Goal: Task Accomplishment & Management: Complete application form

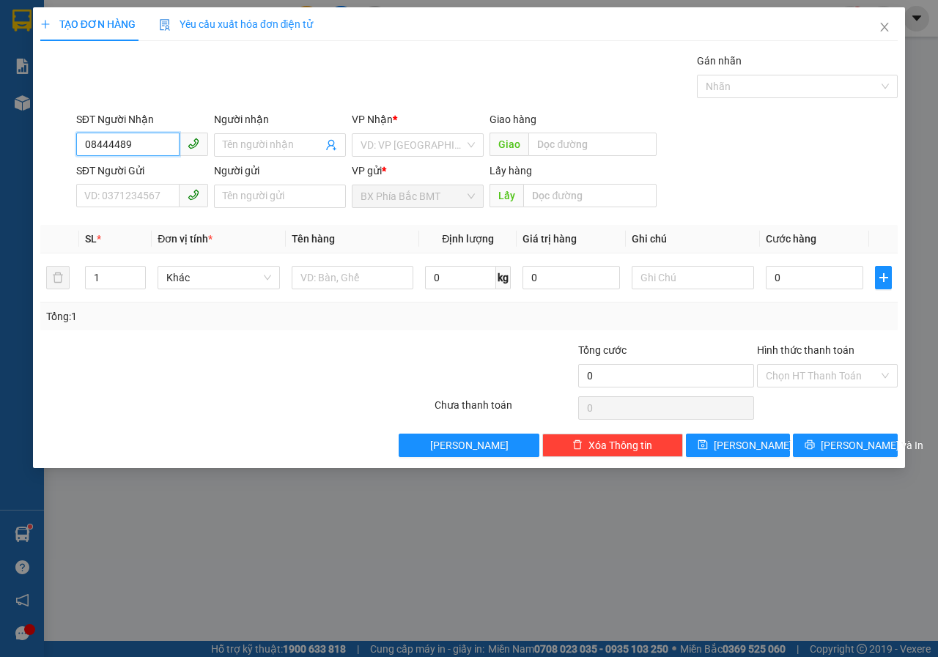
type input "08444489"
click at [881, 26] on icon "close" at bounding box center [884, 27] width 12 height 12
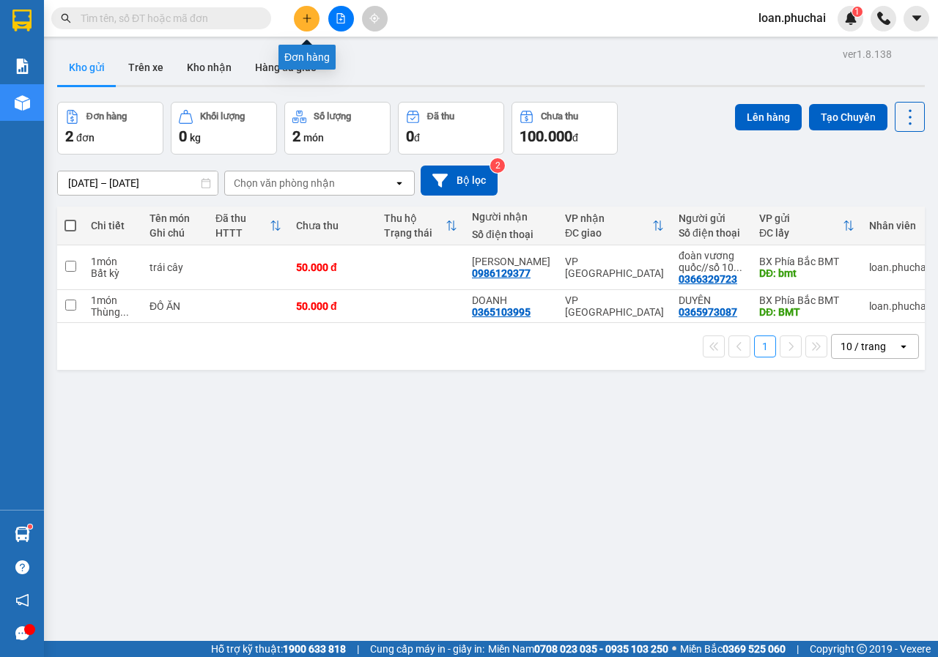
click at [310, 17] on icon "plus" at bounding box center [307, 18] width 10 height 10
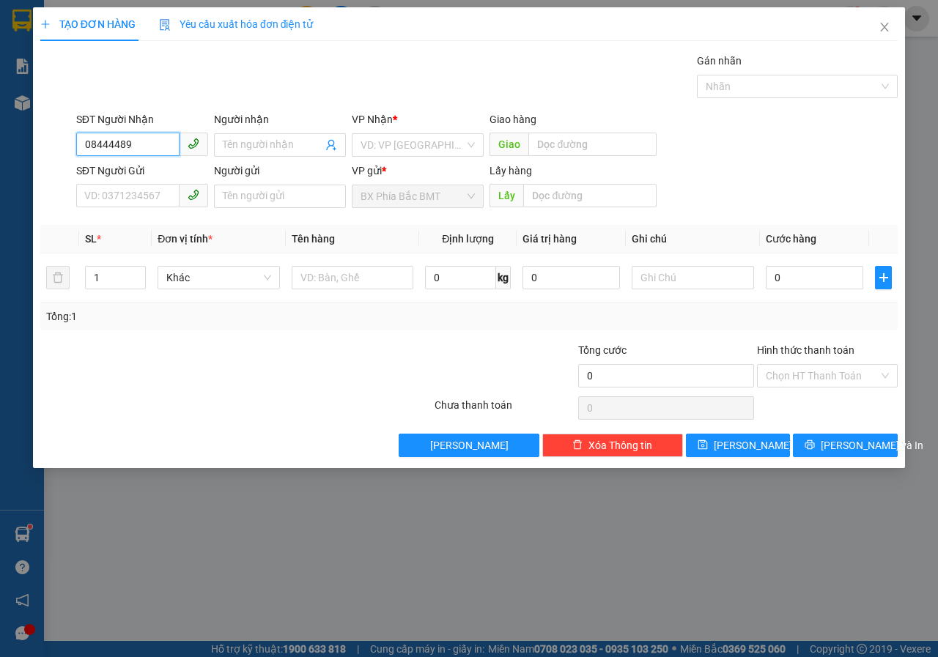
type input "08444489"
click at [243, 147] on input "Người nhận" at bounding box center [273, 145] width 100 height 16
type input "[PERSON_NAME]"
click at [371, 138] on input "search" at bounding box center [412, 145] width 104 height 22
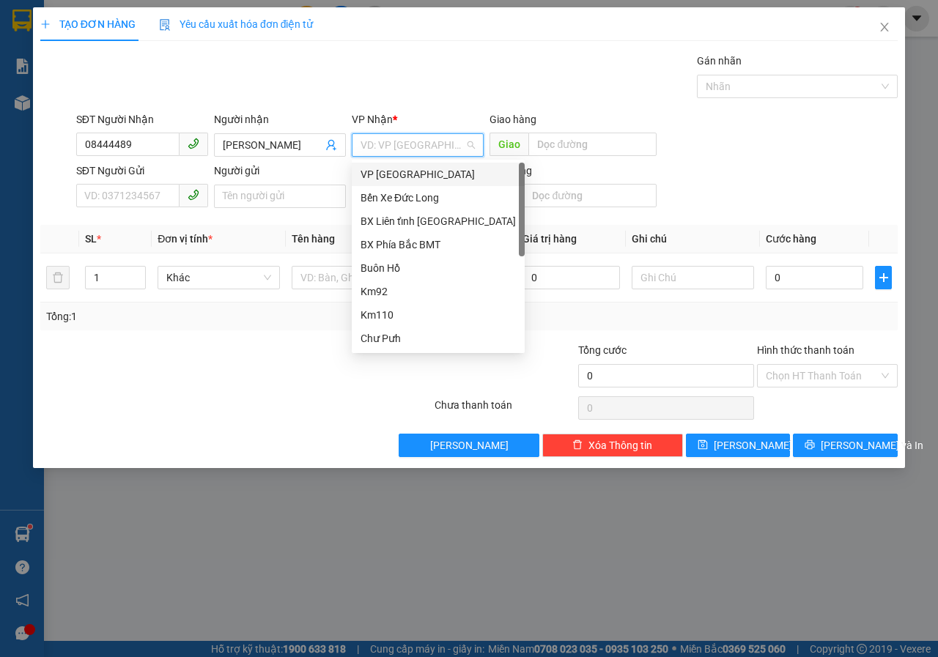
click at [390, 174] on div "VP [GEOGRAPHIC_DATA]" at bounding box center [437, 174] width 155 height 16
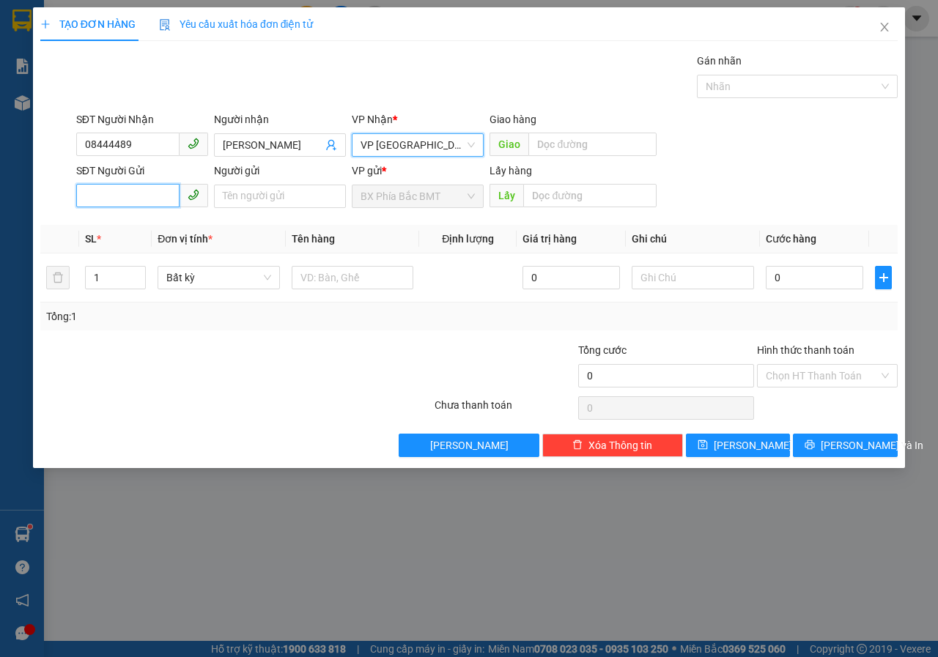
click at [141, 191] on input "SĐT Người Gửi" at bounding box center [127, 195] width 103 height 23
type input "0352544602"
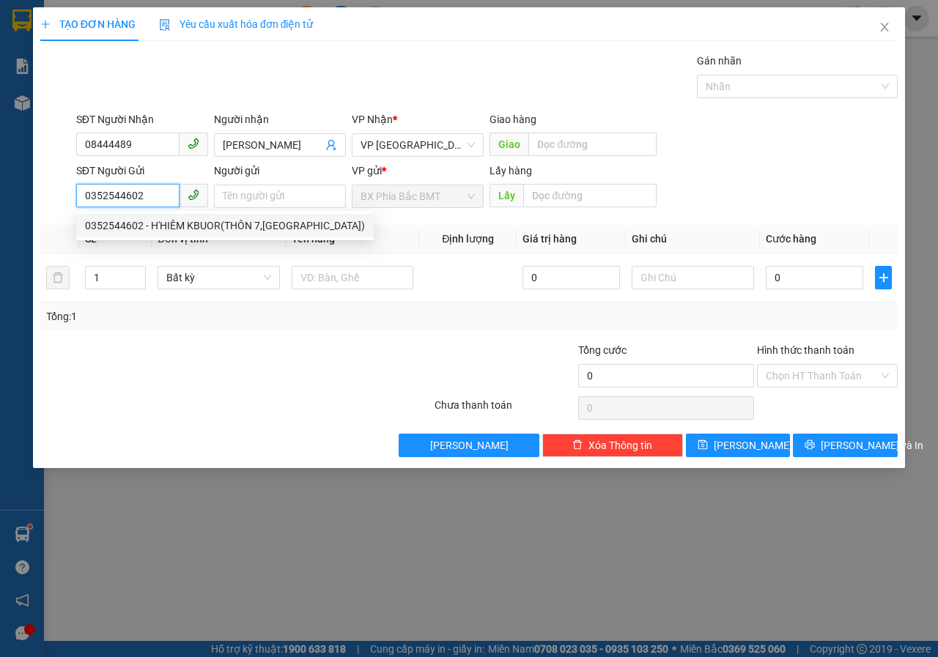
click at [259, 223] on div "0352544602 - H'HIÊM KBUOR(THÔN 7,[GEOGRAPHIC_DATA])" at bounding box center [225, 226] width 280 height 16
type input "H'HIÊM KBUOR(THÔN 7,[GEOGRAPHIC_DATA])"
type input "BMT"
type input "50.000"
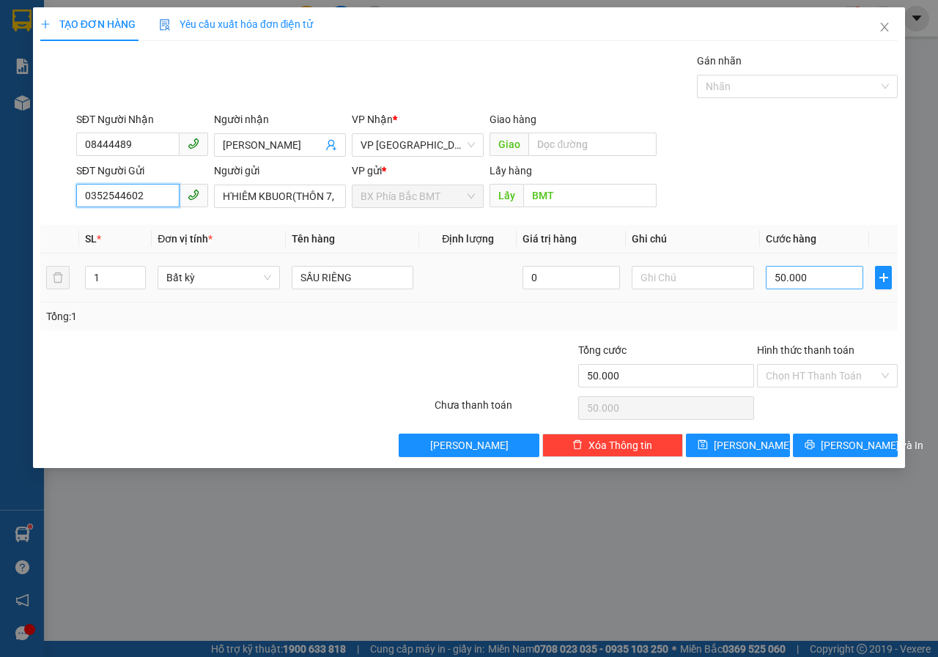
type input "0352544602"
click at [837, 278] on input "50.000" at bounding box center [814, 277] width 97 height 23
type input "6"
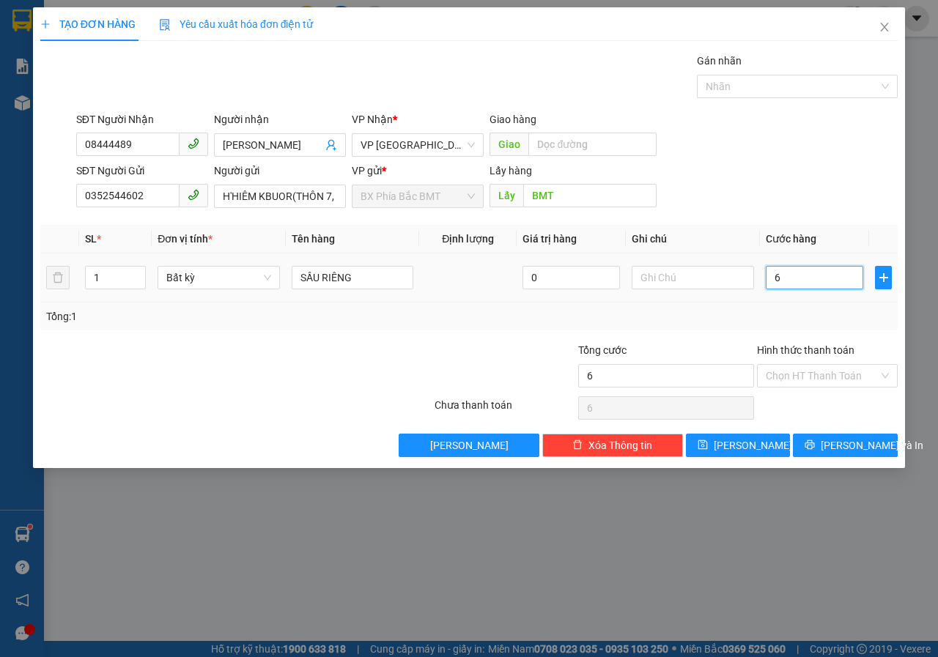
type input "60"
type input "600"
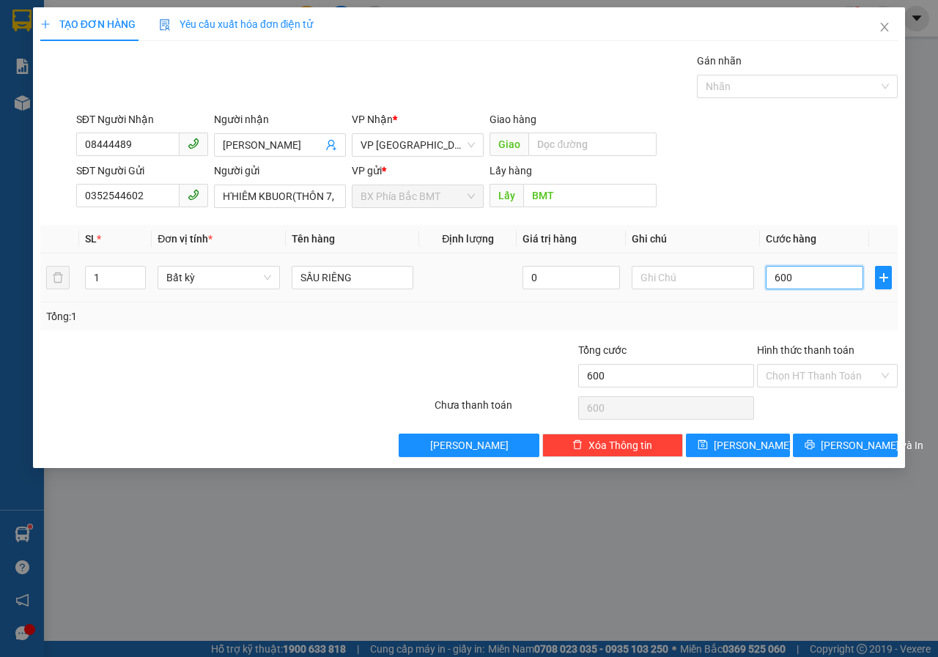
type input "6.000"
type input "60.000"
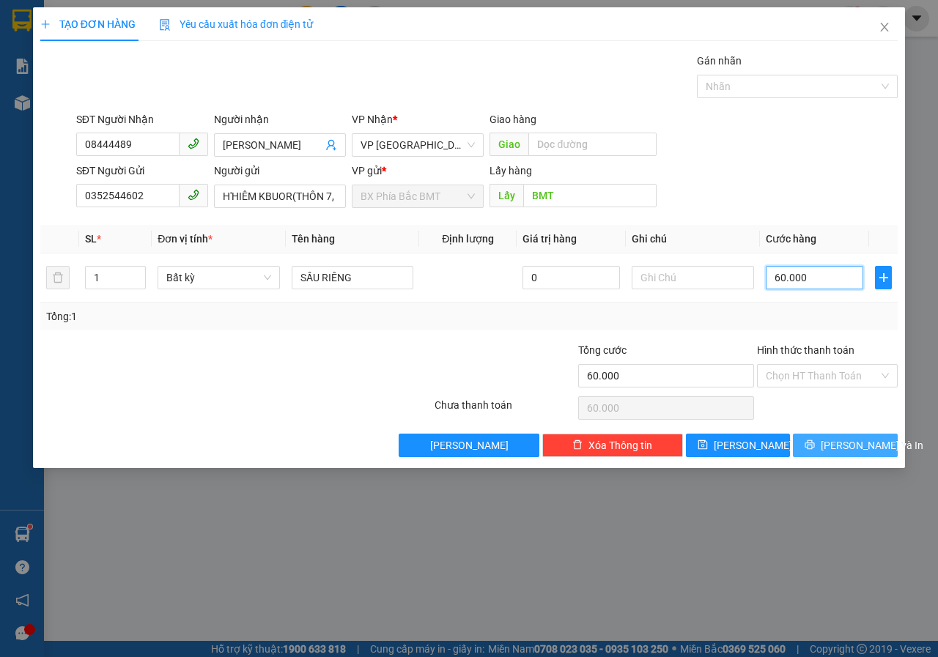
type input "60.000"
click at [827, 438] on button "[PERSON_NAME] và In" at bounding box center [845, 445] width 105 height 23
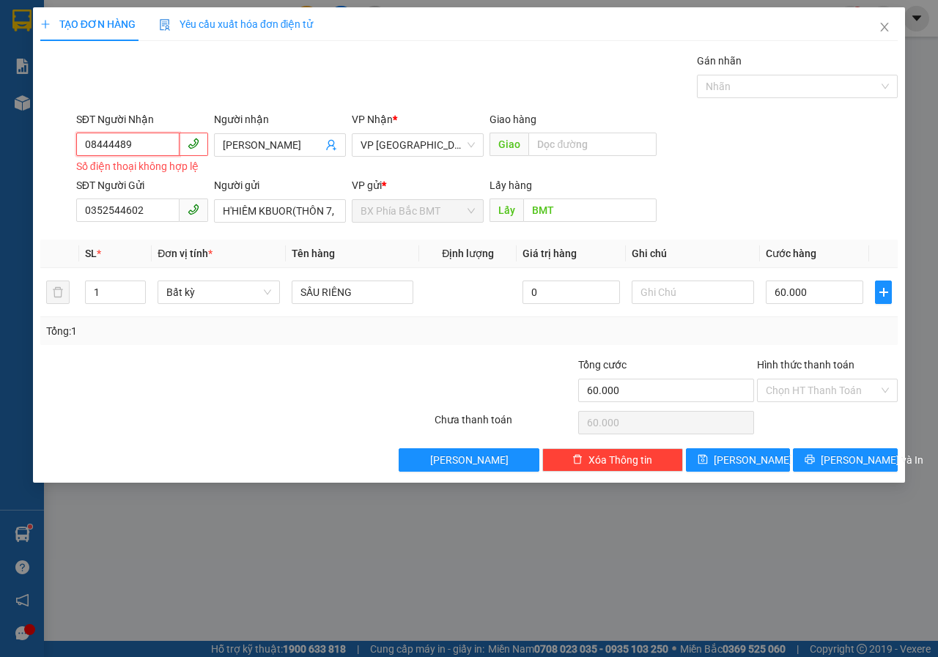
drag, startPoint x: 152, startPoint y: 147, endPoint x: 7, endPoint y: 144, distance: 145.8
click at [7, 144] on div "TẠO ĐƠN HÀNG Yêu cầu xuất hóa đơn điện tử Transit Pickup Surcharge Ids Transit …" at bounding box center [469, 328] width 938 height 657
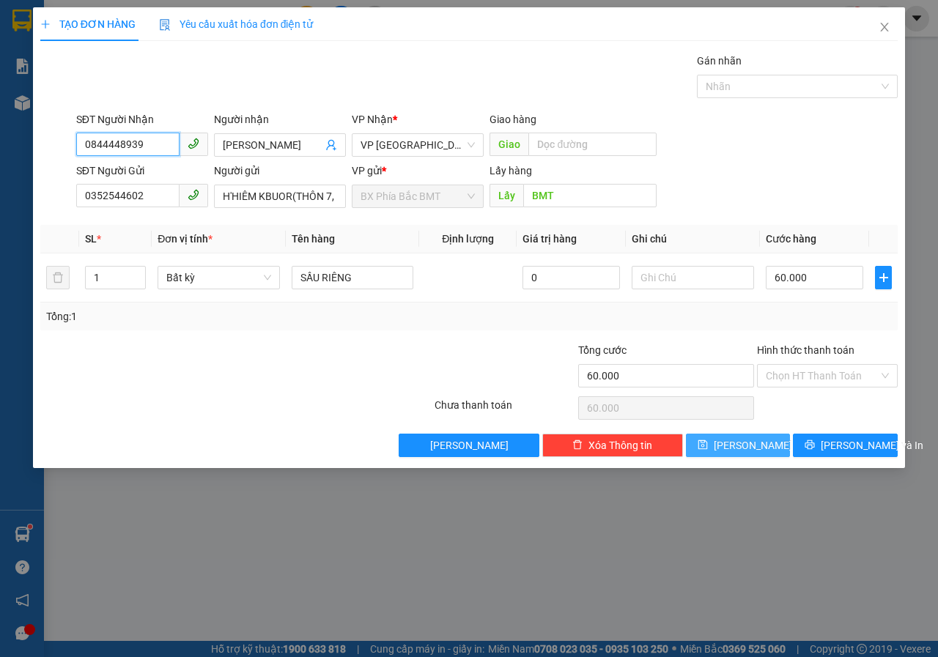
type input "0844448939"
click at [715, 445] on button "[PERSON_NAME]" at bounding box center [738, 445] width 105 height 23
type input "0"
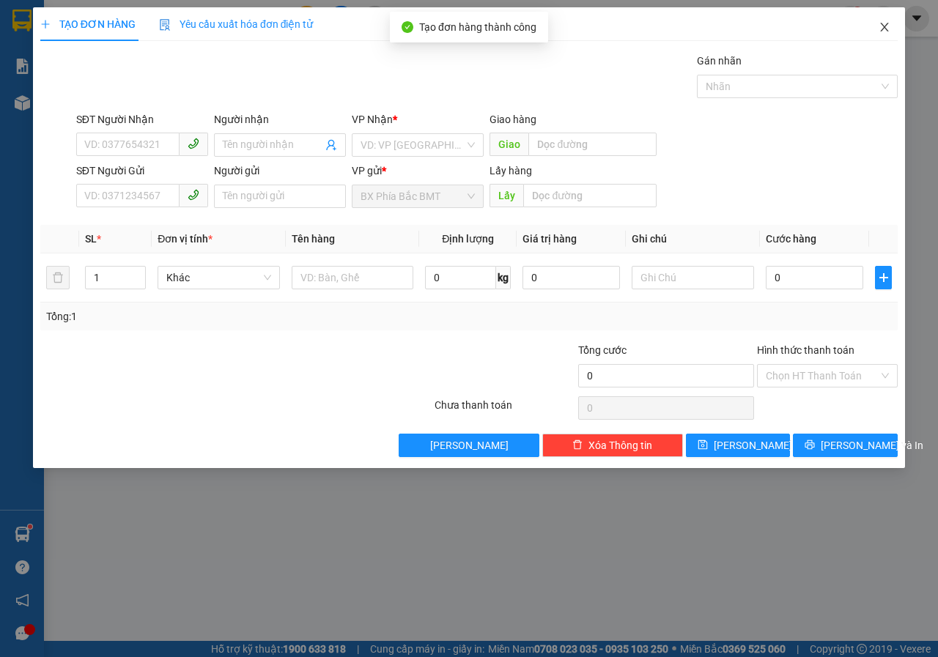
click at [894, 24] on span "Close" at bounding box center [884, 27] width 41 height 41
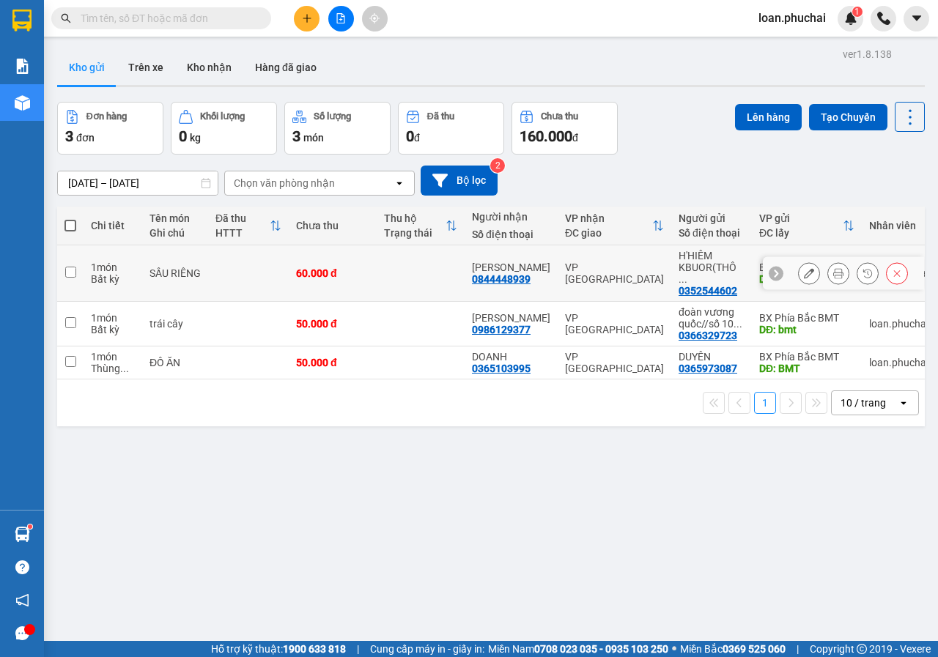
click at [833, 268] on icon at bounding box center [838, 273] width 10 height 10
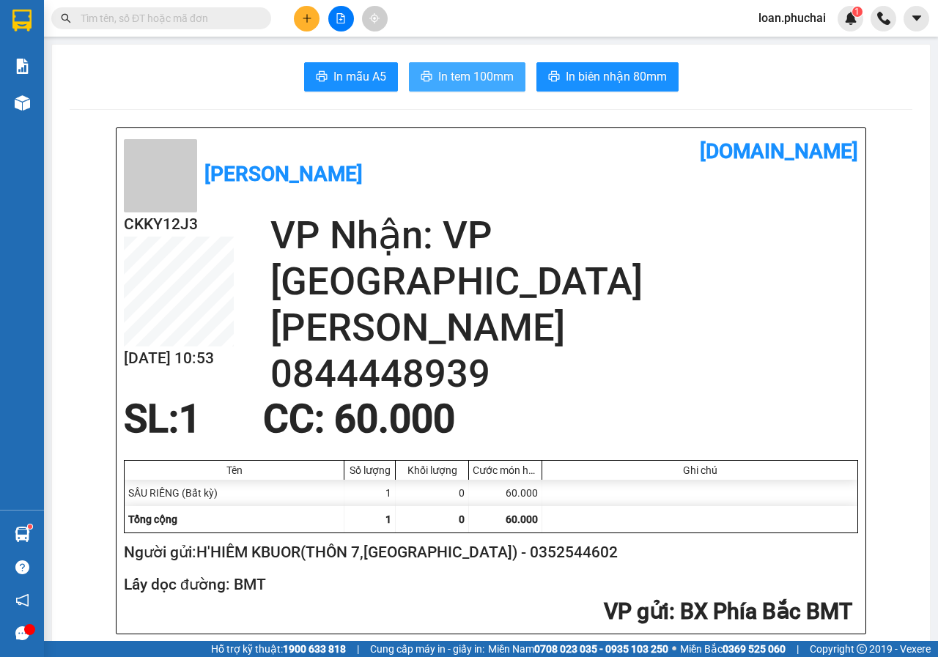
click at [471, 89] on button "In tem 100mm" at bounding box center [467, 76] width 116 height 29
click at [306, 12] on button at bounding box center [307, 19] width 26 height 26
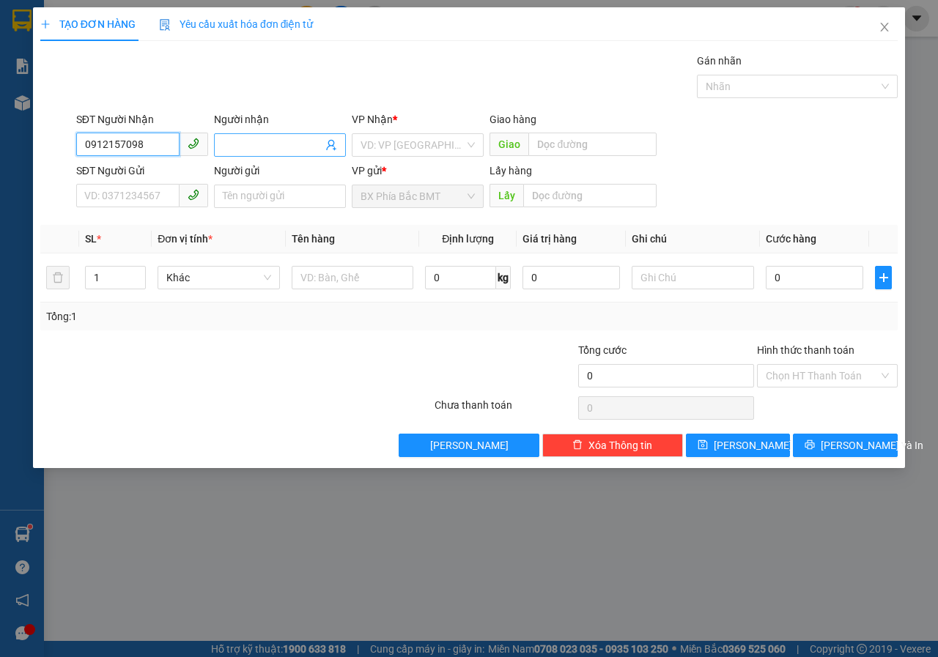
type input "0912157098"
click at [239, 144] on input "Người nhận" at bounding box center [273, 145] width 100 height 16
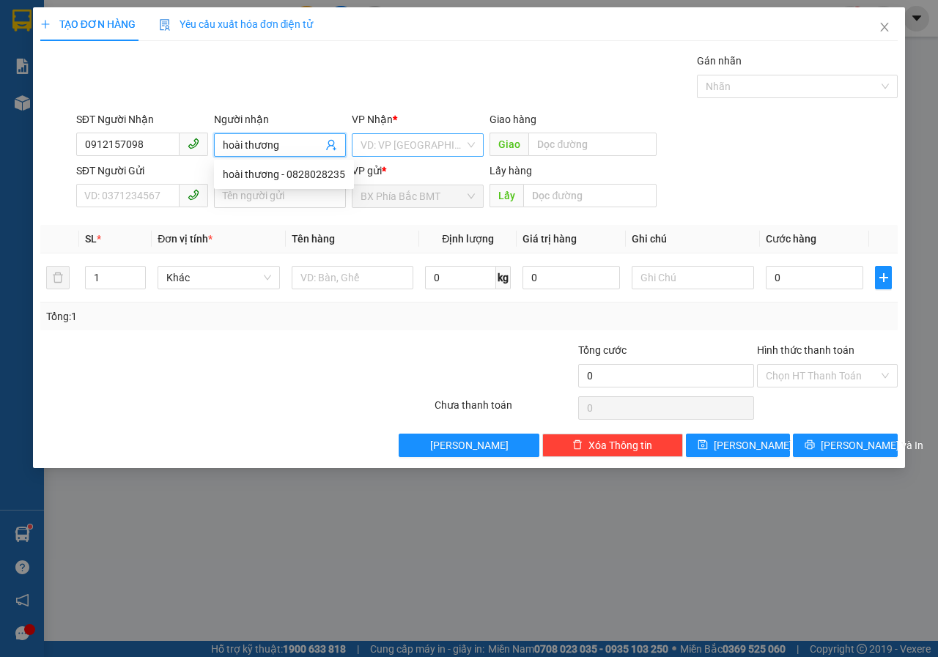
type input "hoài thương"
click at [407, 148] on input "search" at bounding box center [412, 145] width 104 height 22
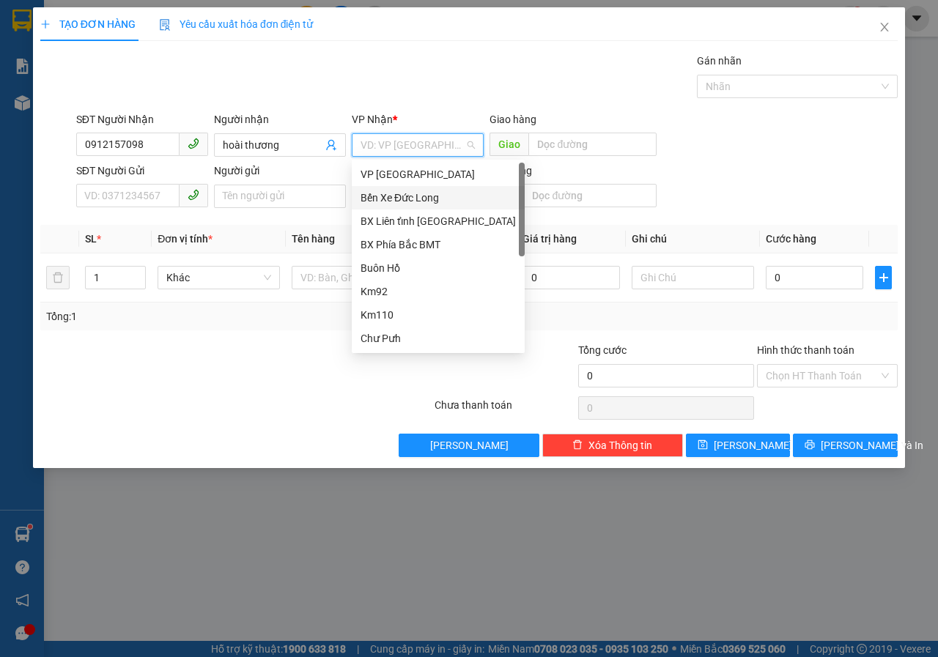
click at [389, 188] on div "Bến Xe Đức Long" at bounding box center [438, 197] width 173 height 23
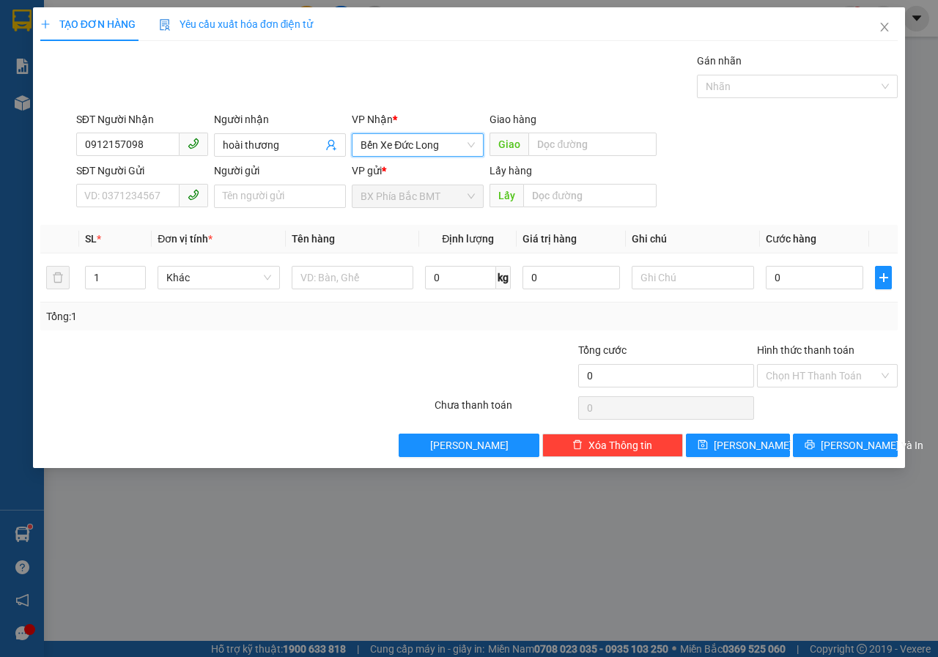
click at [401, 155] on span "Bến Xe Đức Long" at bounding box center [417, 145] width 114 height 22
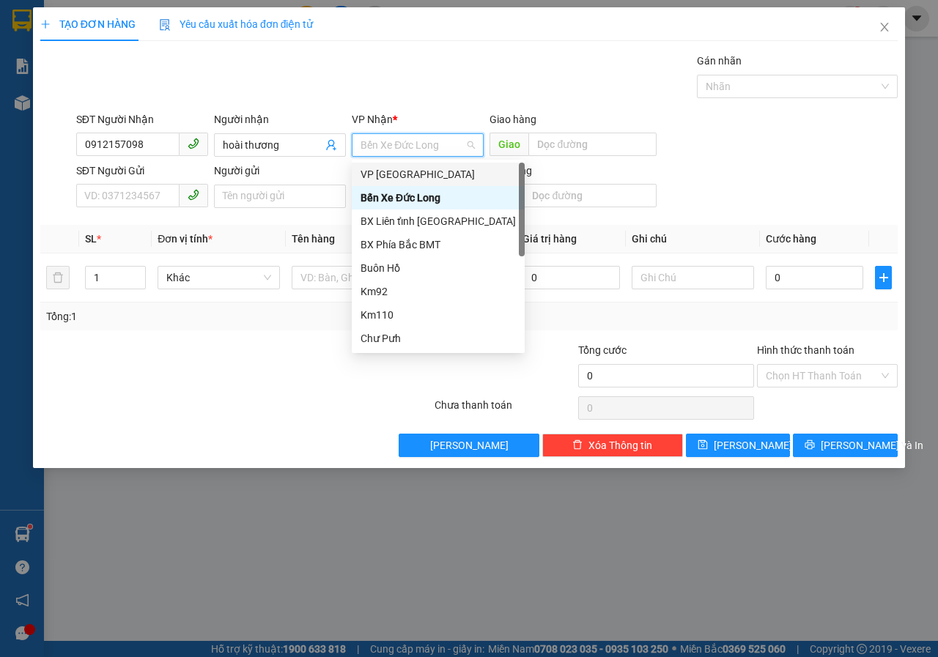
click at [397, 177] on div "VP [GEOGRAPHIC_DATA]" at bounding box center [437, 174] width 155 height 16
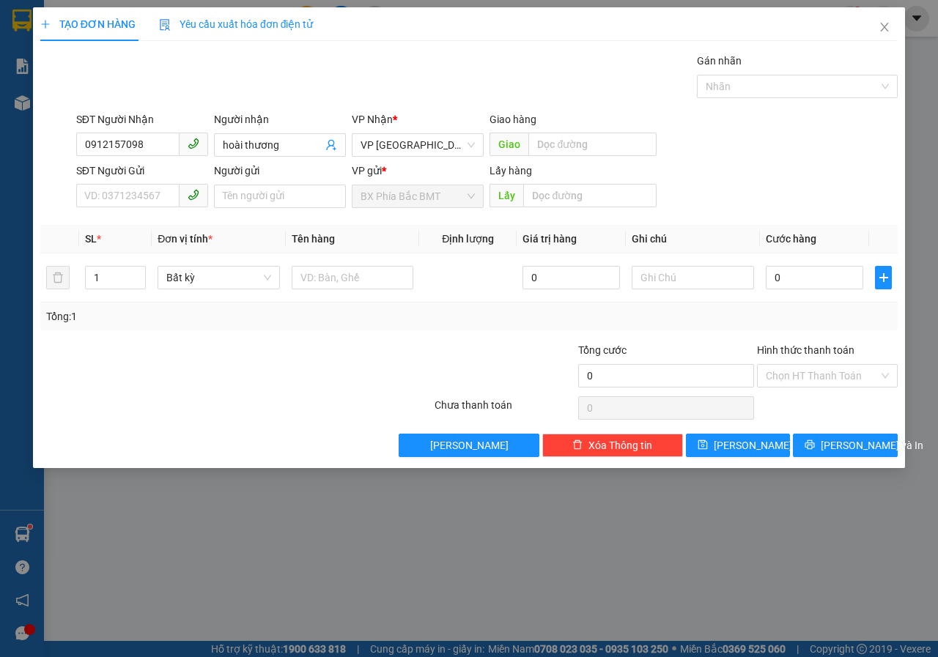
click at [126, 208] on div "SĐT Người Gửi VD: 0371234567" at bounding box center [142, 188] width 132 height 51
click at [143, 188] on input "SĐT Người Gửi" at bounding box center [127, 195] width 103 height 23
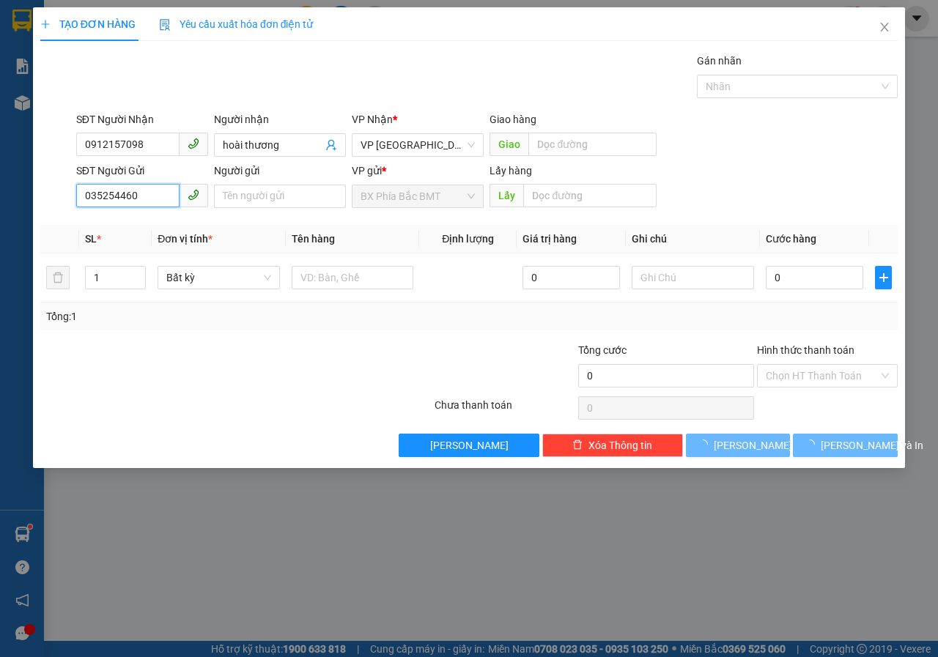
type input "0352544602"
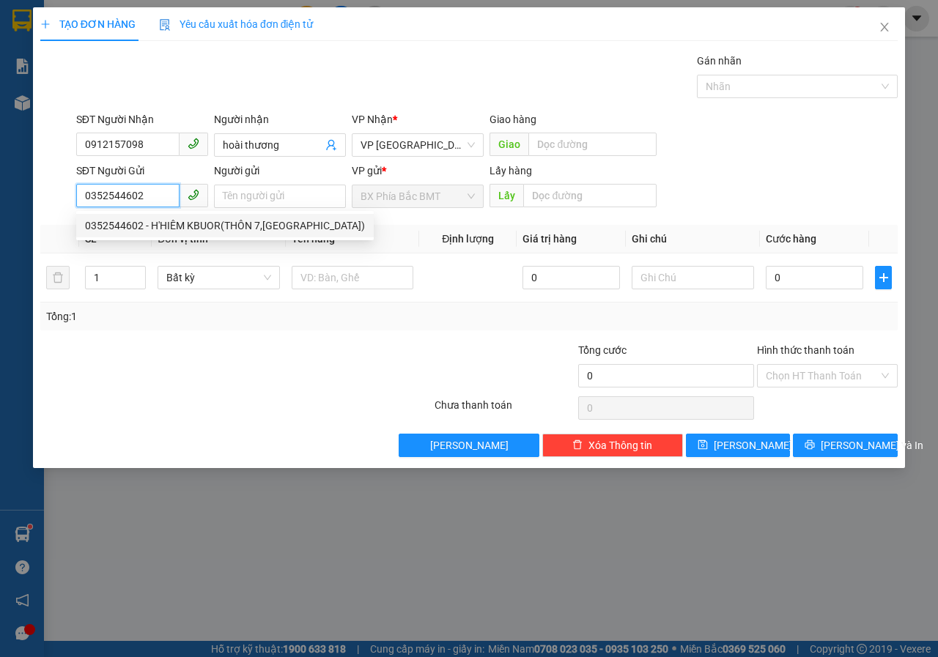
click at [270, 219] on div "0352544602 - H'HIÊM KBUOR(THÔN 7,[GEOGRAPHIC_DATA])" at bounding box center [225, 226] width 280 height 16
type input "H'HIÊM KBUOR(THÔN 7,[GEOGRAPHIC_DATA])"
type input "BMT"
type input "60.000"
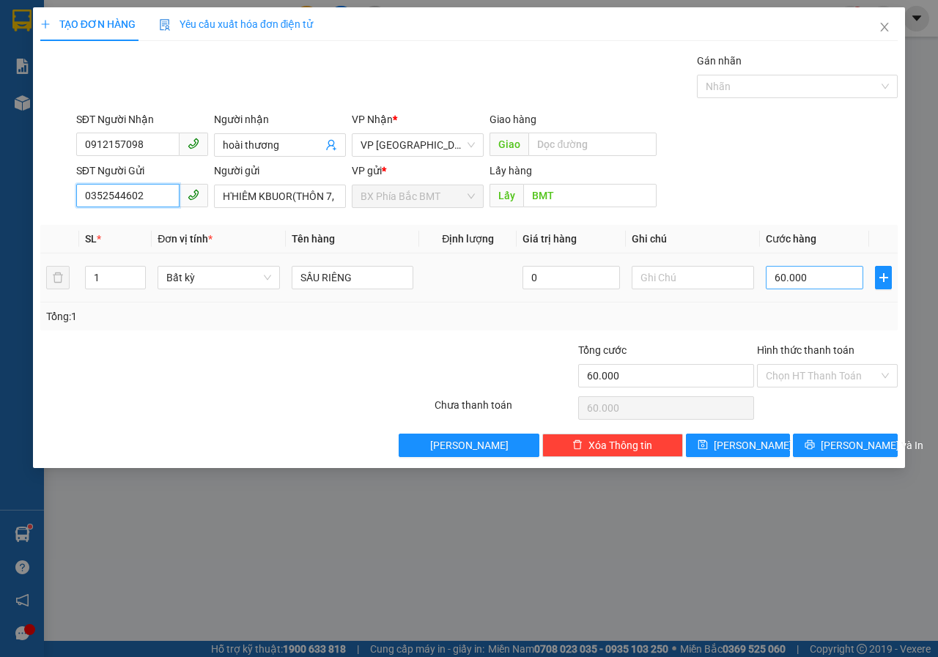
type input "0352544602"
click at [832, 287] on input "60.000" at bounding box center [814, 277] width 97 height 23
type input "5"
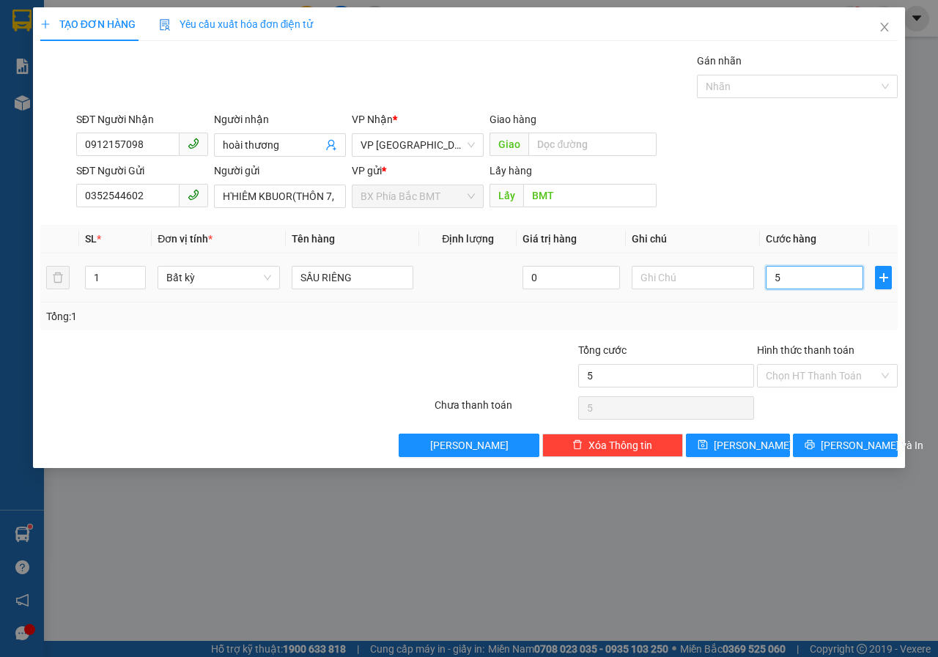
type input "50"
type input "500"
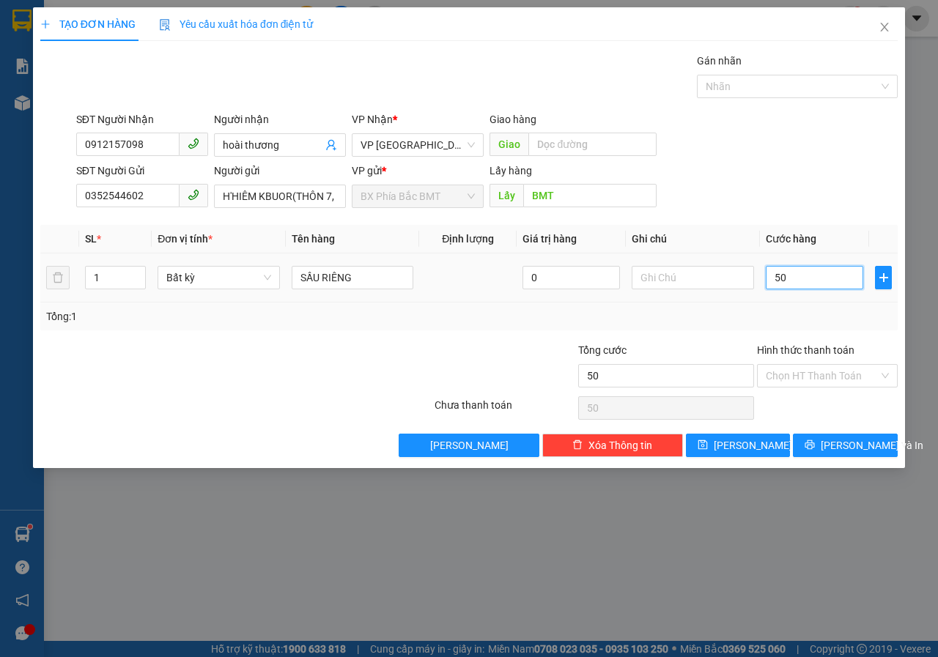
type input "500"
type input "5.000"
type input "50.000"
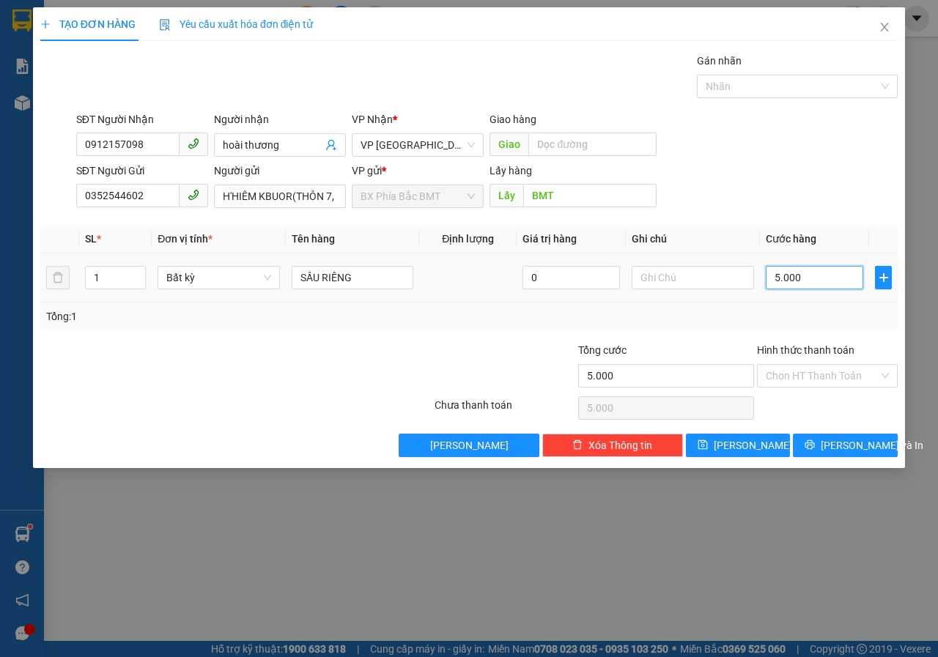
type input "50.000"
click at [815, 446] on icon "printer" at bounding box center [810, 445] width 10 height 10
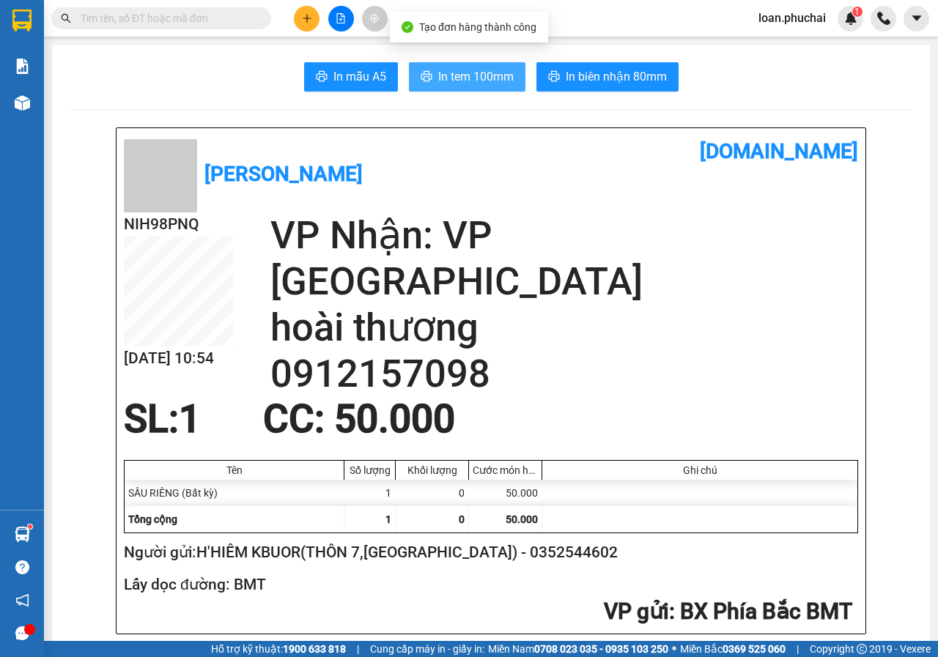
click at [467, 75] on span "In tem 100mm" at bounding box center [475, 76] width 75 height 18
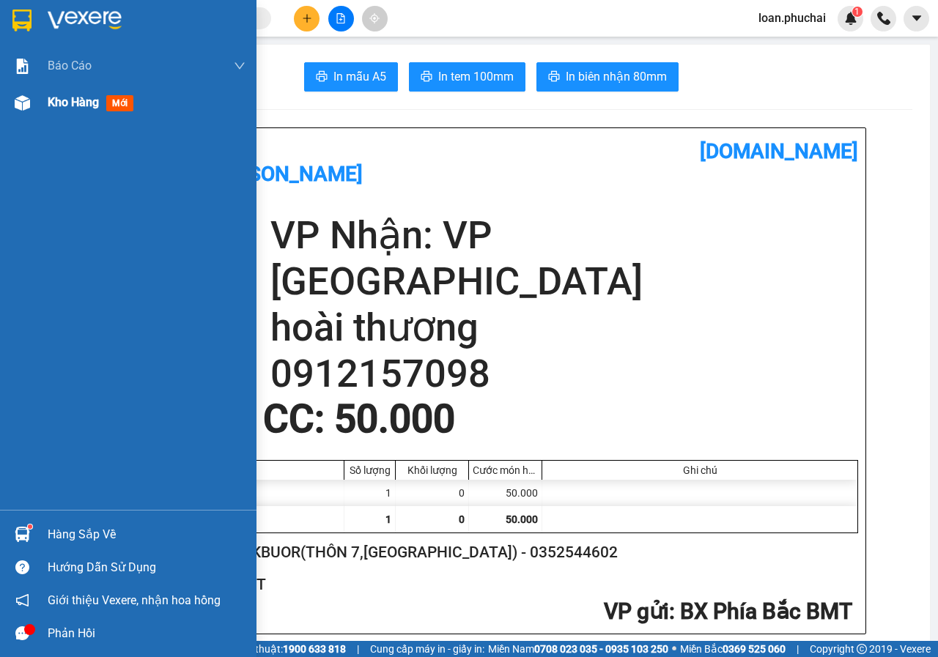
click at [0, 97] on div "Kho hàng mới" at bounding box center [128, 102] width 256 height 37
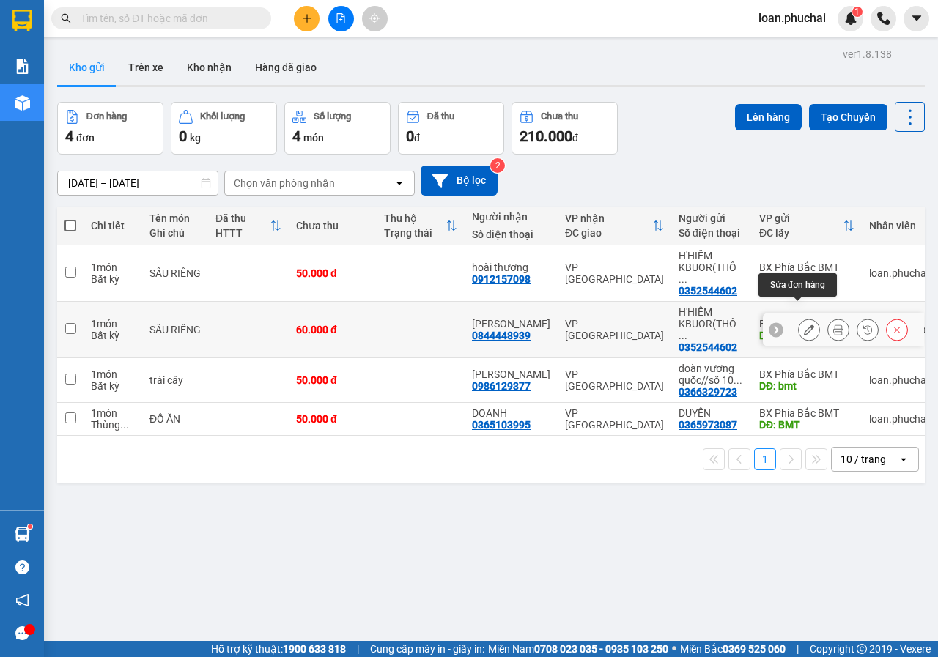
click at [799, 318] on button at bounding box center [809, 330] width 21 height 26
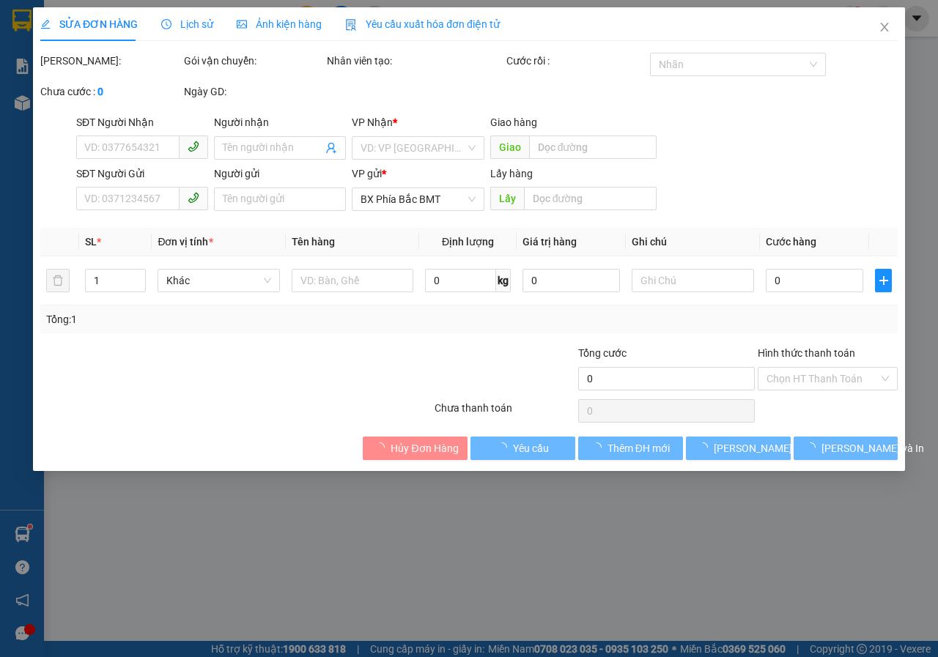
type input "0844448939"
type input "[PERSON_NAME]"
type input "0352544602"
type input "H'HIÊM KBUOR(THÔN 7,[GEOGRAPHIC_DATA])"
type input "BMT"
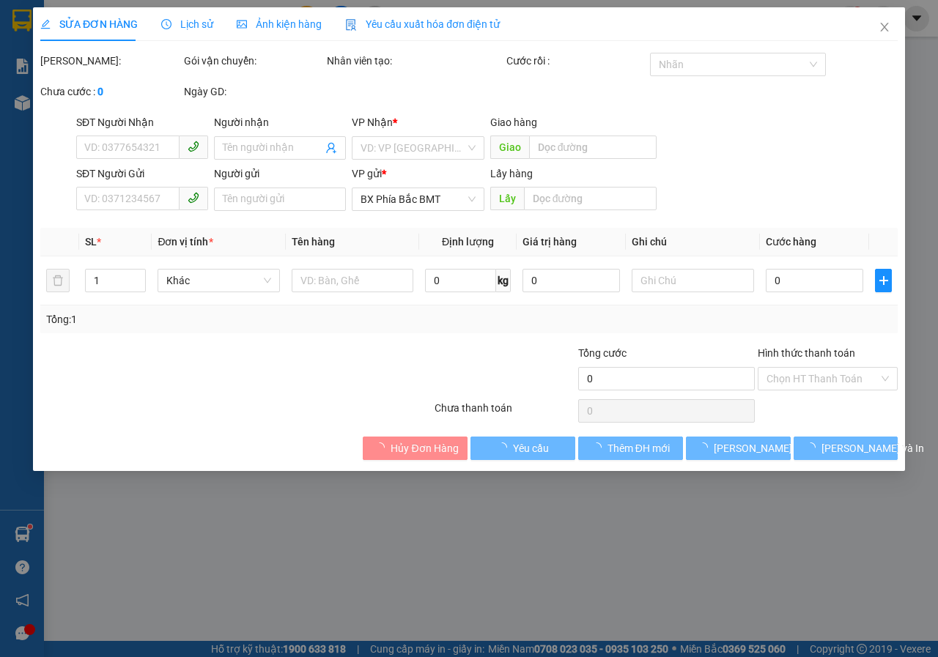
type input "60.000"
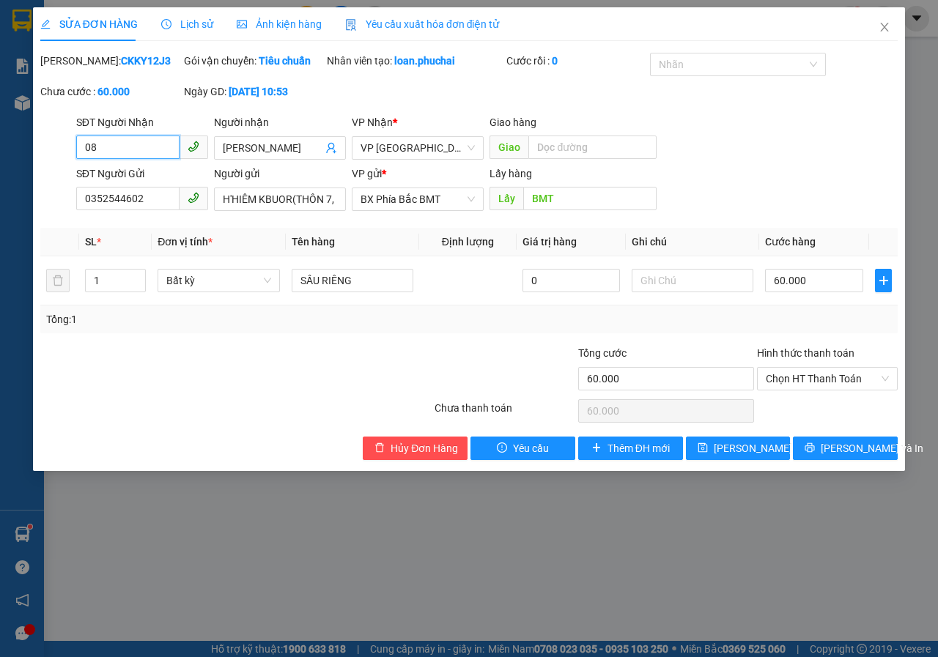
type input "0"
type input "0844448938"
click at [730, 456] on span "[PERSON_NAME] thay đổi" at bounding box center [772, 448] width 117 height 16
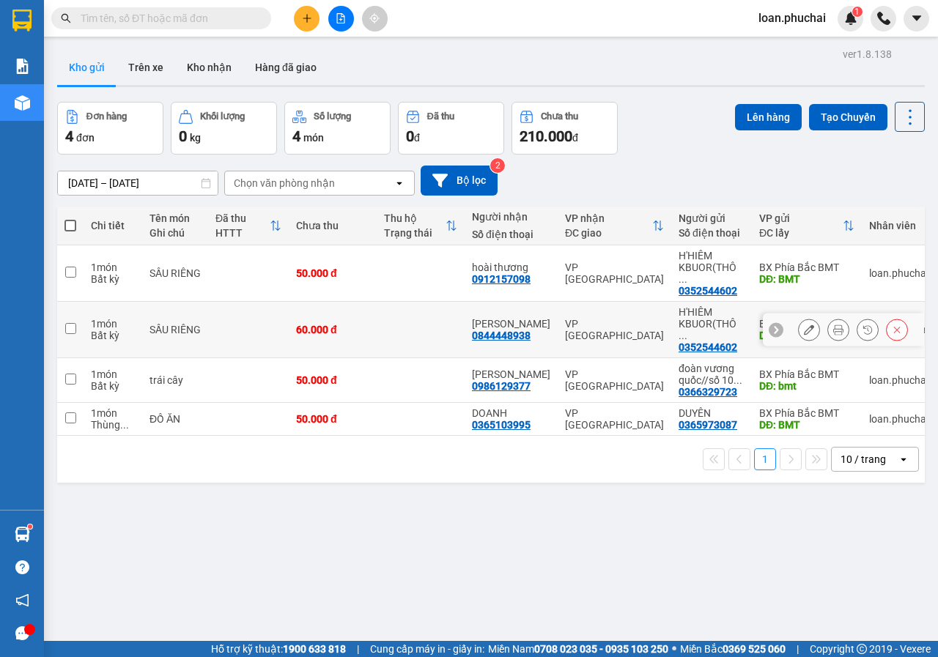
click at [828, 317] on button at bounding box center [838, 330] width 21 height 26
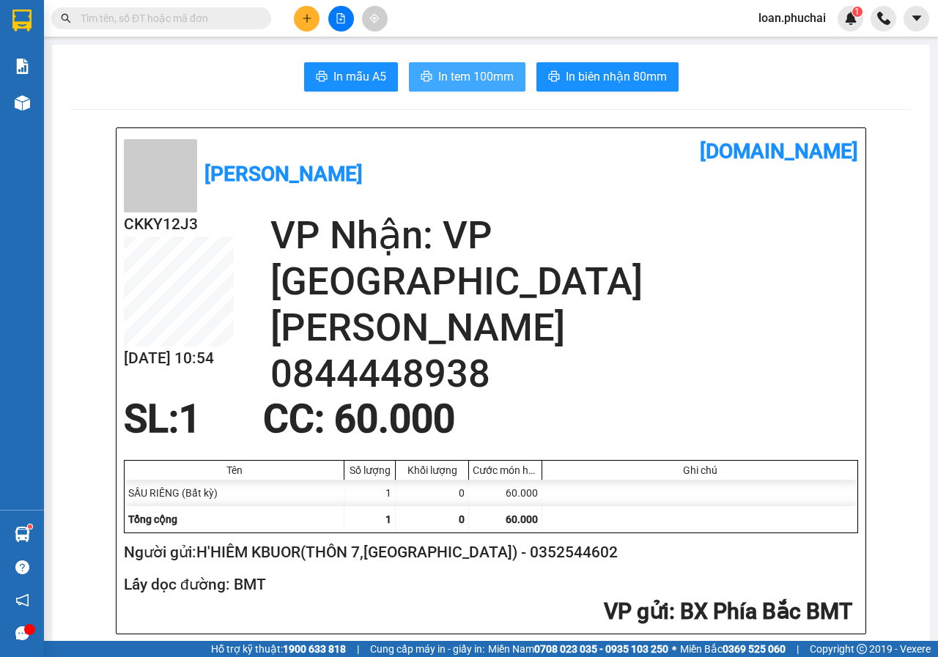
click at [444, 81] on span "In tem 100mm" at bounding box center [475, 76] width 75 height 18
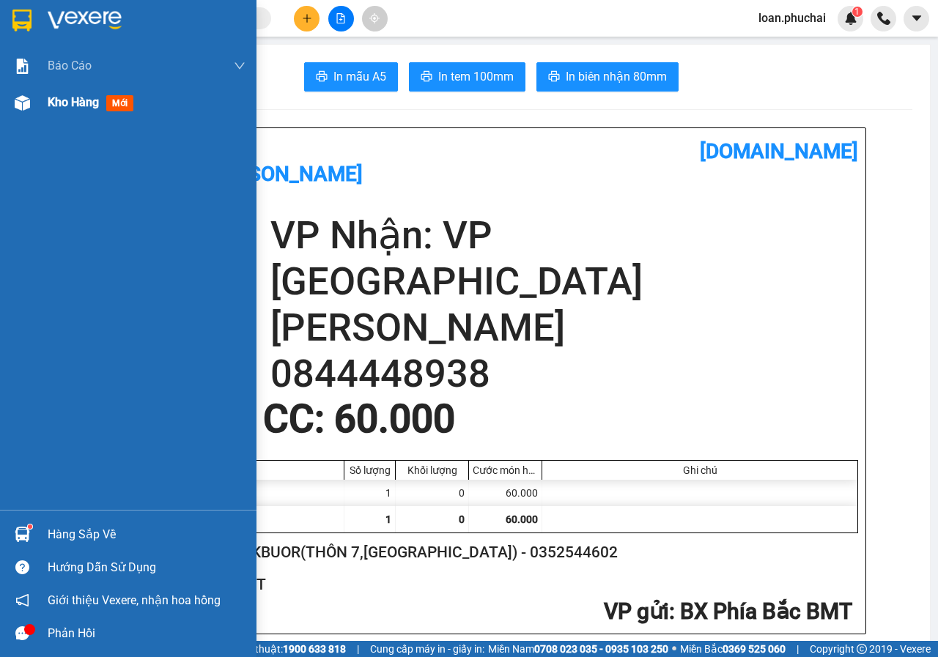
click at [0, 85] on div "Kho hàng mới" at bounding box center [128, 102] width 256 height 37
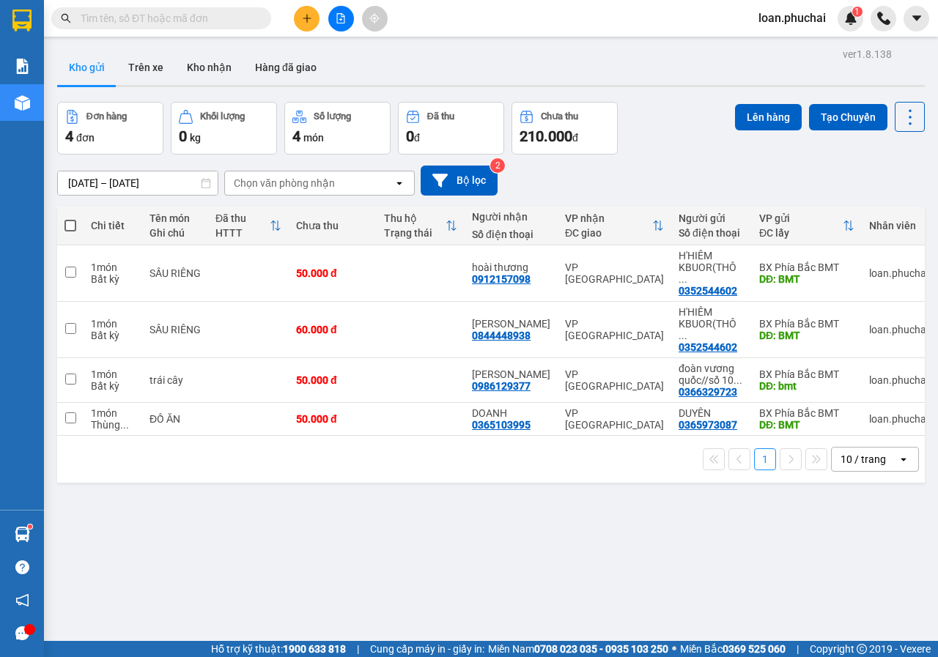
click at [67, 221] on span at bounding box center [70, 226] width 12 height 12
click at [70, 218] on input "checkbox" at bounding box center [70, 218] width 0 height 0
checkbox input "true"
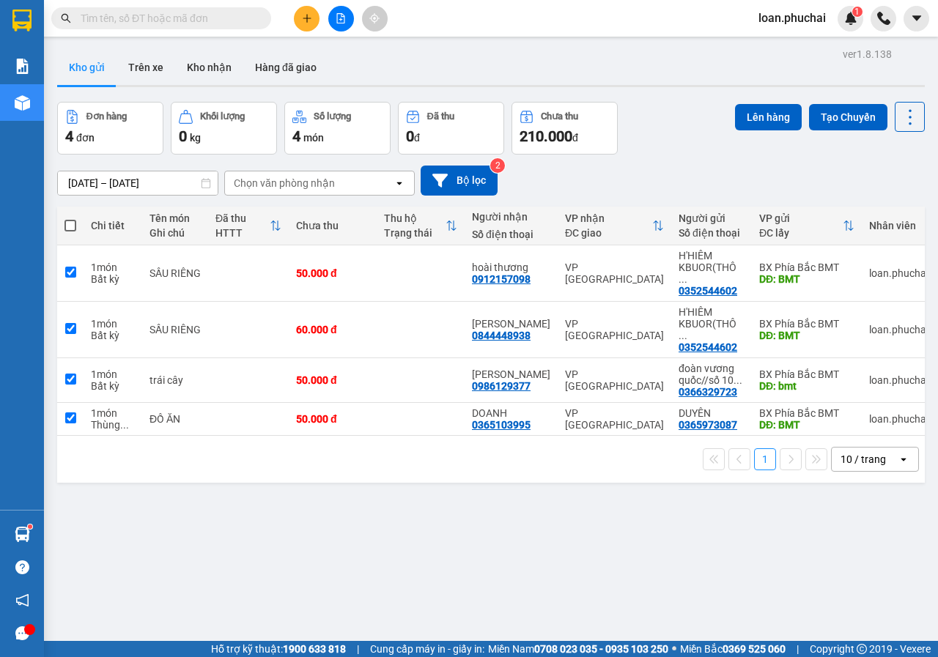
checkbox input "true"
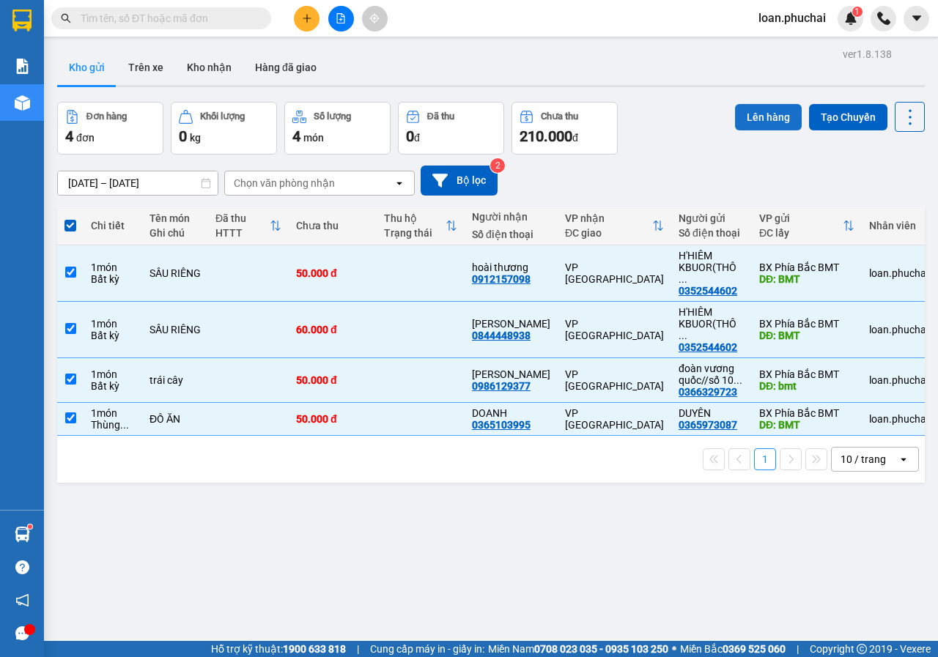
click at [750, 124] on button "Lên hàng" at bounding box center [768, 117] width 67 height 26
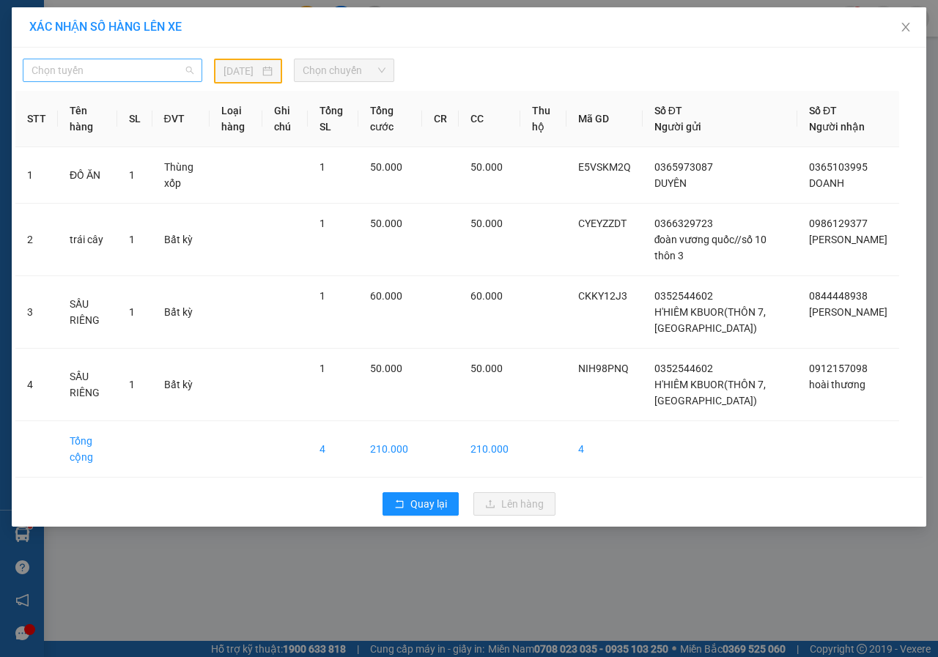
click at [134, 66] on span "Chọn tuyến" at bounding box center [113, 70] width 162 height 22
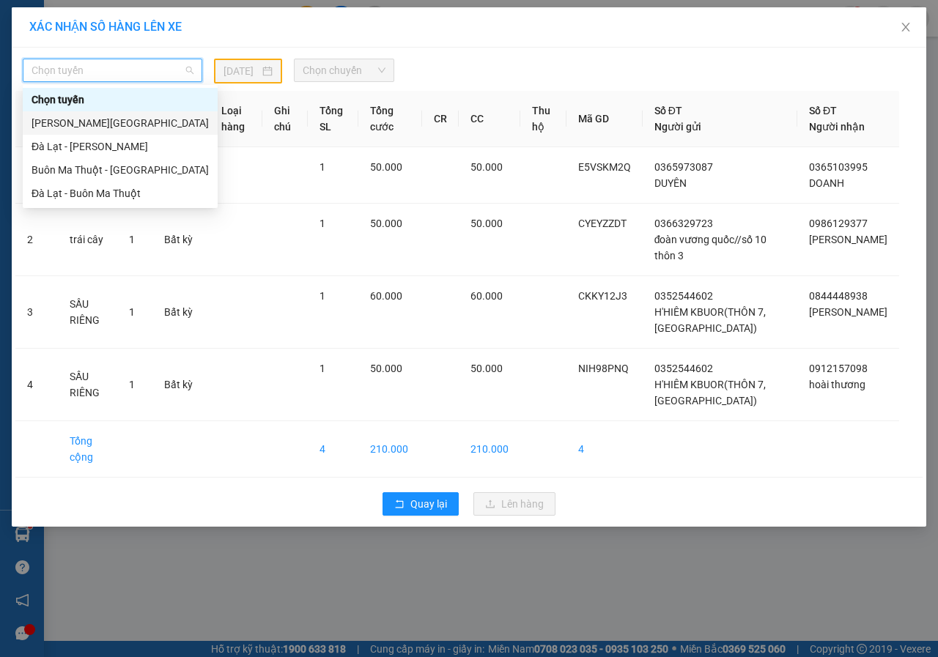
click at [86, 122] on div "[PERSON_NAME][GEOGRAPHIC_DATA]" at bounding box center [120, 123] width 177 height 16
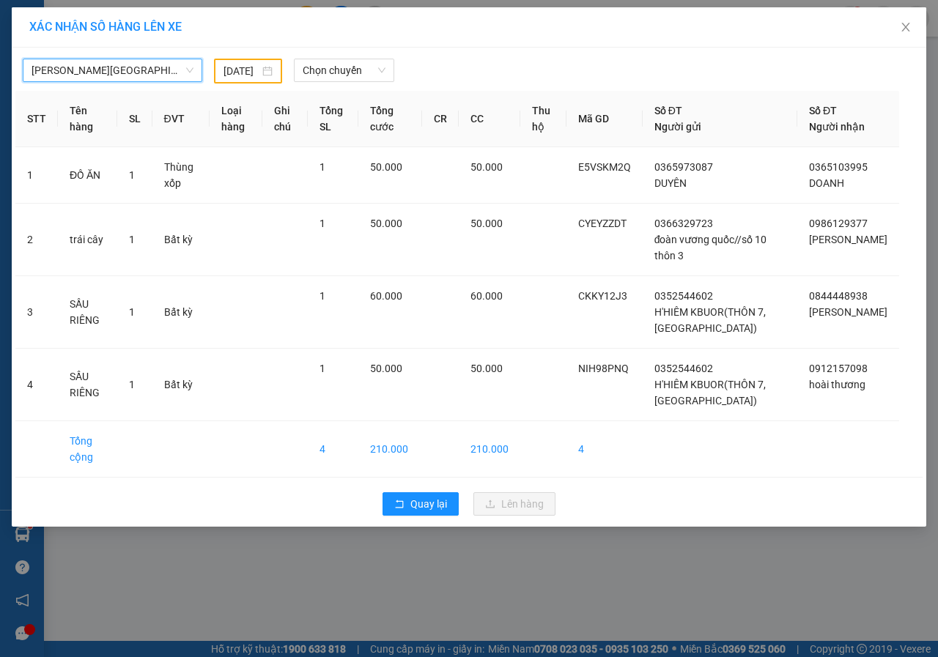
click at [259, 73] on input "[DATE]" at bounding box center [241, 71] width 36 height 16
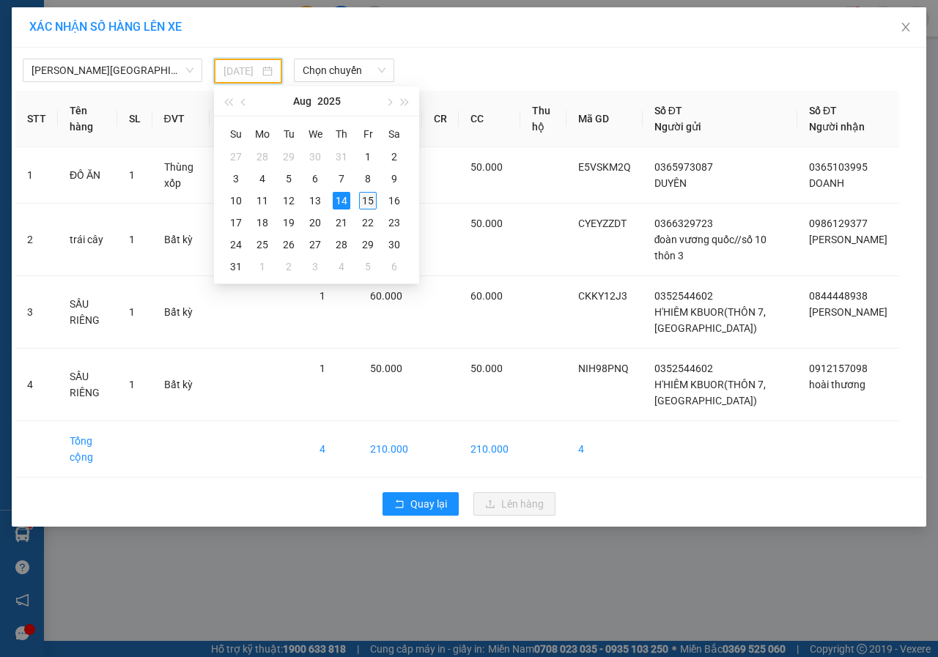
click at [366, 198] on div "15" at bounding box center [368, 201] width 18 height 18
type input "[DATE]"
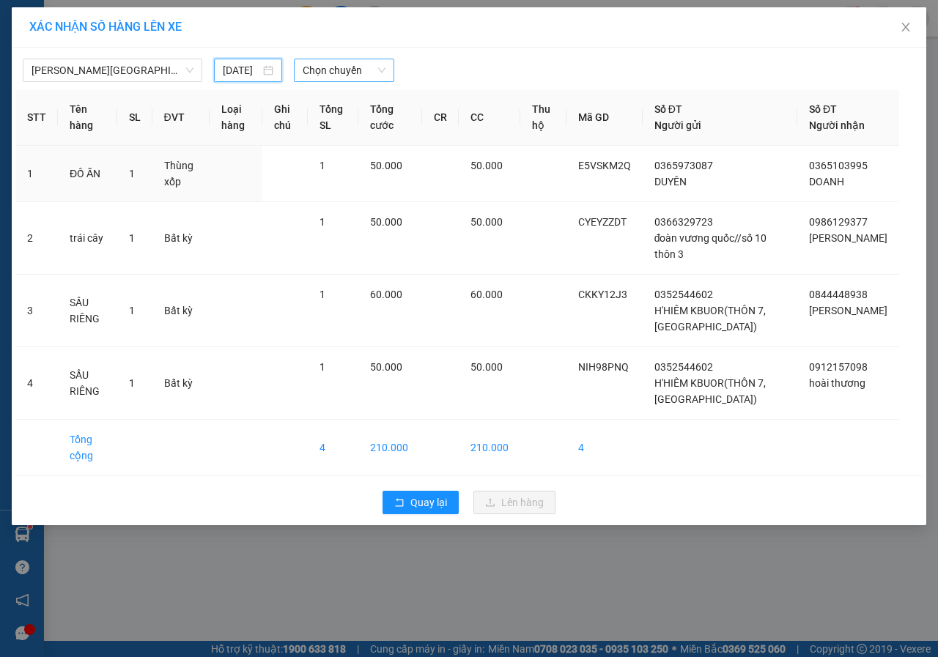
click at [338, 68] on span "Chọn chuyến" at bounding box center [344, 70] width 82 height 22
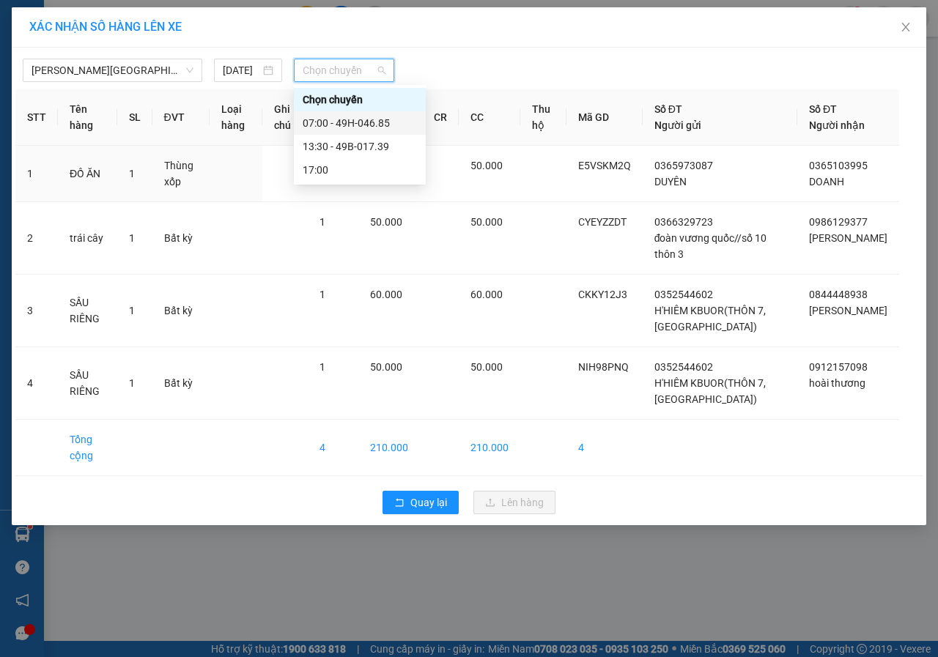
click at [347, 119] on div "07:00 - 49H-046.85" at bounding box center [360, 123] width 114 height 16
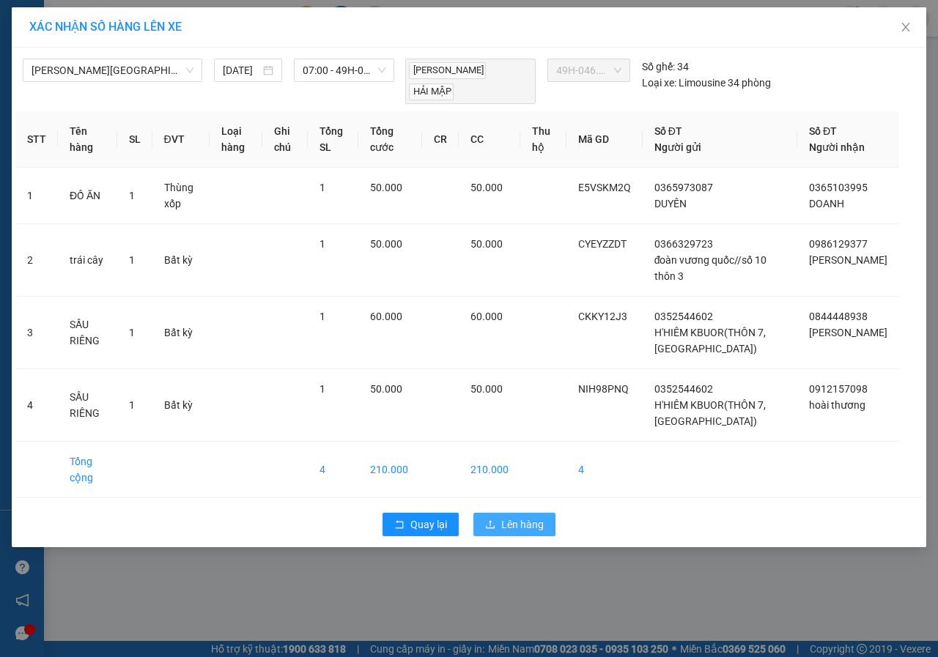
click at [513, 516] on span "Lên hàng" at bounding box center [522, 524] width 42 height 16
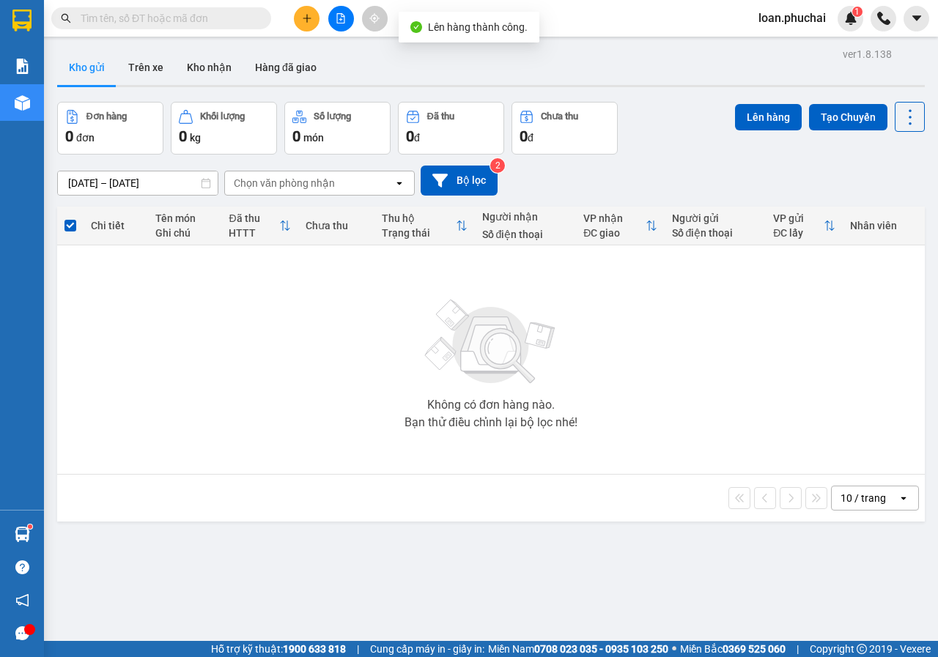
click at [334, 9] on button at bounding box center [341, 19] width 26 height 26
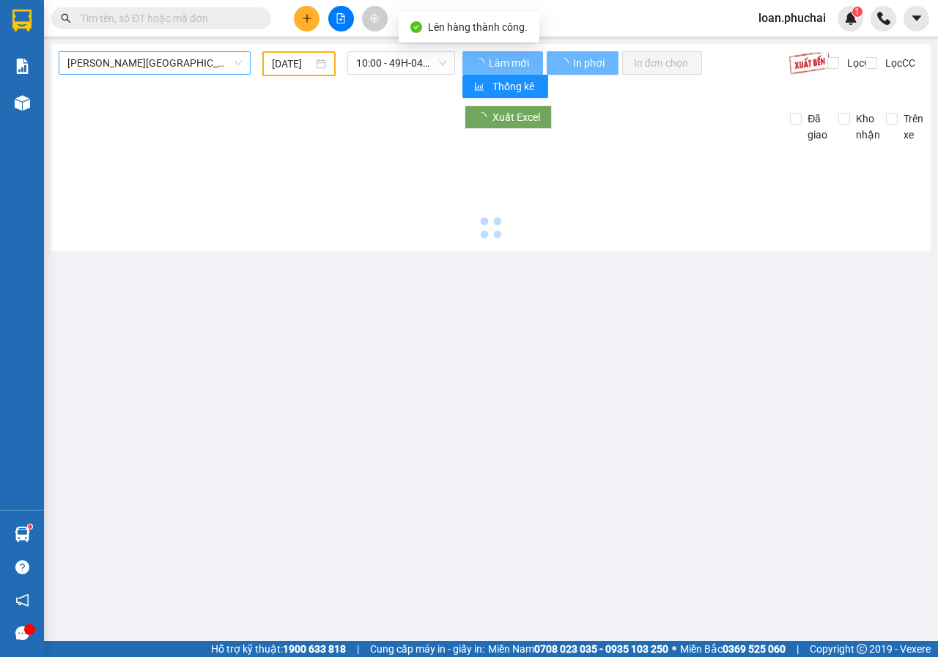
type input "[DATE]"
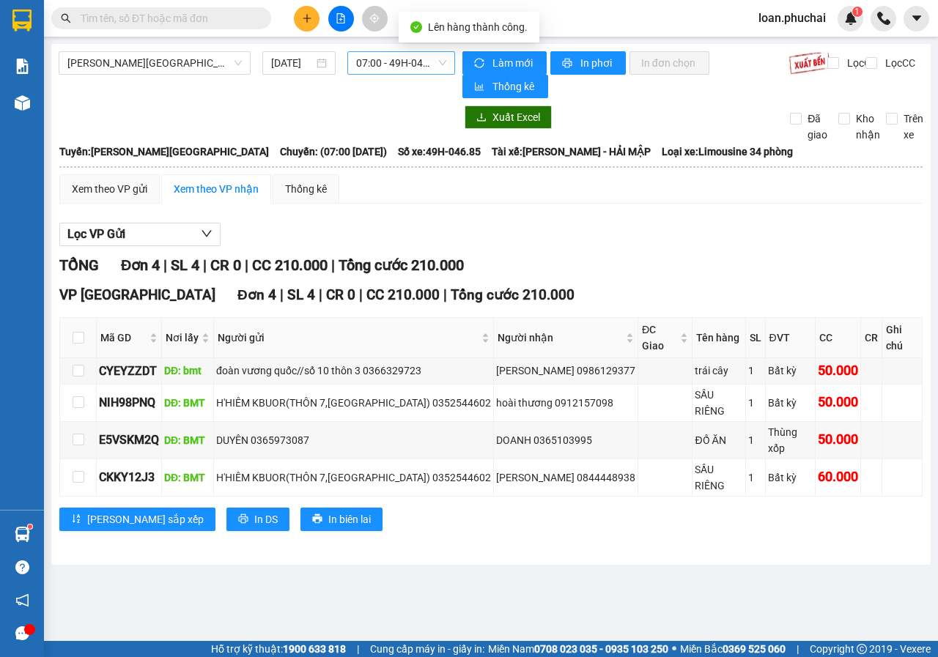
click at [404, 57] on span "07:00 - 49H-046.85" at bounding box center [400, 63] width 89 height 22
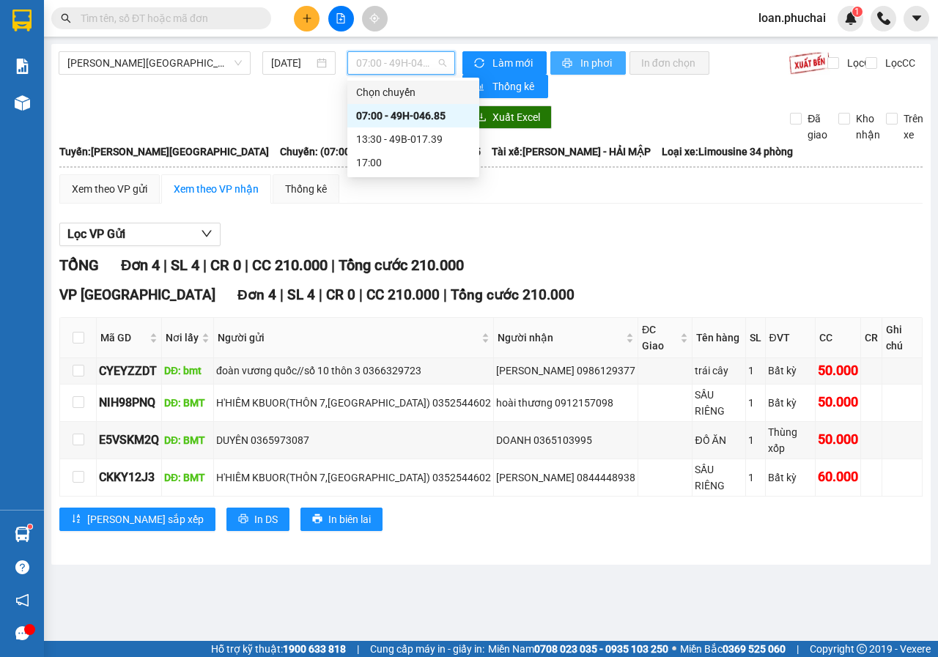
click at [577, 62] on button "In phơi" at bounding box center [587, 62] width 75 height 23
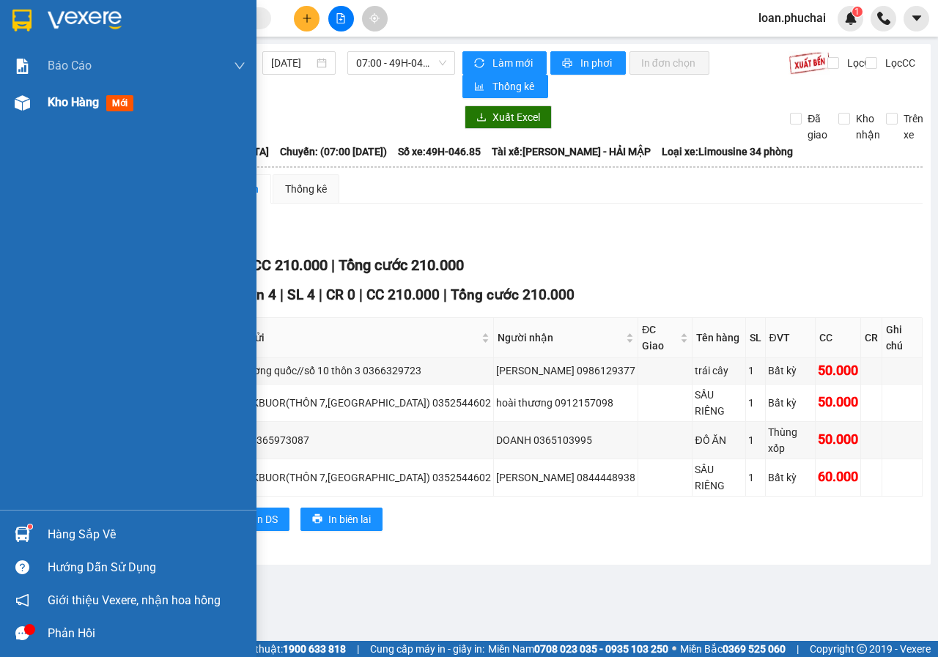
click at [38, 115] on div "Kho hàng mới" at bounding box center [128, 102] width 256 height 37
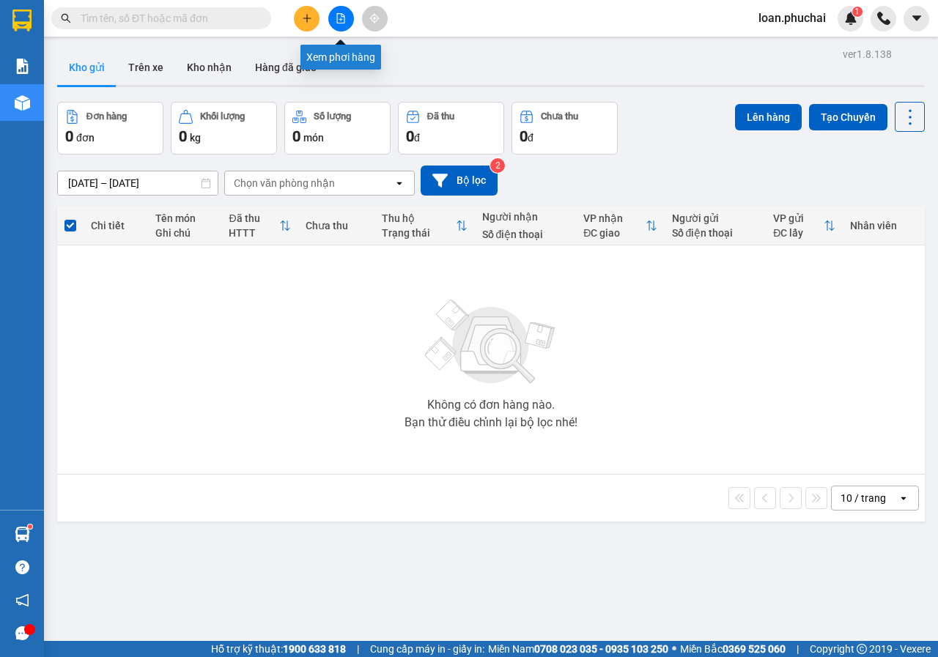
click at [342, 12] on button at bounding box center [341, 19] width 26 height 26
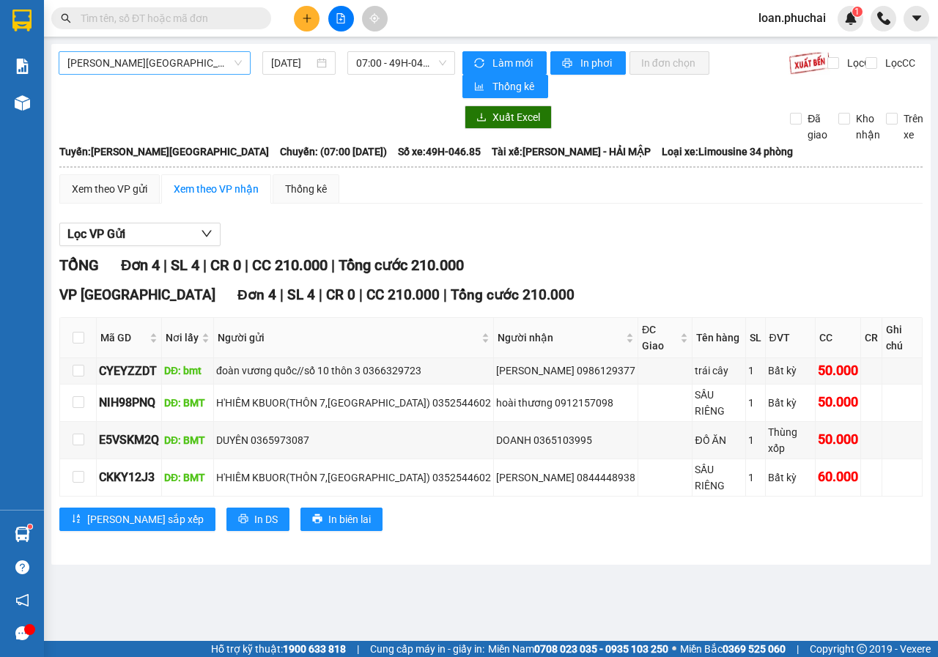
click at [161, 58] on span "[PERSON_NAME][GEOGRAPHIC_DATA]" at bounding box center [154, 63] width 174 height 22
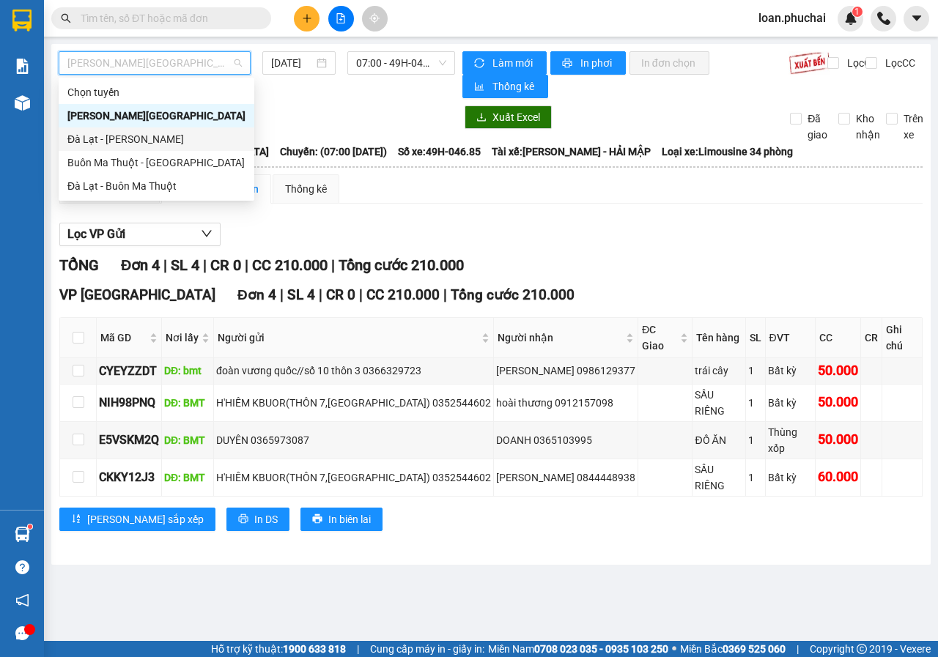
click at [120, 144] on div "Đà Lạt - [PERSON_NAME]" at bounding box center [156, 139] width 178 height 16
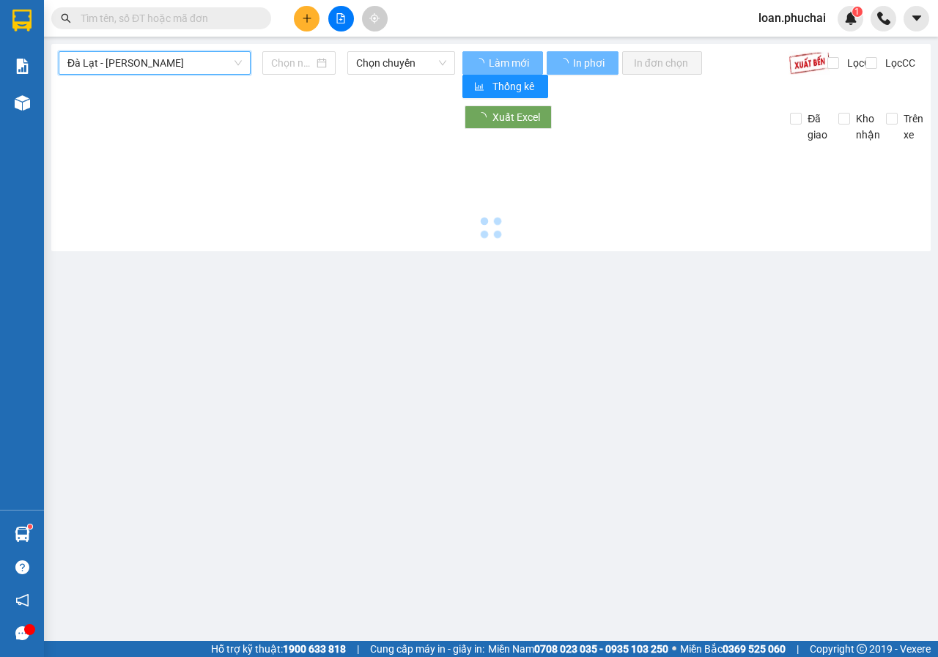
type input "[DATE]"
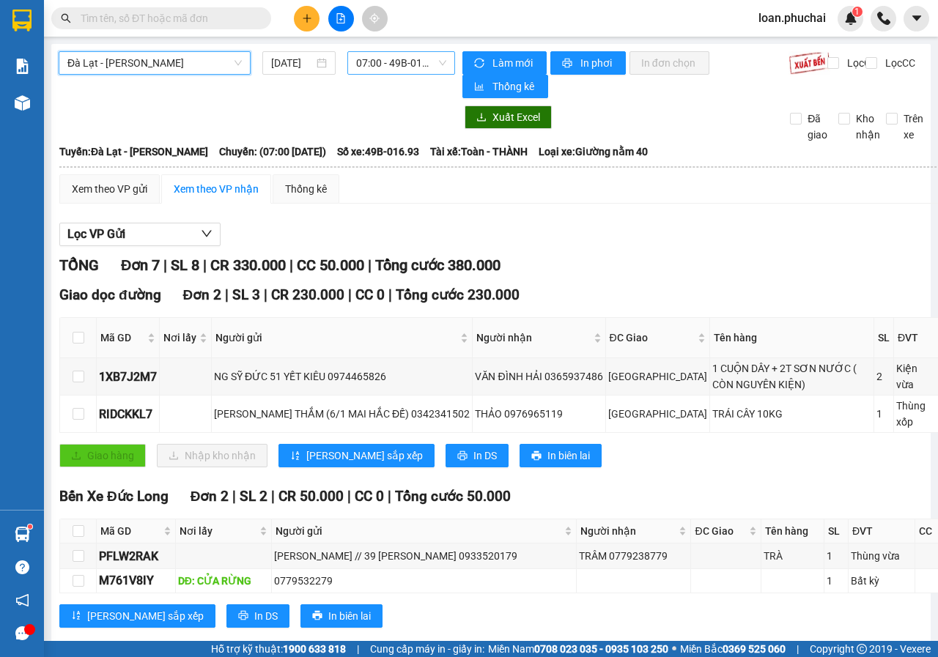
click at [407, 62] on span "07:00 - 49B-016.93" at bounding box center [400, 63] width 89 height 22
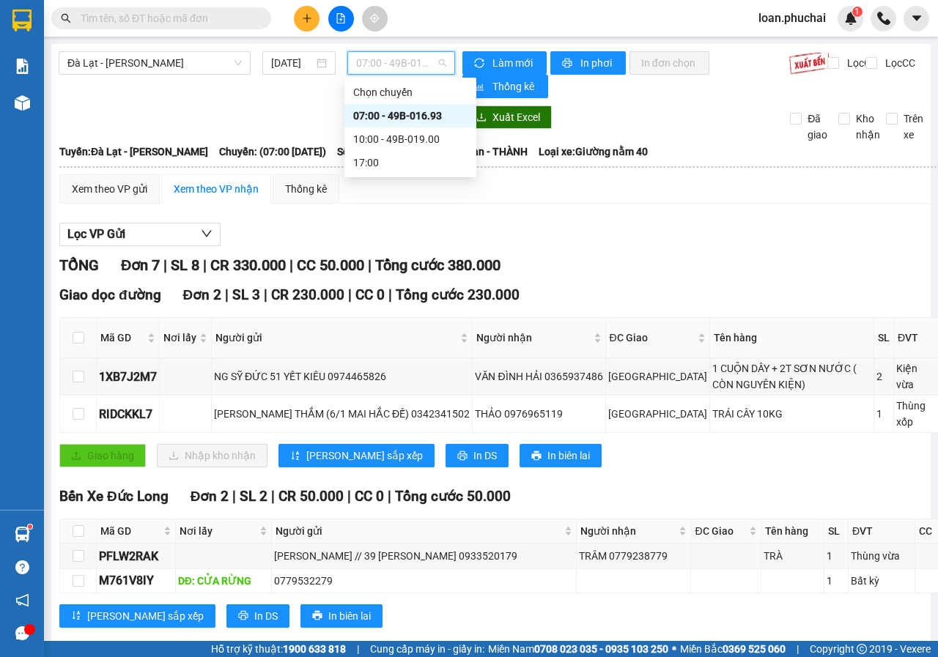
click at [416, 114] on div "07:00 - 49B-016.93" at bounding box center [410, 116] width 114 height 16
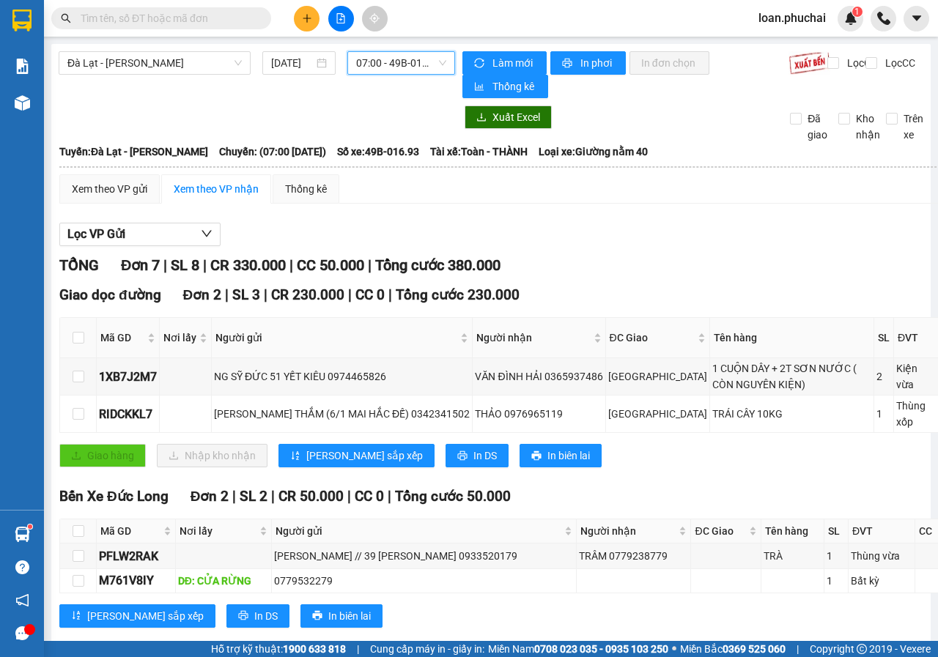
scroll to position [282, 0]
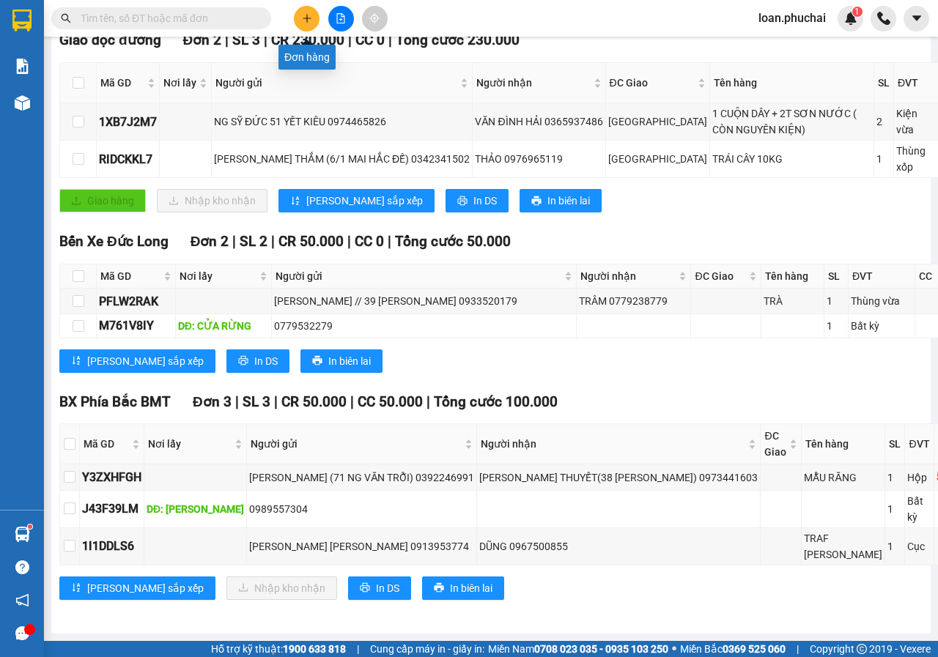
click at [311, 15] on icon "plus" at bounding box center [307, 18] width 10 height 10
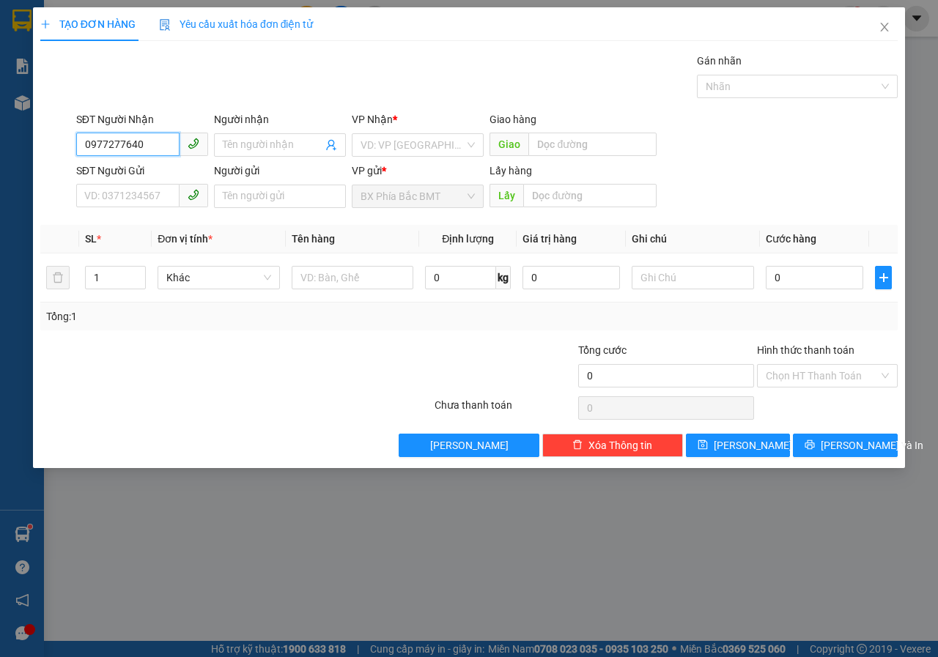
type input "0977277640"
click at [892, 32] on span "Close" at bounding box center [884, 27] width 41 height 41
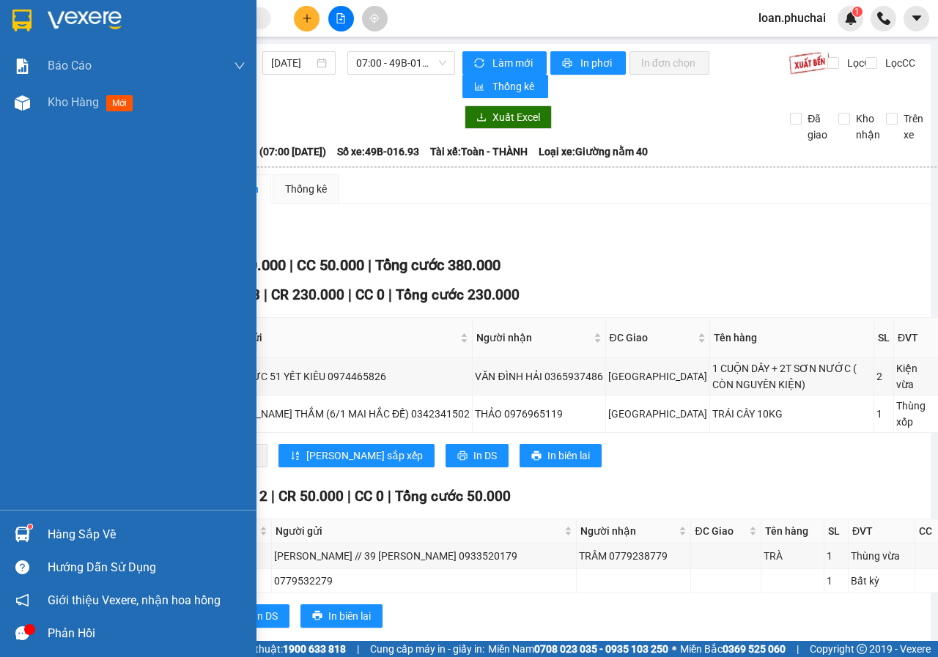
click at [32, 121] on div "Báo cáo Mẫu 1: Báo cáo dòng tiền theo nhân viên Mẫu 3.1: Thống kê đơn hàng văn …" at bounding box center [128, 279] width 256 height 462
click at [36, 105] on div "Kho hàng mới" at bounding box center [128, 102] width 256 height 37
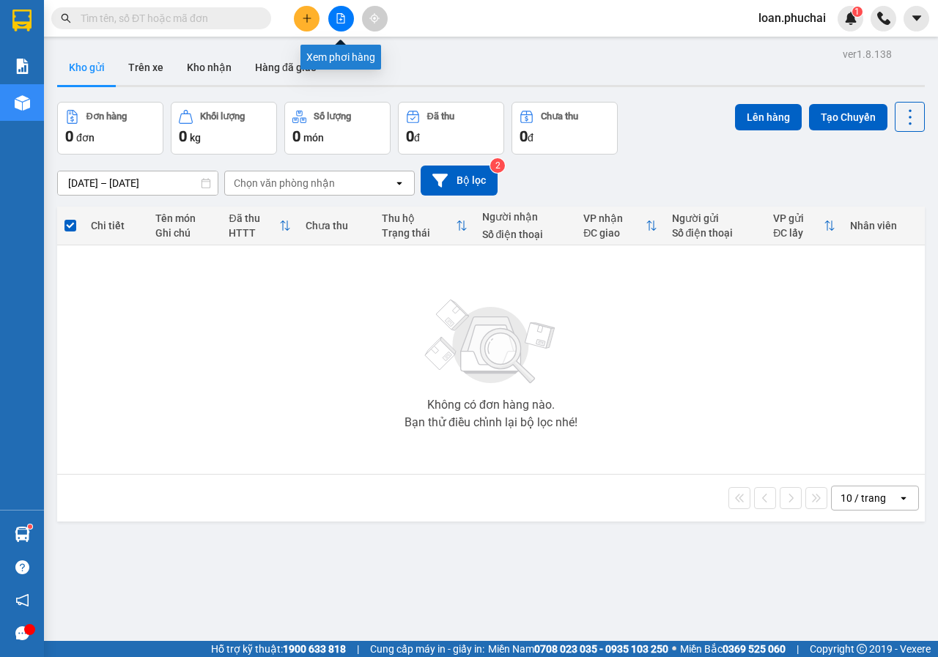
click at [343, 21] on icon "file-add" at bounding box center [341, 18] width 10 height 10
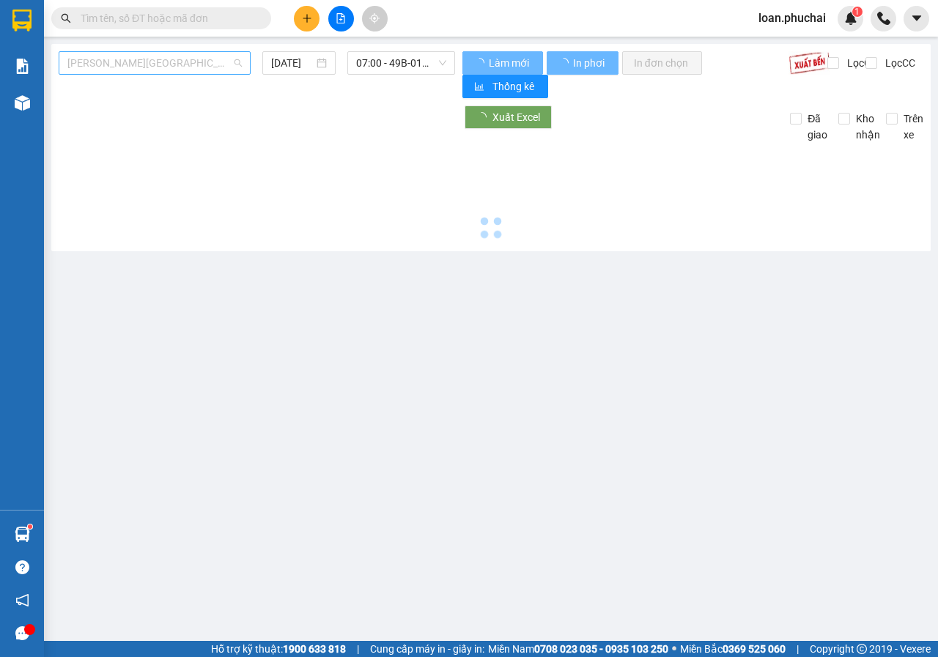
click at [204, 64] on span "[PERSON_NAME][GEOGRAPHIC_DATA]" at bounding box center [154, 63] width 174 height 22
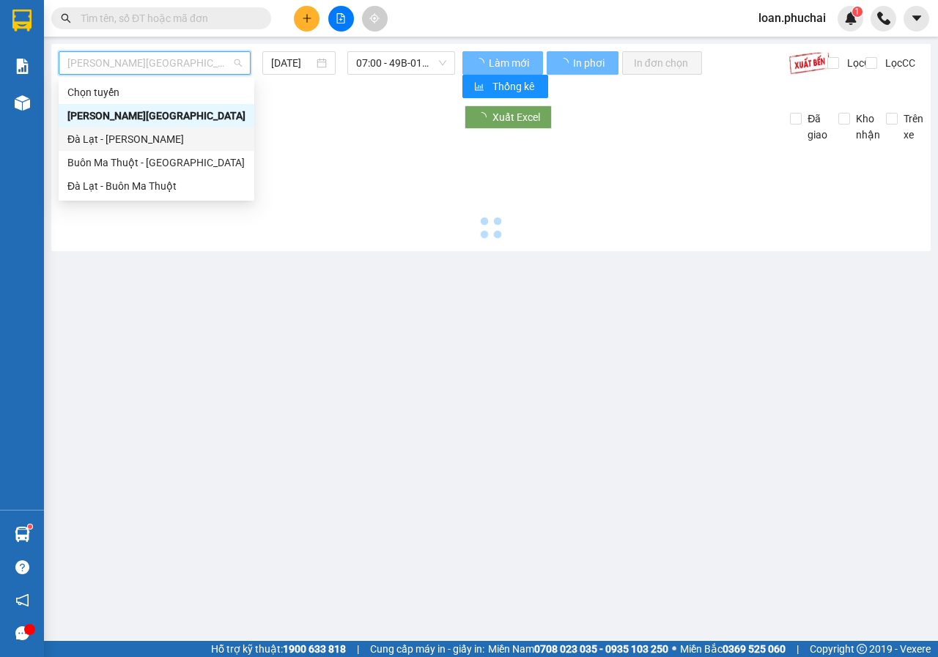
click at [104, 145] on div "Đà Lạt - [PERSON_NAME]" at bounding box center [156, 139] width 178 height 16
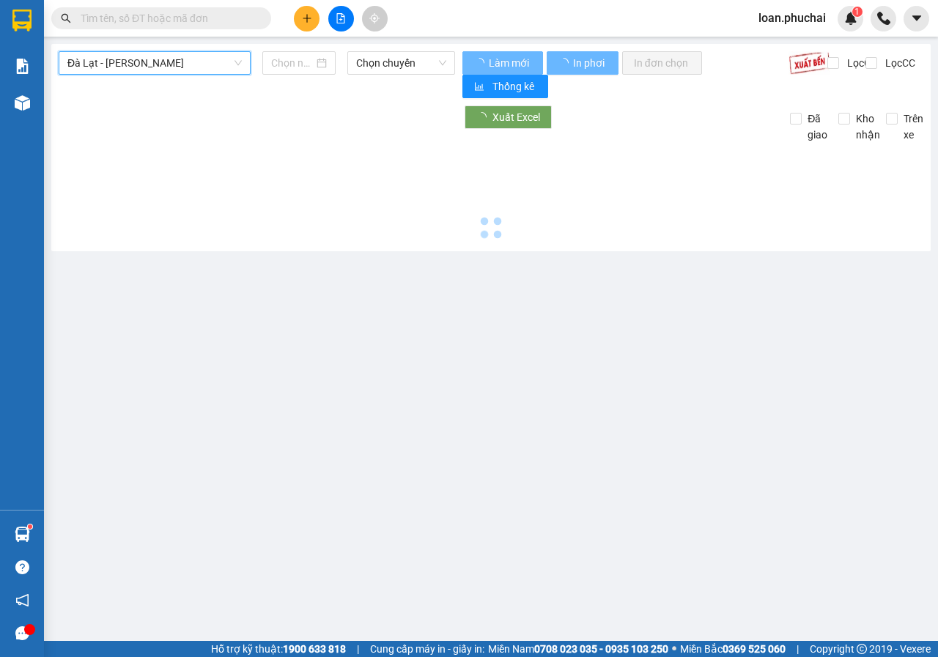
type input "[DATE]"
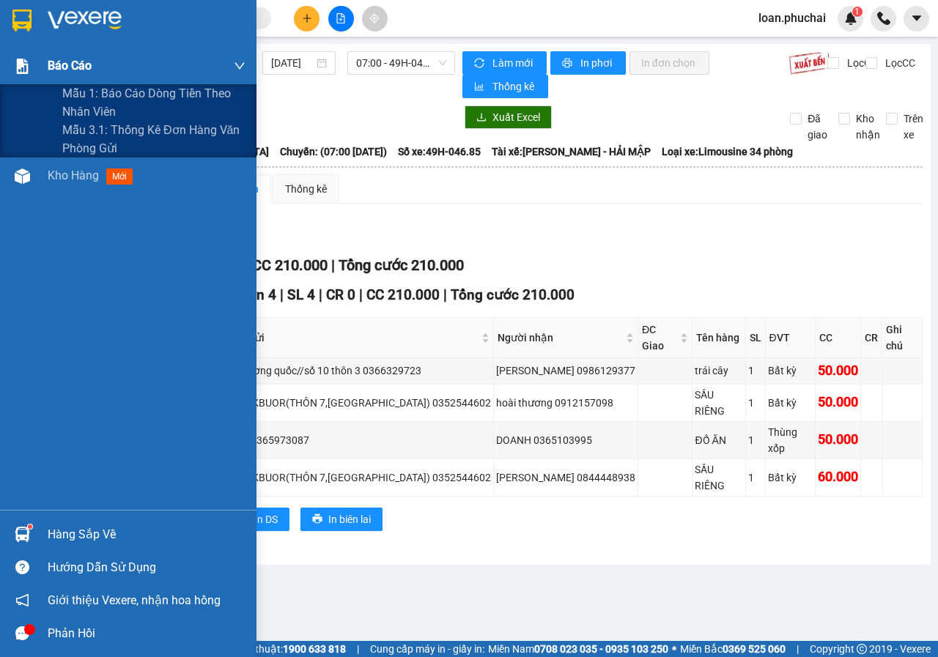
click at [0, 84] on div "Báo cáo" at bounding box center [128, 66] width 256 height 37
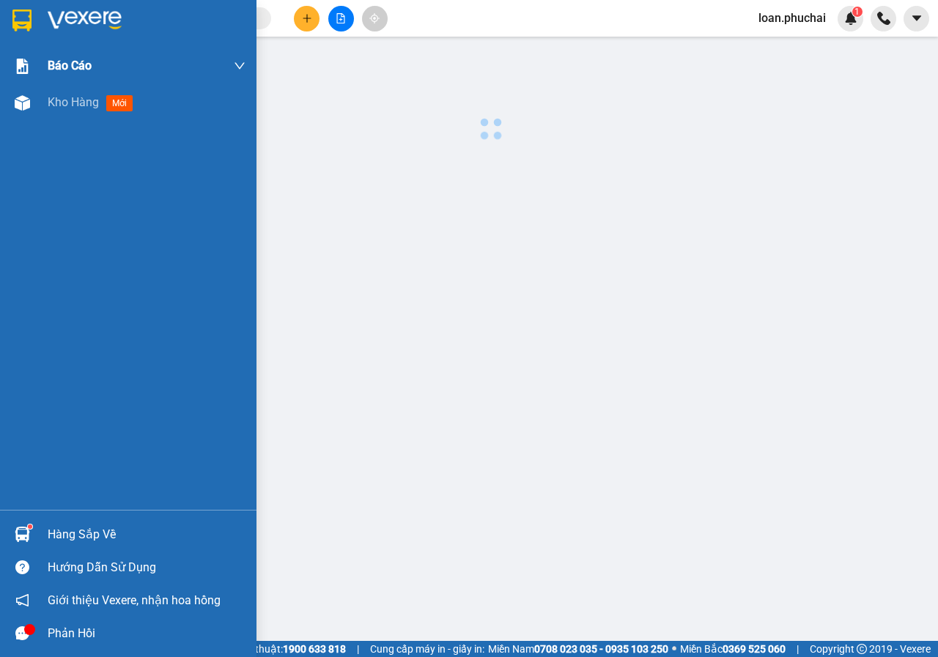
click at [17, 83] on div "Báo cáo" at bounding box center [128, 66] width 256 height 37
click at [29, 100] on img at bounding box center [22, 102] width 15 height 15
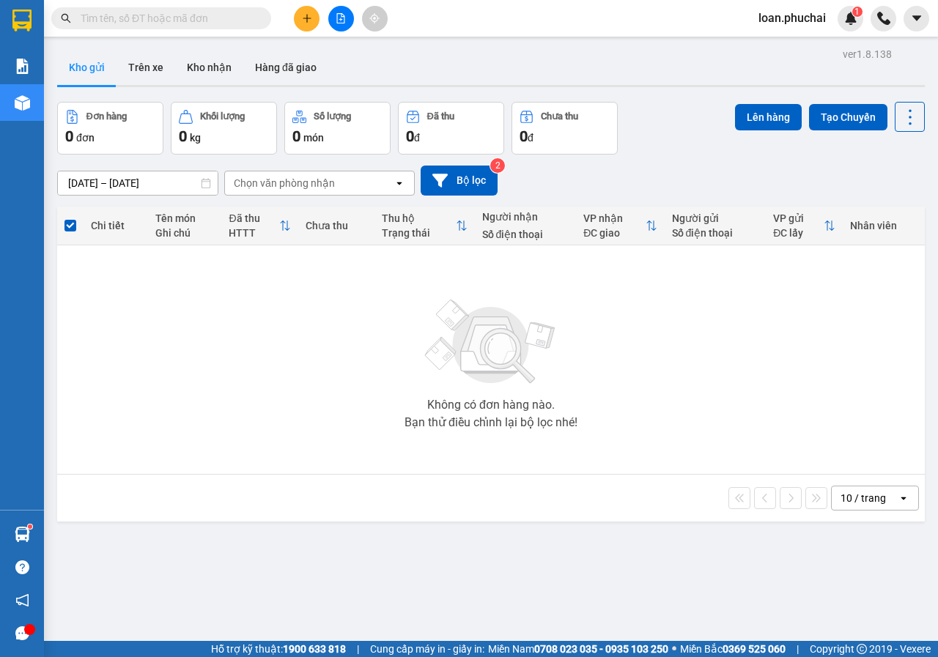
click at [308, 26] on button at bounding box center [307, 19] width 26 height 26
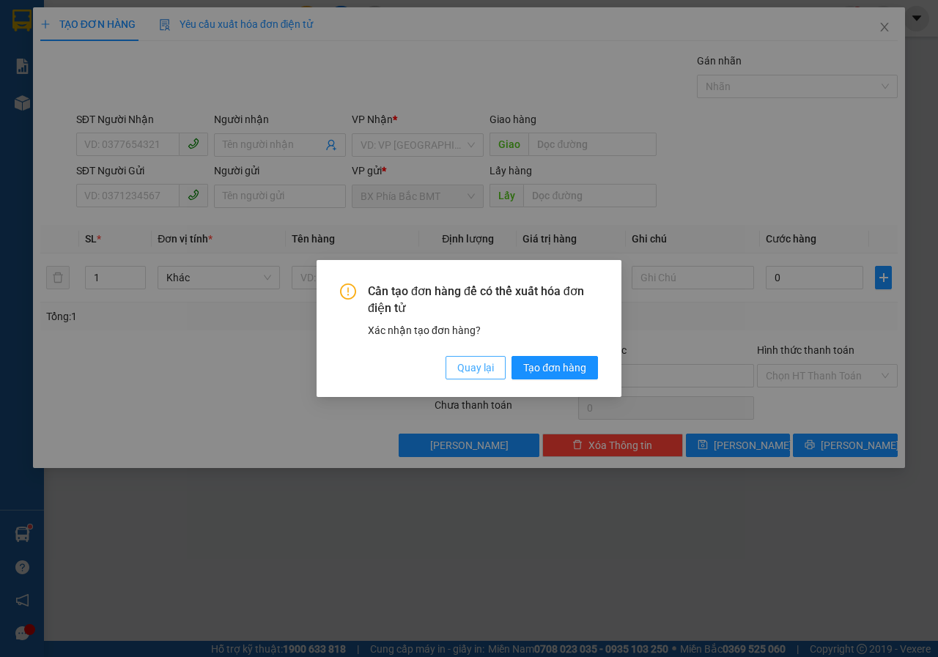
click at [470, 369] on span "Quay lại" at bounding box center [475, 368] width 37 height 16
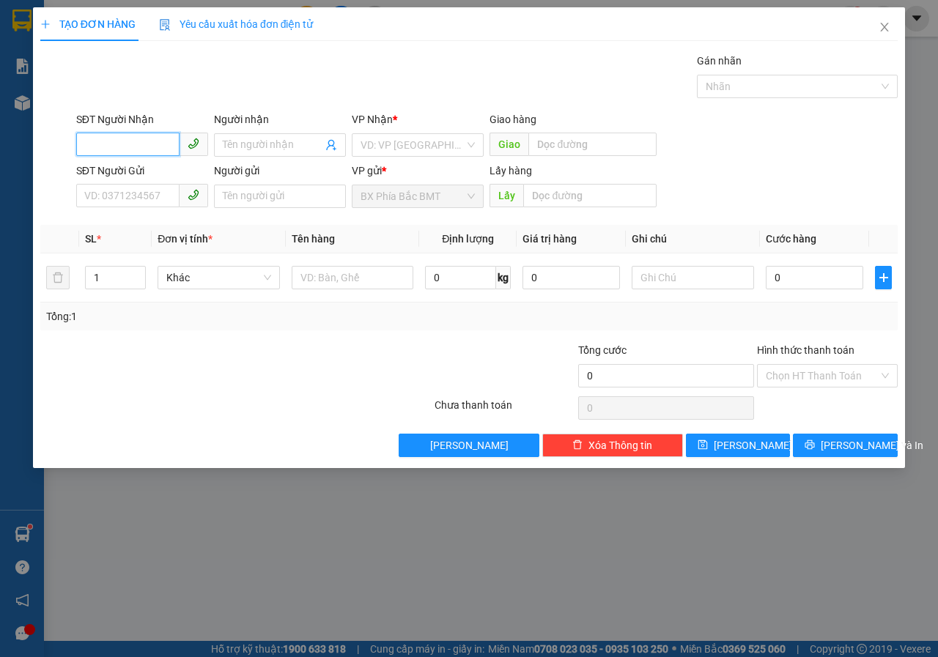
click at [147, 141] on input "SĐT Người Nhận" at bounding box center [127, 144] width 103 height 23
click at [887, 23] on icon "close" at bounding box center [884, 27] width 12 height 12
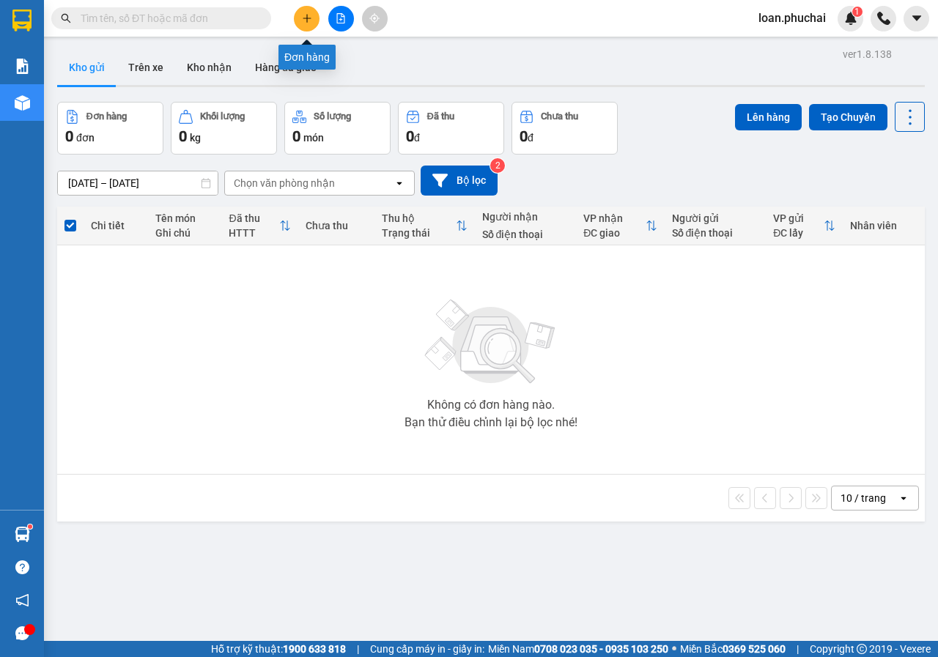
click at [315, 9] on button at bounding box center [307, 19] width 26 height 26
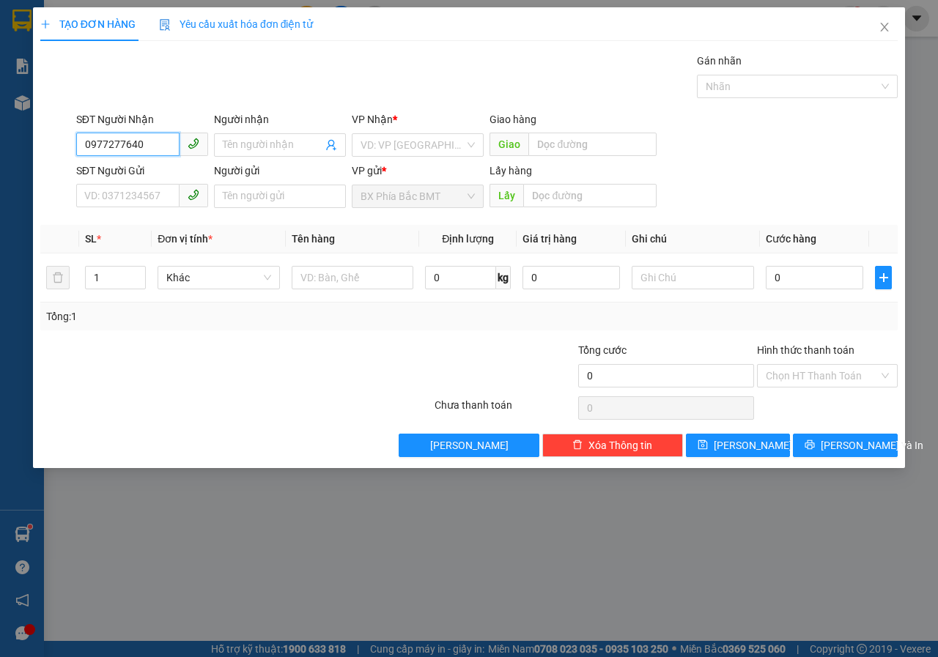
type input "0977277640"
click at [238, 160] on div "Người nhận Tên người nhận" at bounding box center [280, 136] width 132 height 51
click at [259, 141] on input "Người nhận" at bounding box center [273, 145] width 100 height 16
type input "chềnh hưng lộc"
click at [401, 144] on input "search" at bounding box center [412, 145] width 104 height 22
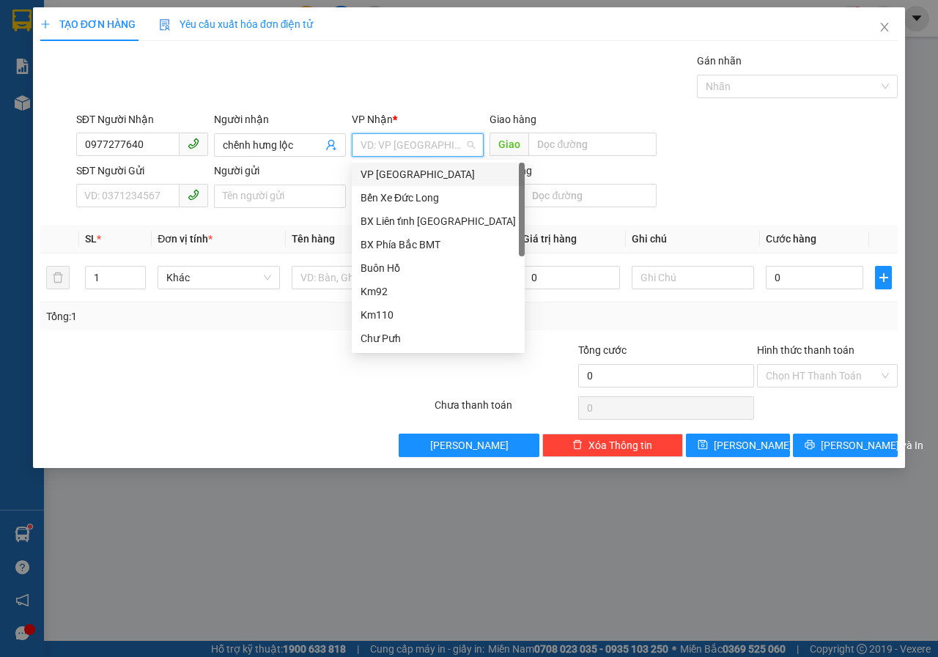
click at [400, 167] on div "VP [GEOGRAPHIC_DATA]" at bounding box center [437, 174] width 155 height 16
click at [400, 167] on div "VP gửi *" at bounding box center [418, 171] width 132 height 16
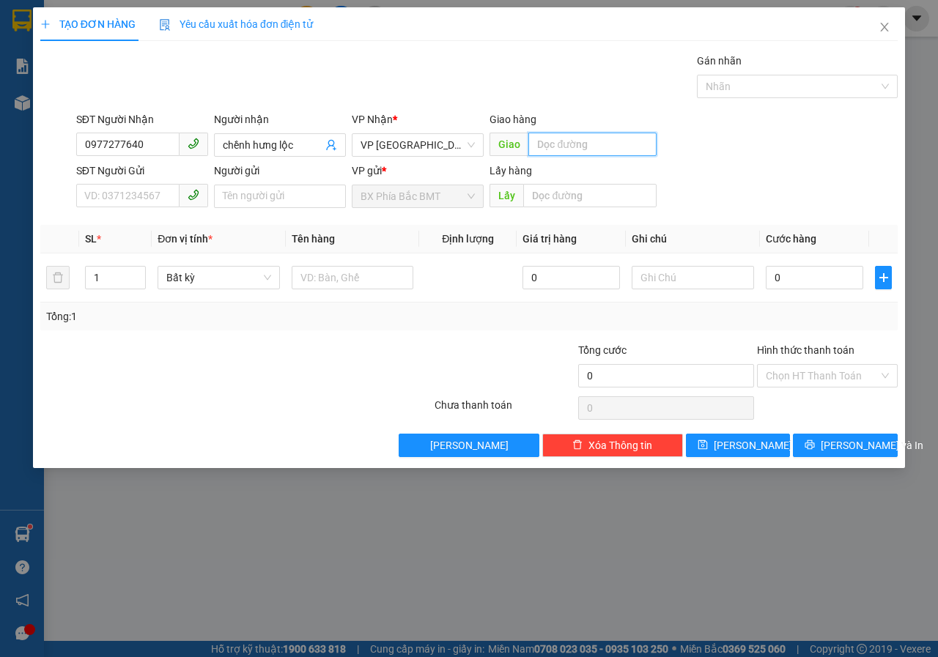
click at [549, 141] on input "text" at bounding box center [591, 144] width 127 height 23
type input "[PERSON_NAME]"
click at [141, 198] on input "SĐT Người Gửi" at bounding box center [127, 195] width 103 height 23
type input "0562365365"
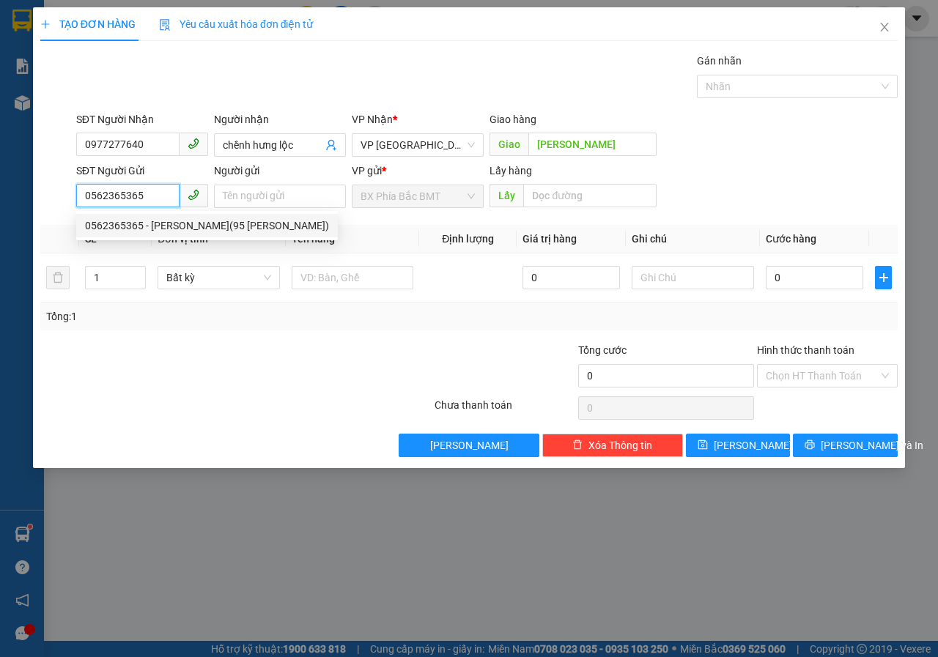
click at [222, 223] on div "0562365365 - [PERSON_NAME](95 [PERSON_NAME])" at bounding box center [207, 226] width 244 height 16
type input "[PERSON_NAME](95 [PERSON_NAME])"
type input "BMT"
type input "50.000"
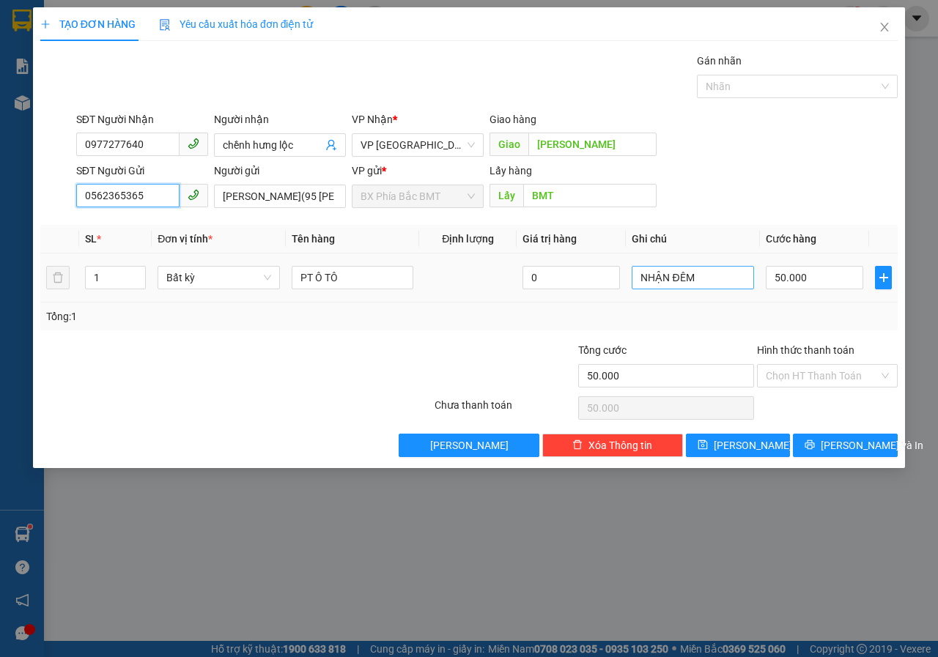
type input "0562365365"
drag, startPoint x: 691, startPoint y: 284, endPoint x: 492, endPoint y: 298, distance: 199.8
click at [495, 297] on tr "1 Bất kỳ PT Ô TÔ 0 NHẬN ĐÊM 50.000" at bounding box center [468, 277] width 857 height 49
click at [203, 281] on span "Bất kỳ" at bounding box center [218, 278] width 105 height 22
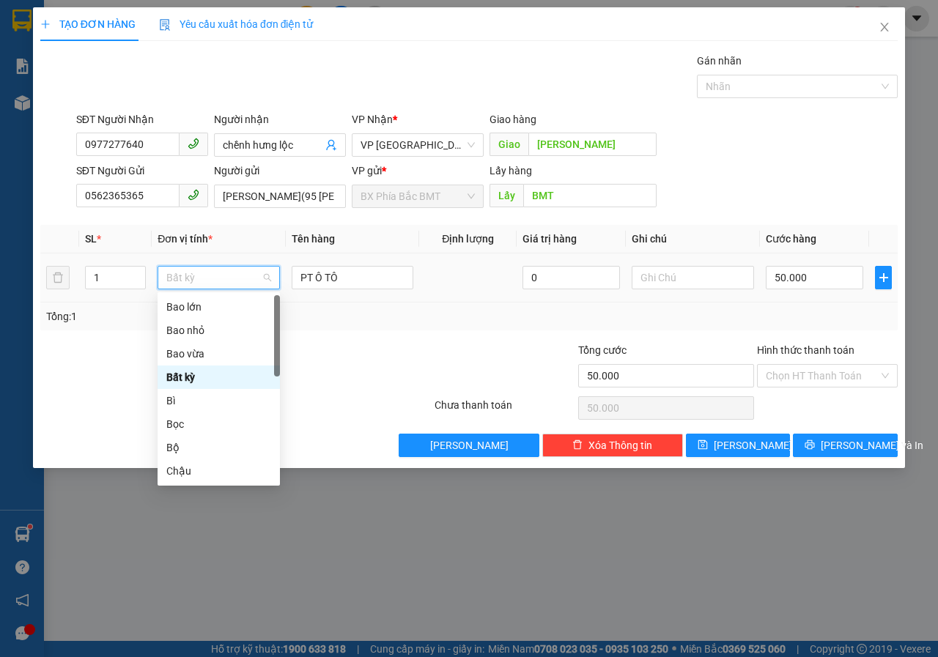
type input "t"
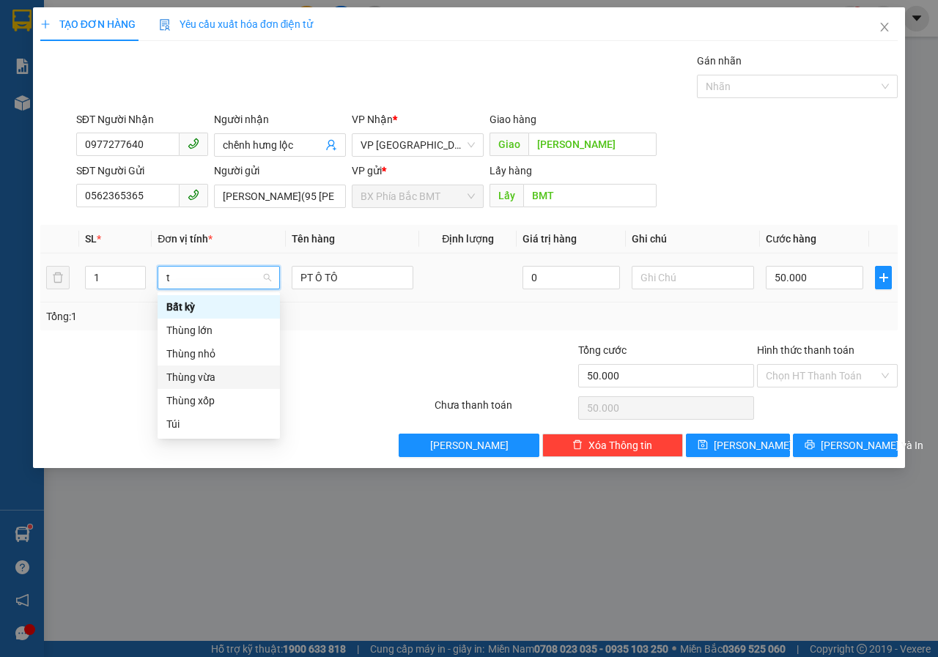
click at [214, 377] on div "Thùng vừa" at bounding box center [218, 377] width 105 height 16
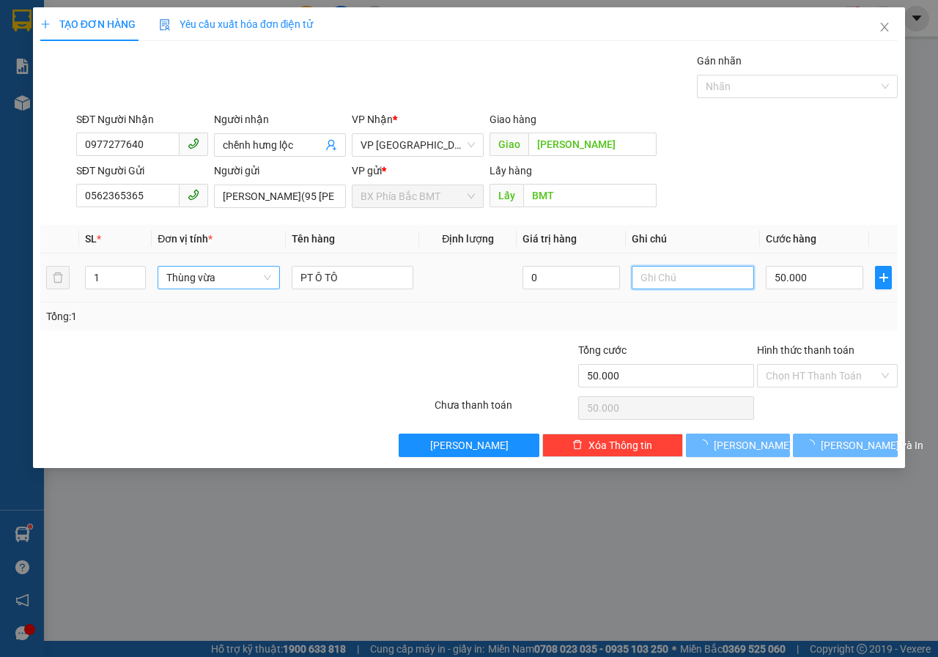
click at [650, 275] on input "text" at bounding box center [692, 277] width 122 height 23
type input "0"
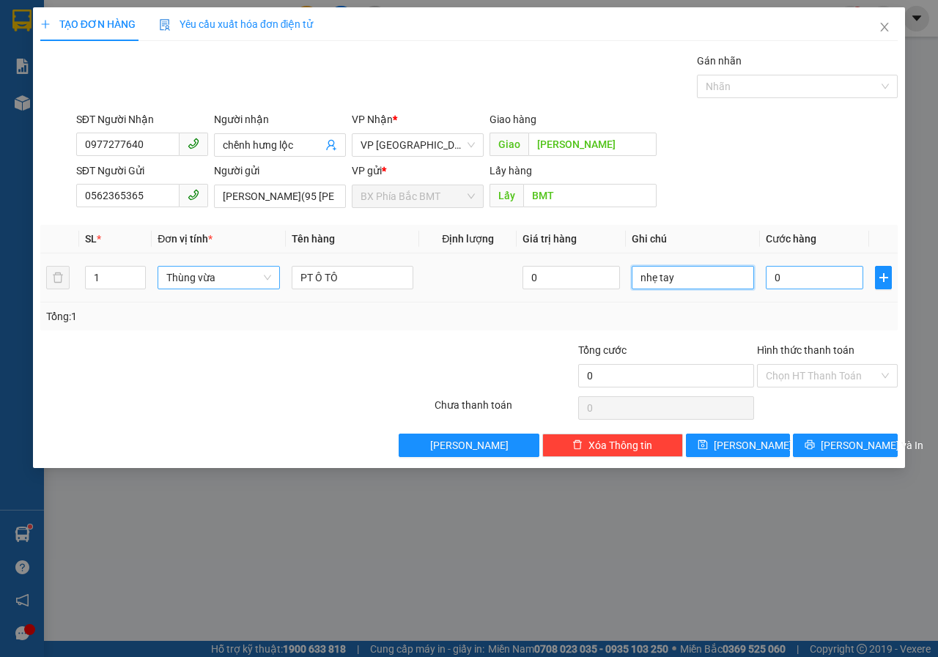
type input "nhẹ tay"
click at [804, 272] on input "0" at bounding box center [814, 277] width 97 height 23
type input "7"
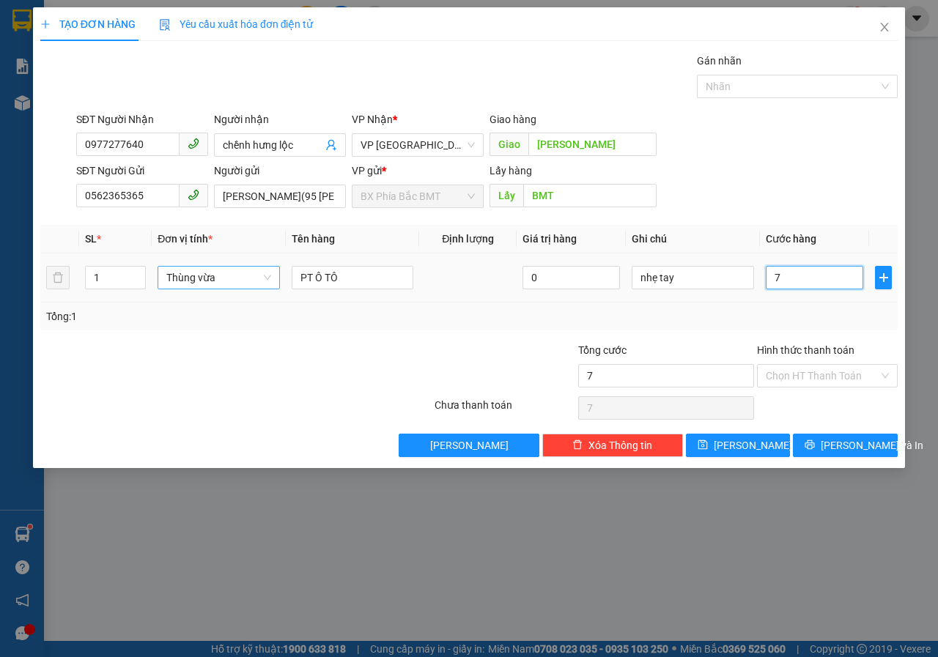
type input "70"
type input "700"
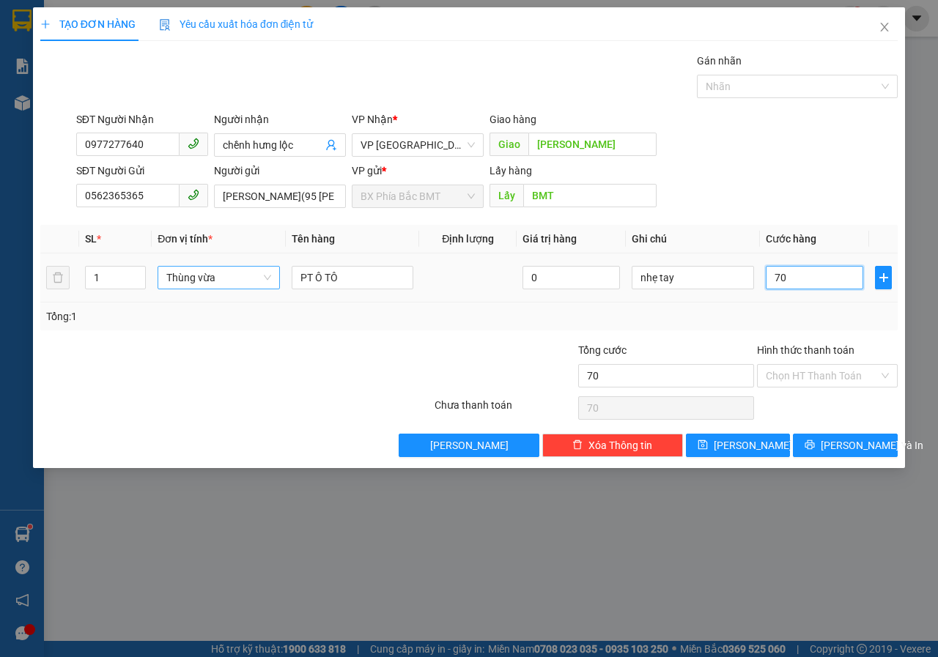
type input "700"
type input "7.000"
type input "70.000"
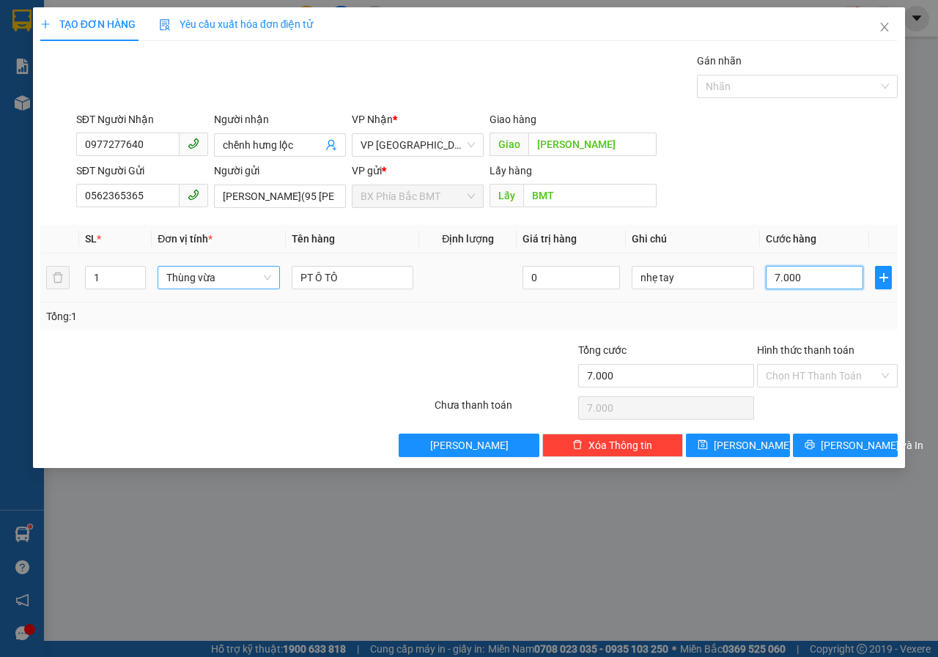
type input "70.000"
click at [815, 440] on icon "printer" at bounding box center [809, 445] width 10 height 10
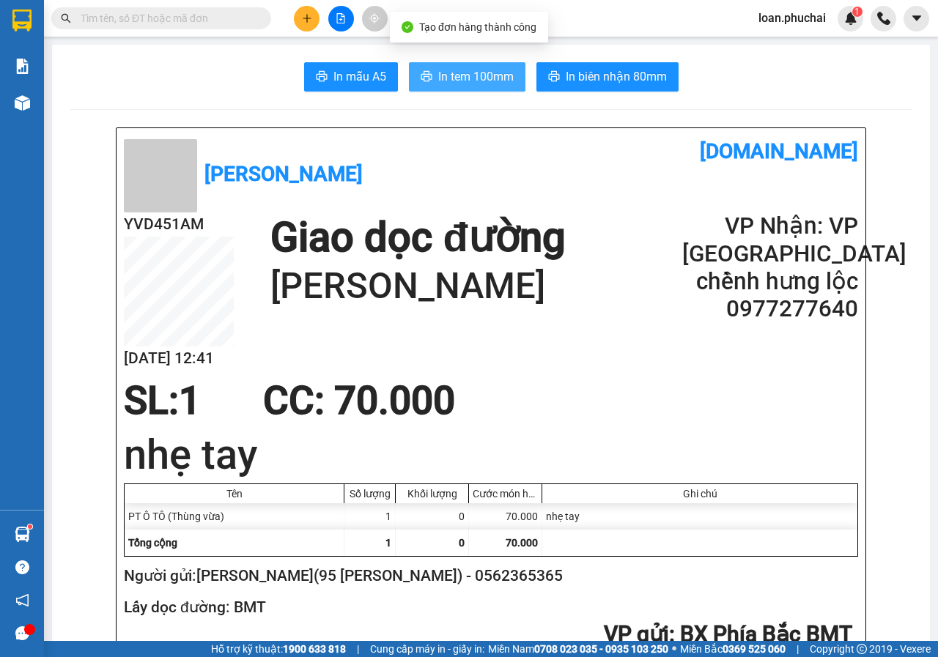
click at [421, 79] on icon "printer" at bounding box center [427, 76] width 12 height 12
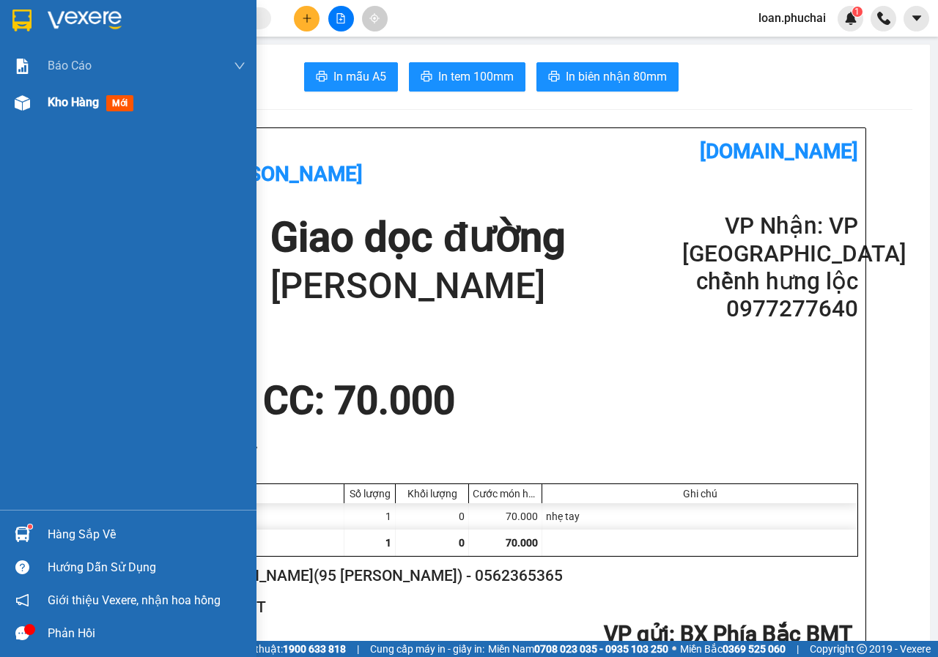
click at [21, 105] on img at bounding box center [22, 102] width 15 height 15
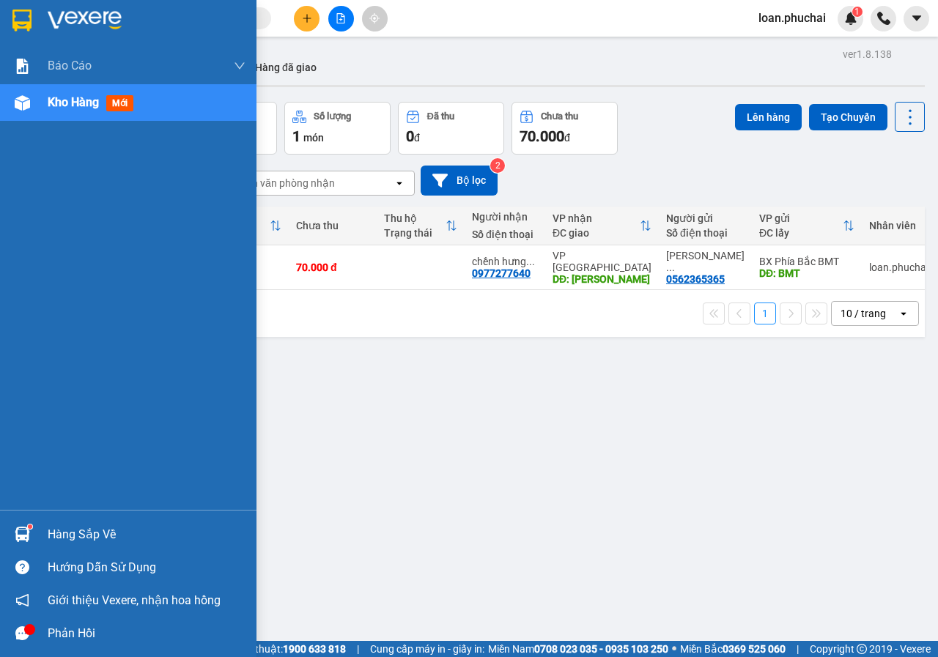
click at [21, 127] on div "Báo cáo Mẫu 1: Báo cáo dòng tiền theo nhân viên Mẫu 3.1: Thống kê đơn hàng văn …" at bounding box center [128, 279] width 256 height 462
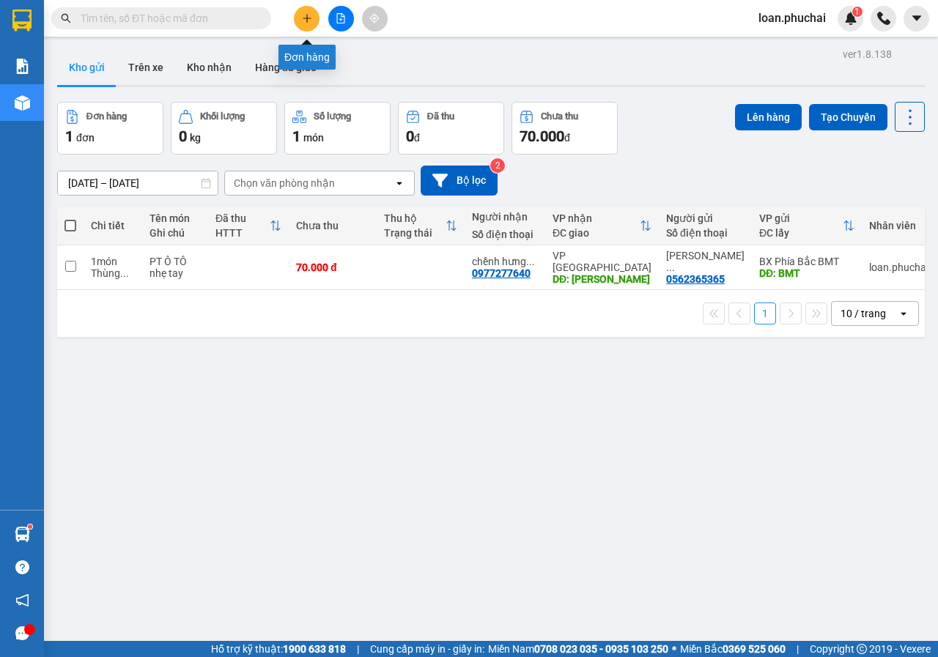
click at [314, 21] on button at bounding box center [307, 19] width 26 height 26
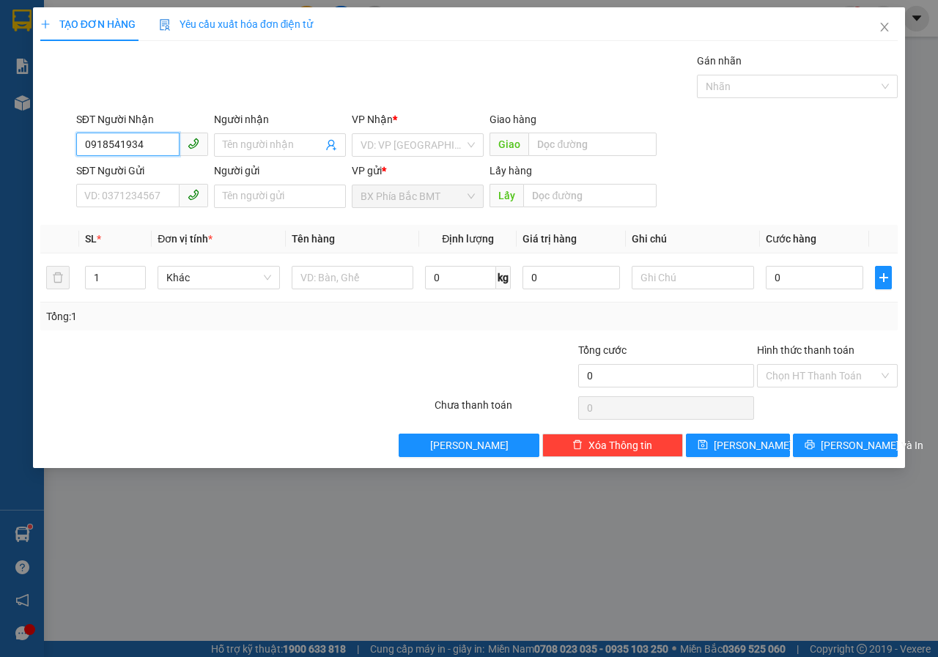
click at [166, 149] on input "0918541934" at bounding box center [127, 144] width 103 height 23
type input "0918541934"
click at [227, 152] on input "Người nhận" at bounding box center [273, 145] width 100 height 16
type input "[PERSON_NAME]"
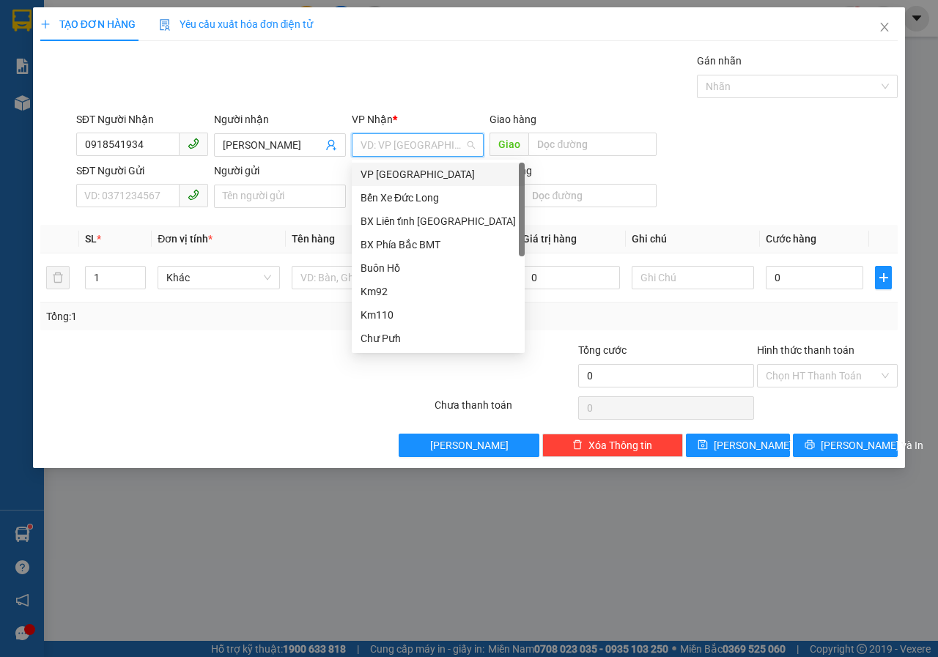
click at [431, 152] on input "search" at bounding box center [412, 145] width 104 height 22
click at [377, 173] on div "VP [GEOGRAPHIC_DATA]" at bounding box center [437, 174] width 155 height 16
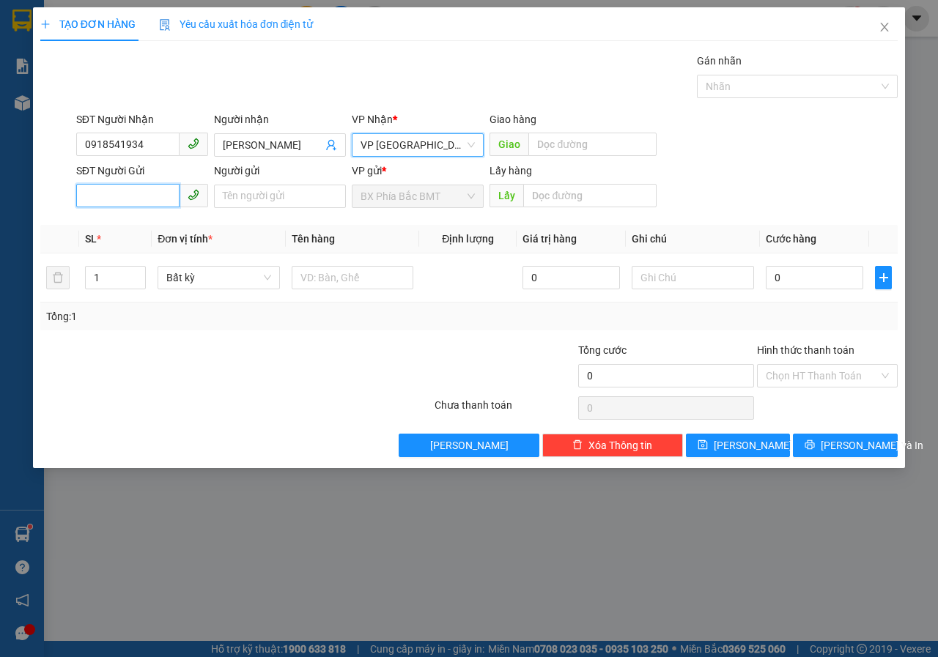
click at [160, 196] on input "SĐT Người Gửi" at bounding box center [127, 195] width 103 height 23
type input "0911243437"
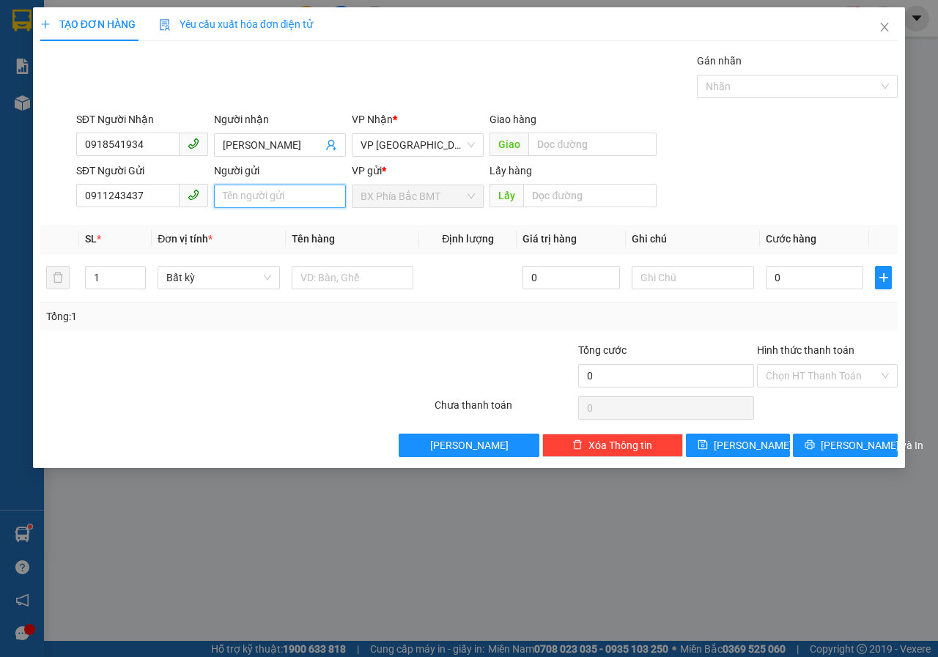
click at [275, 195] on input "Người gửi" at bounding box center [280, 196] width 132 height 23
type input "[PERSON_NAME]//ekiet"
click at [591, 200] on input "text" at bounding box center [589, 195] width 133 height 23
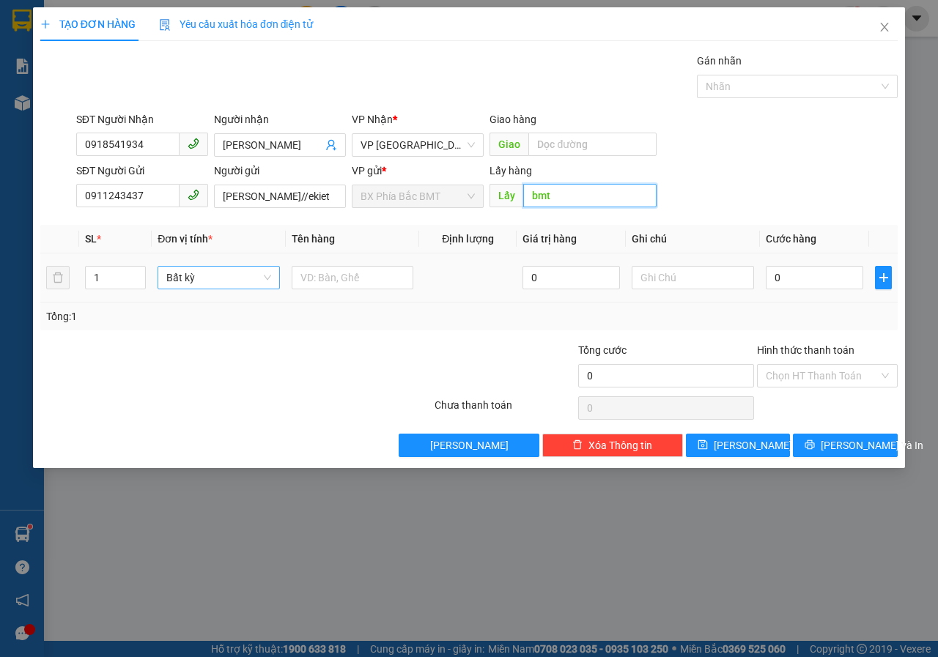
click at [249, 280] on span "Bất kỳ" at bounding box center [218, 278] width 105 height 22
type input "bmt"
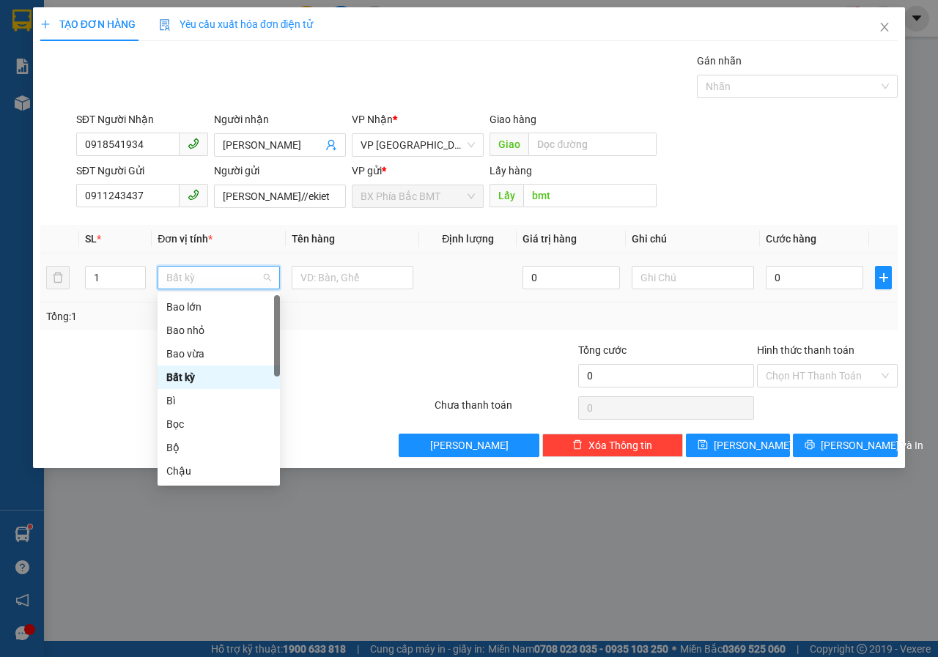
type input "t"
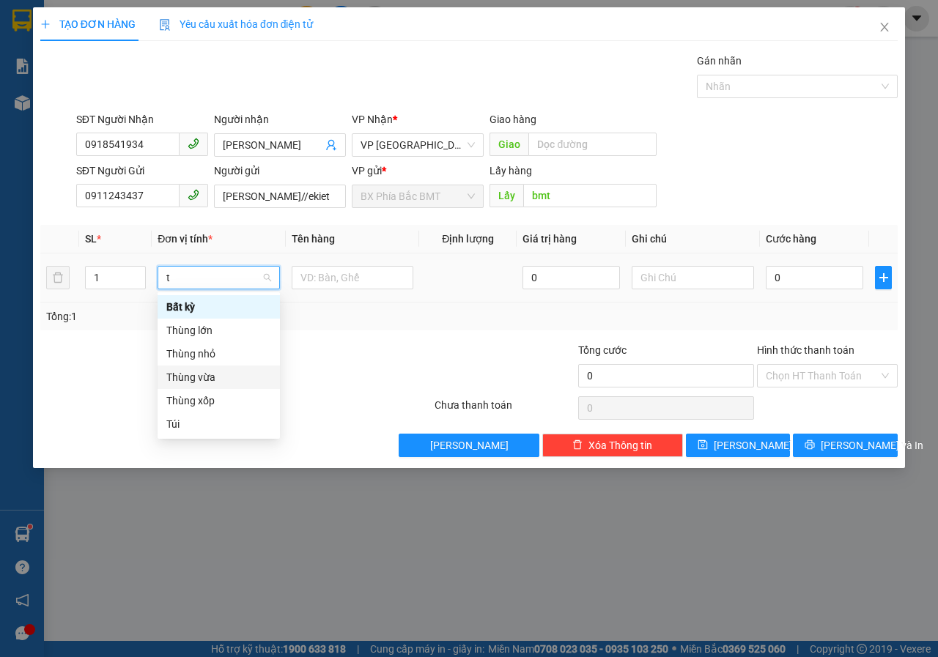
click at [206, 374] on div "Thùng vừa" at bounding box center [218, 377] width 105 height 16
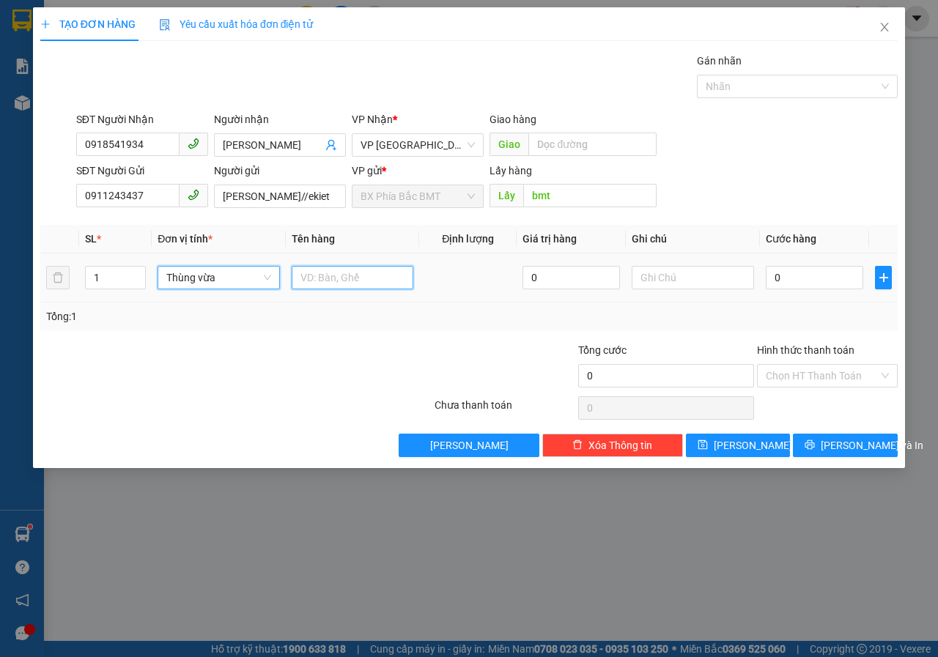
click at [323, 278] on input "text" at bounding box center [353, 277] width 122 height 23
type input "sầu riêng"
click at [798, 273] on input "0" at bounding box center [814, 277] width 97 height 23
type input "7"
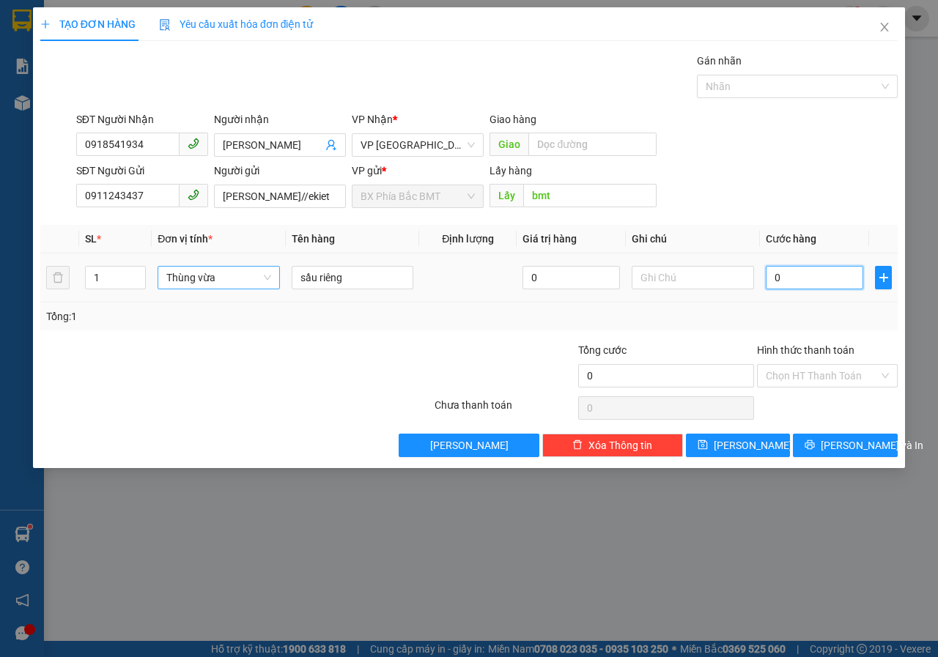
type input "7"
type input "70"
type input "700"
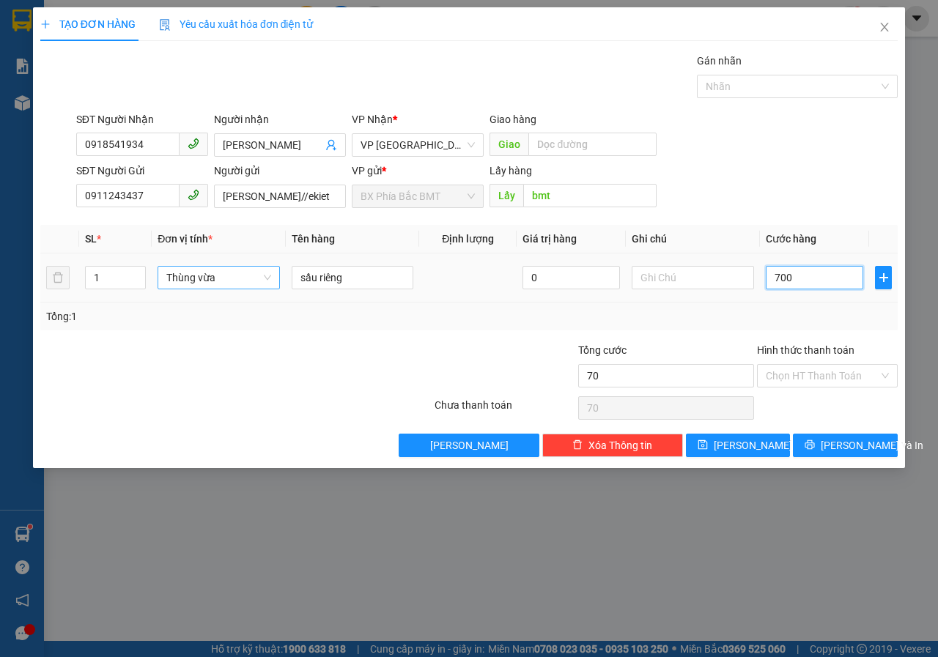
type input "700"
type input "7.000"
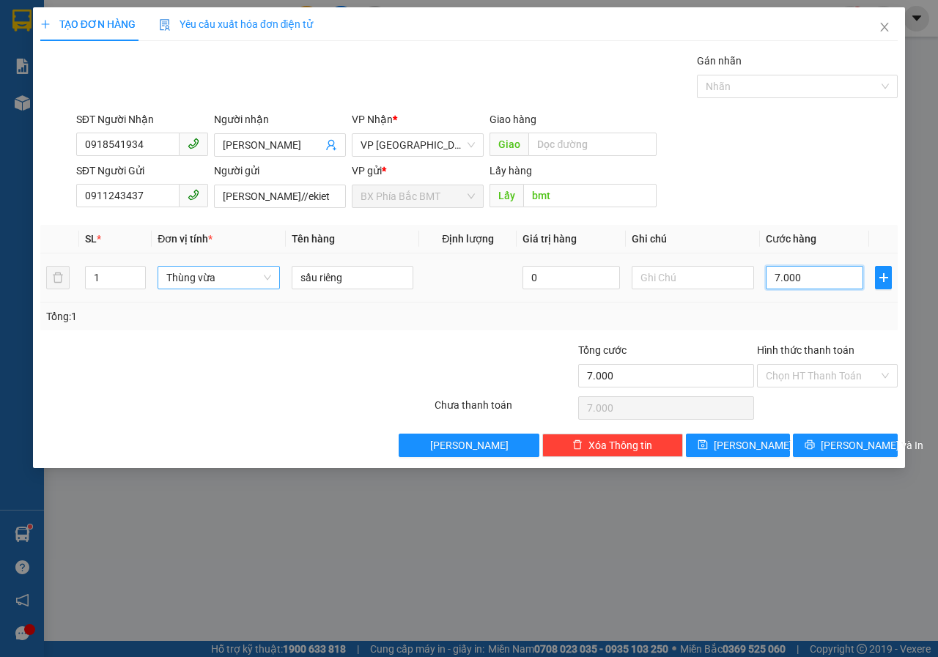
type input "70.000"
click at [836, 451] on span "[PERSON_NAME] và In" at bounding box center [872, 445] width 103 height 16
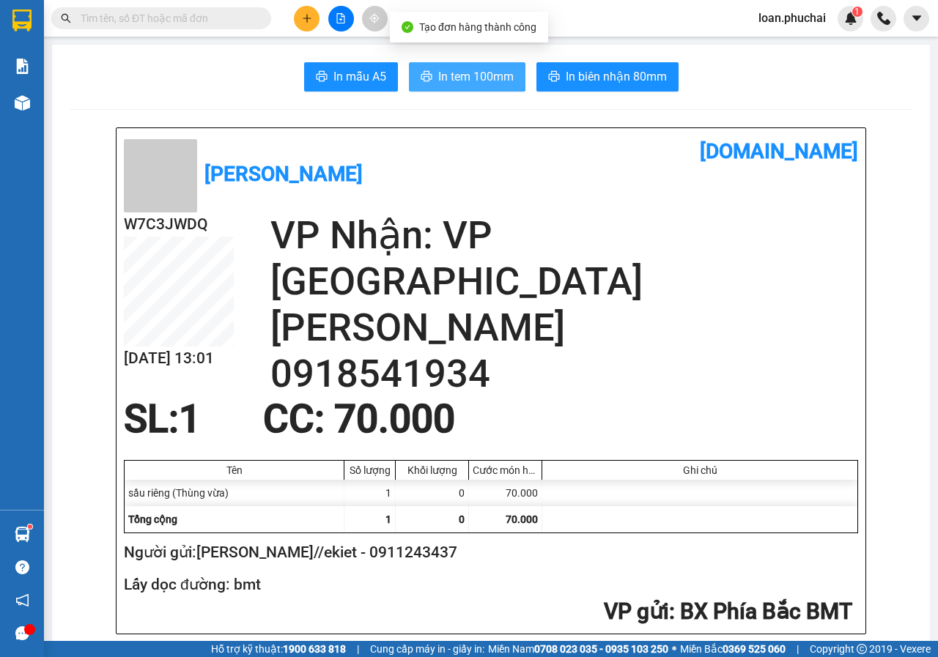
click at [475, 81] on span "In tem 100mm" at bounding box center [475, 76] width 75 height 18
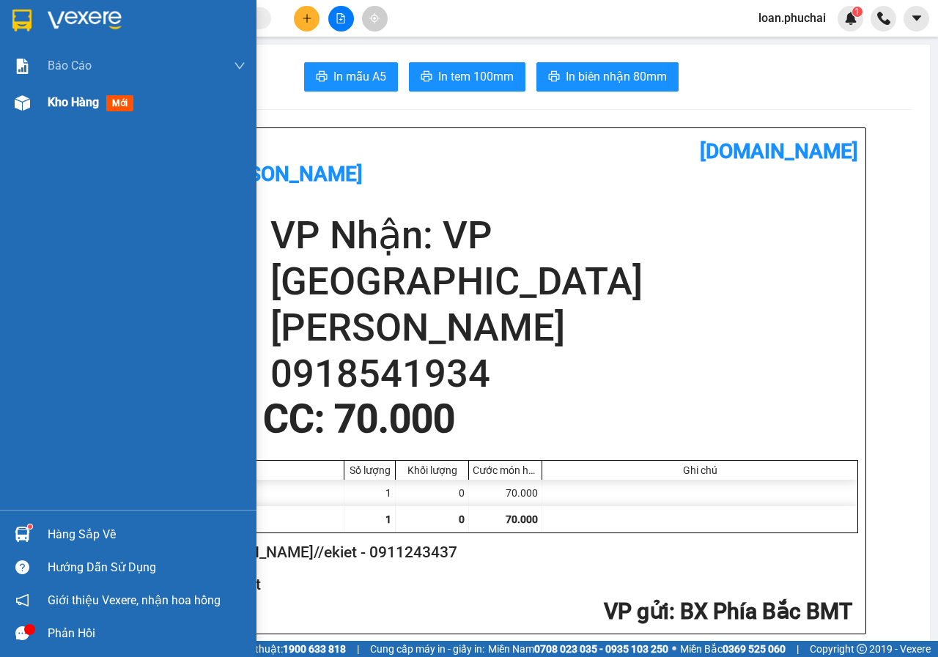
click at [23, 114] on div at bounding box center [23, 103] width 26 height 26
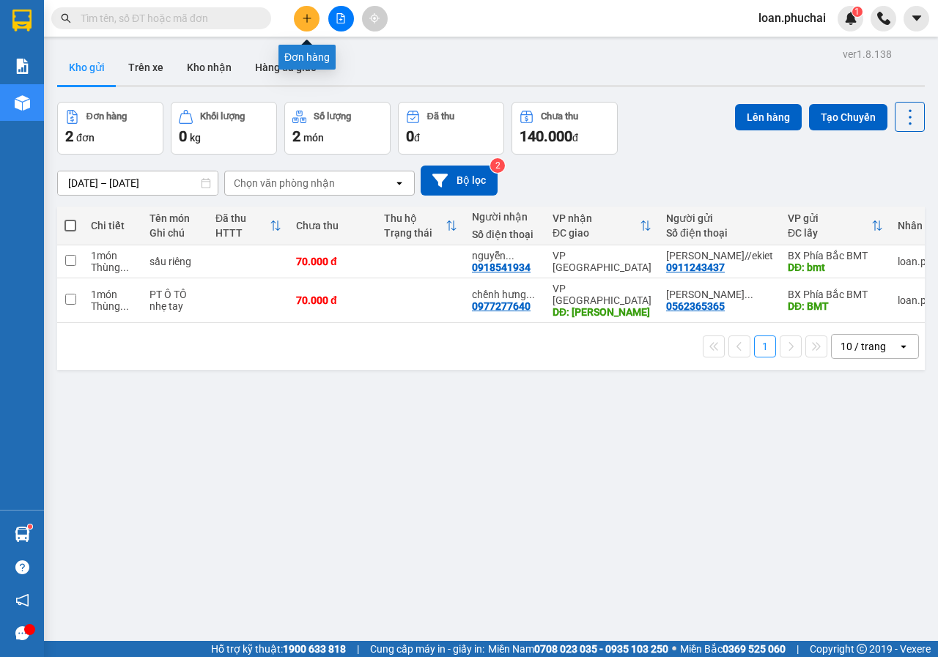
click at [308, 25] on button at bounding box center [307, 19] width 26 height 26
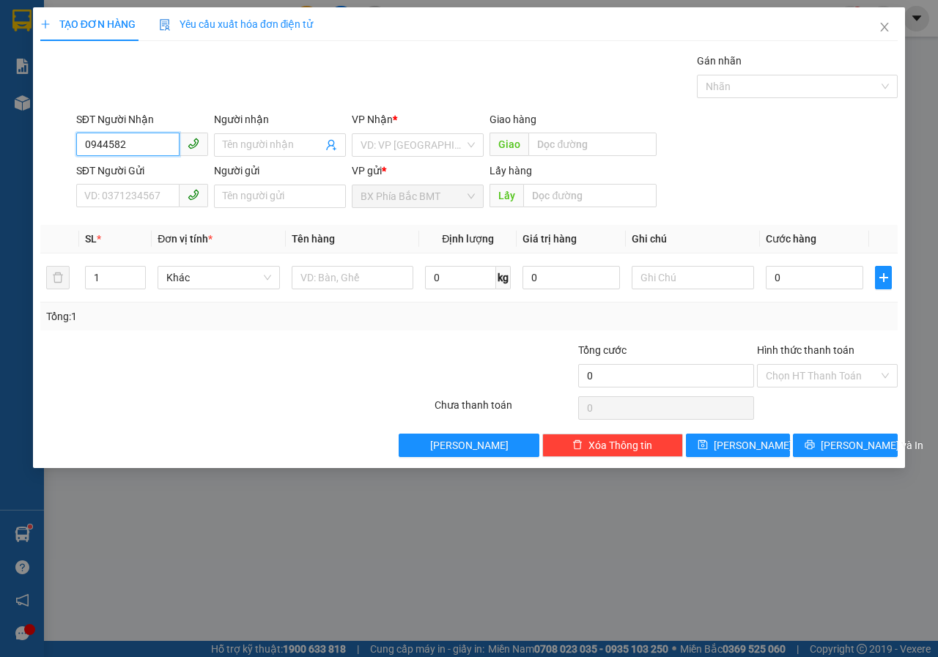
click at [139, 144] on input "0944582" at bounding box center [127, 144] width 103 height 23
click at [153, 175] on div "0944582879 - [PERSON_NAME]" at bounding box center [157, 174] width 144 height 16
type input "0944582879"
type input "LINH TRẦN"
type input "60.000"
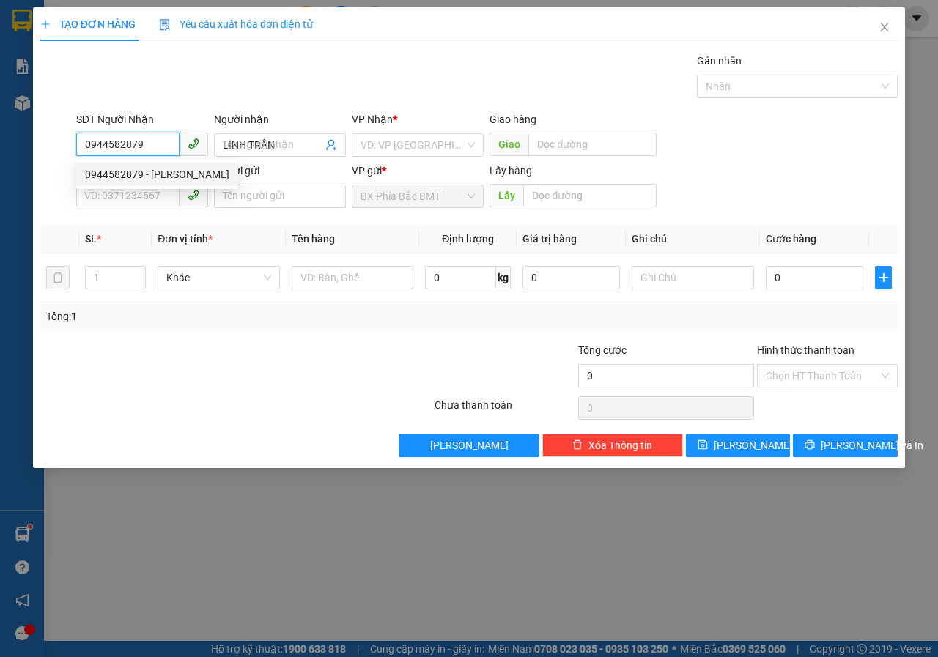
type input "60.000"
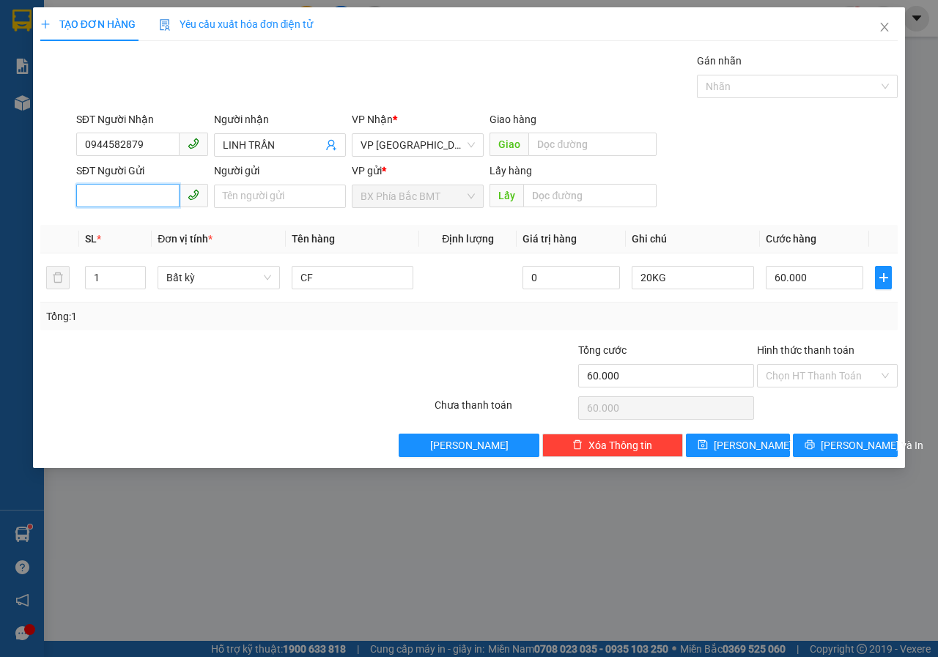
click at [151, 196] on input "SĐT Người Gửi" at bounding box center [127, 195] width 103 height 23
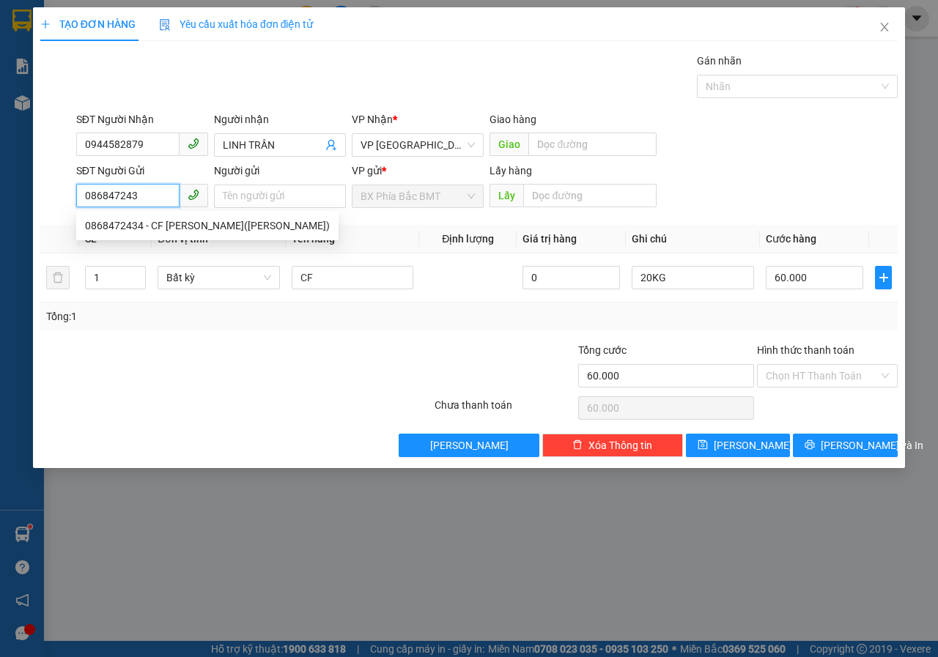
type input "0868472434"
click at [161, 223] on div "0868472434 - CF [PERSON_NAME]([PERSON_NAME])" at bounding box center [207, 226] width 245 height 16
type input "CF [PERSON_NAME]([PERSON_NAME])"
type input "BMT"
click at [161, 223] on div "0868472434 - CF [PERSON_NAME]([PERSON_NAME])" at bounding box center [207, 226] width 245 height 16
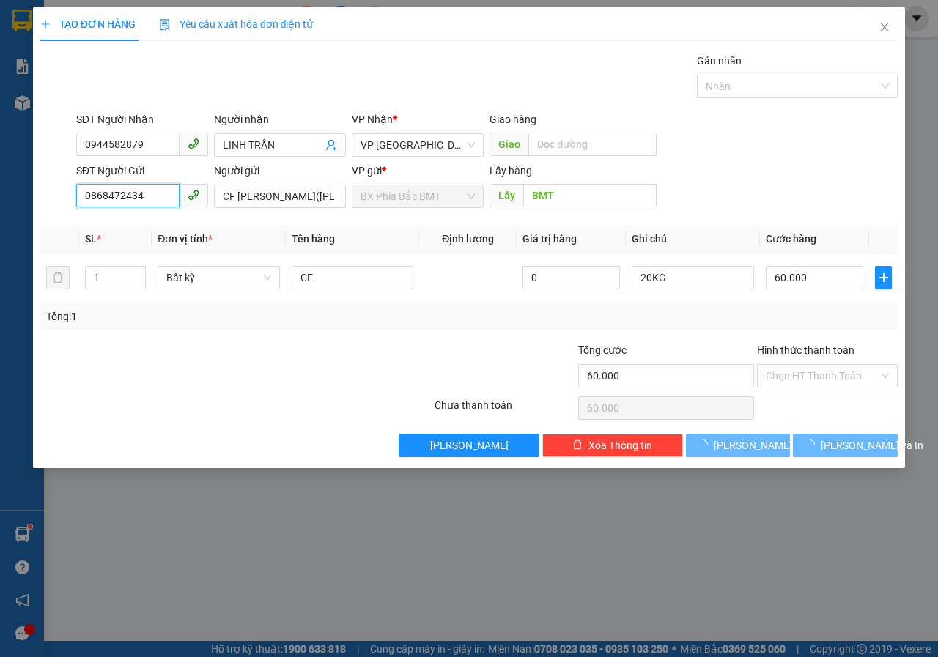
type input "50.000"
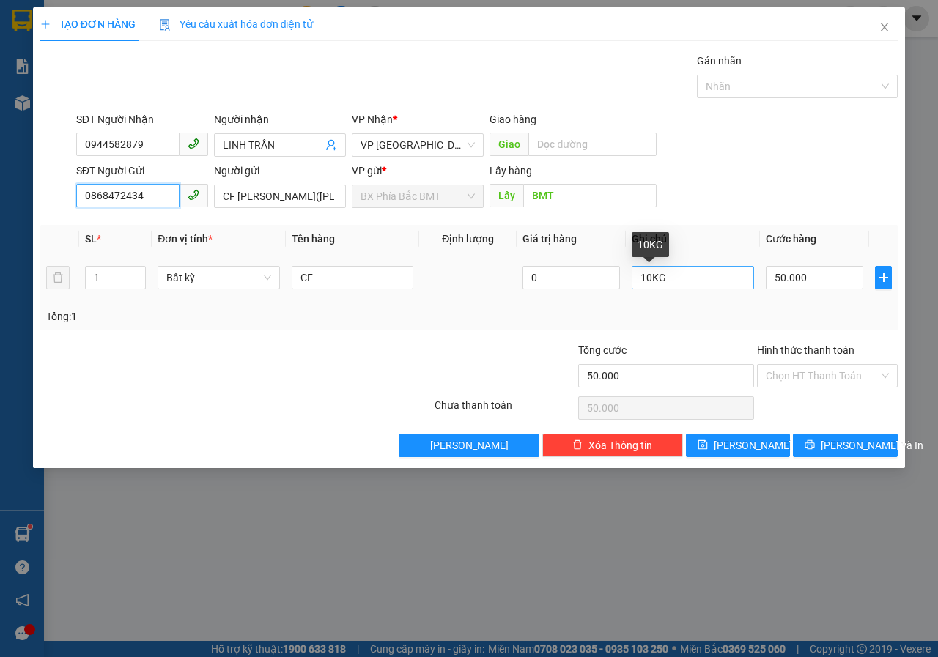
type input "0868472434"
drag, startPoint x: 694, startPoint y: 278, endPoint x: 481, endPoint y: 262, distance: 213.9
click at [492, 262] on tr "1 Bất kỳ CF 0 10KG 50.000" at bounding box center [468, 277] width 857 height 49
click at [828, 286] on input "50.000" at bounding box center [814, 277] width 97 height 23
type input "7"
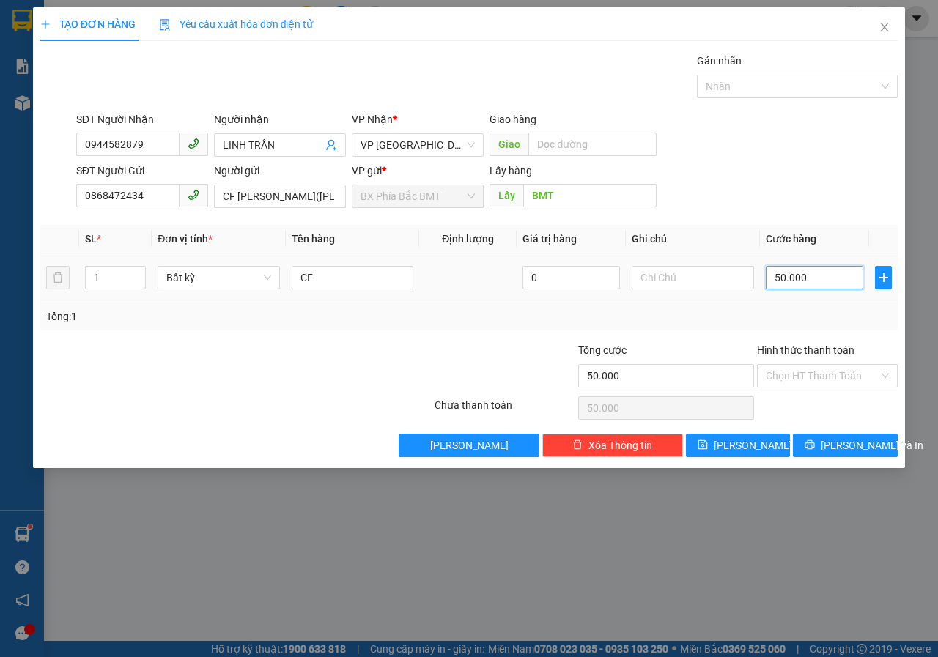
type input "7"
type input "70"
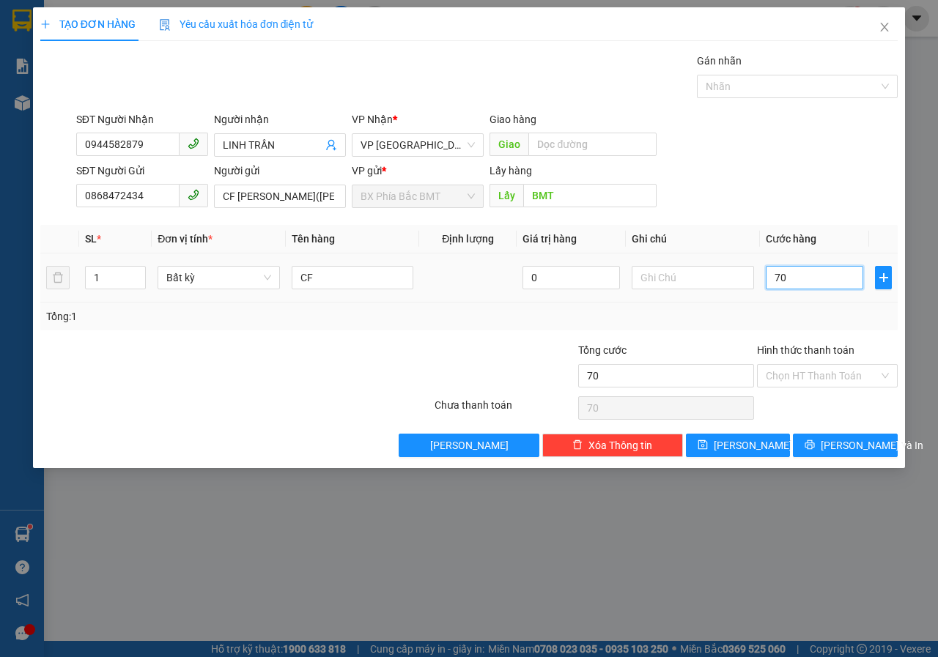
type input "700"
type input "7.000"
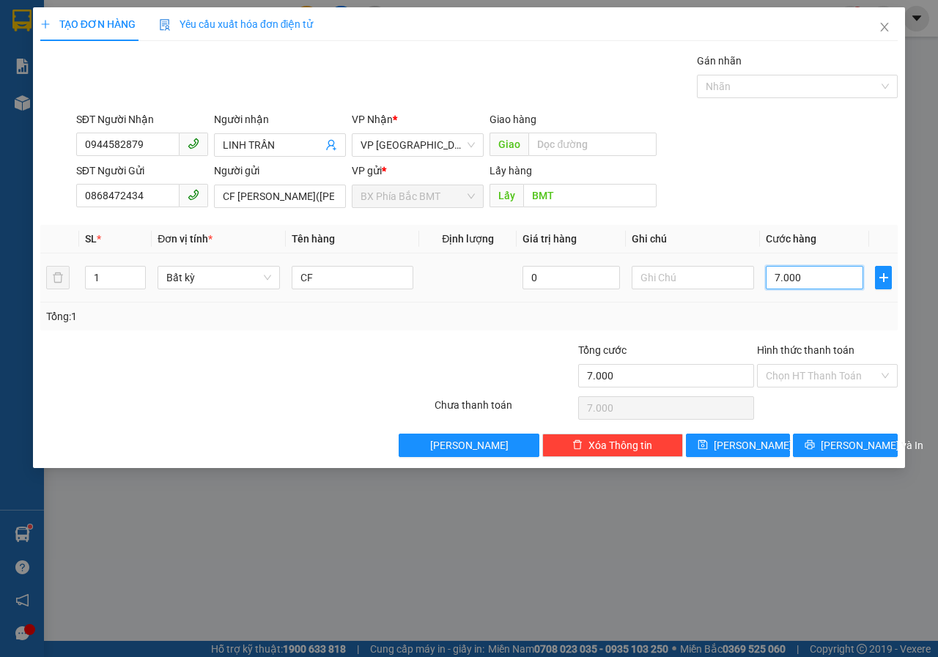
type input "70.000"
click at [837, 437] on span "[PERSON_NAME] và In" at bounding box center [872, 445] width 103 height 16
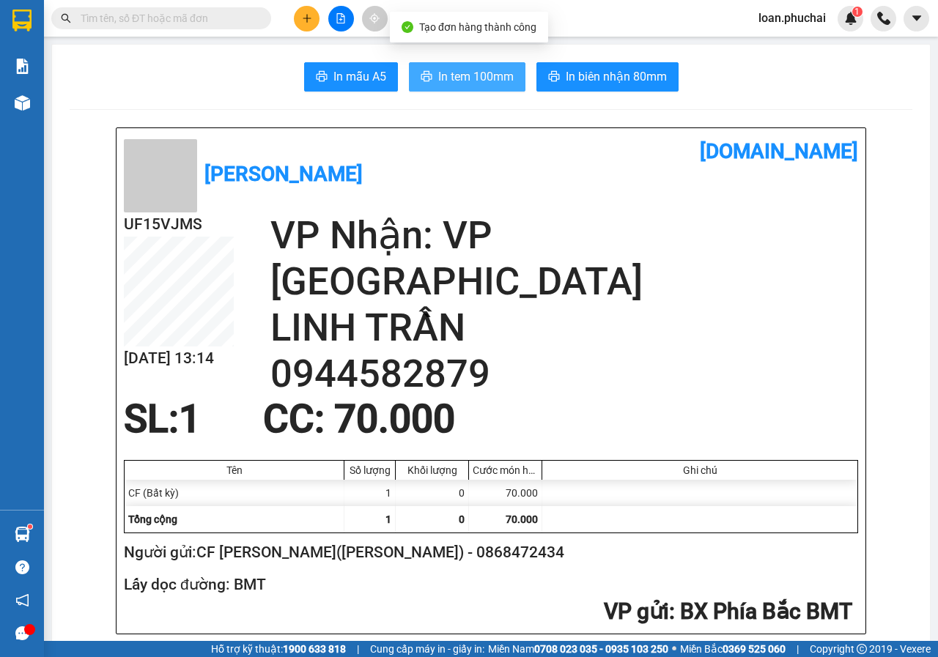
click at [467, 64] on button "In tem 100mm" at bounding box center [467, 76] width 116 height 29
click at [308, 19] on icon "plus" at bounding box center [307, 18] width 10 height 10
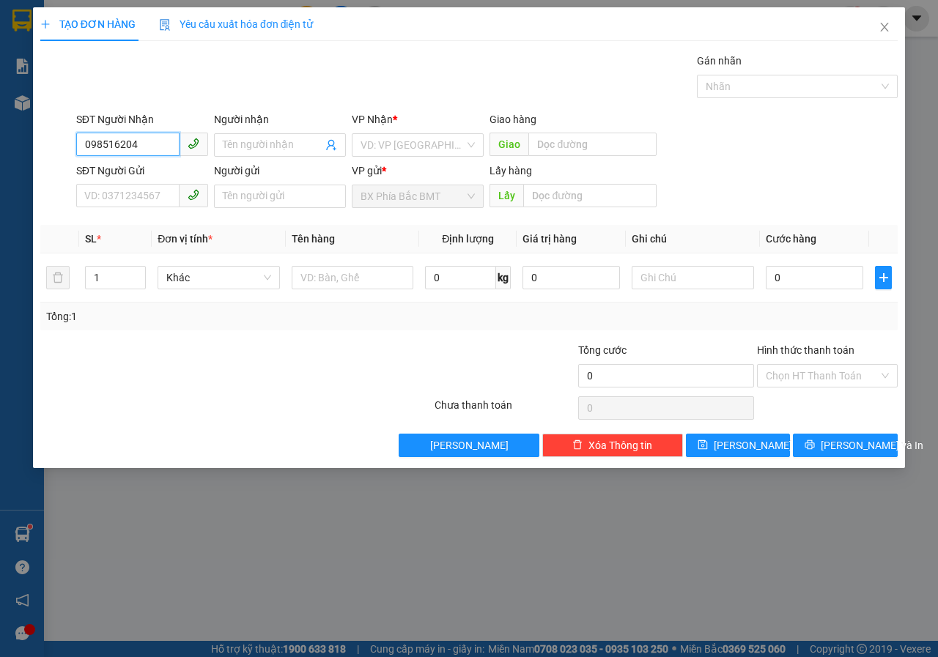
type input "0985162042"
click at [182, 168] on div "0985162042 - [PERSON_NAME] (39 THÁNH MẪU)" at bounding box center [198, 174] width 226 height 16
type input "[PERSON_NAME] (39 [DEMOGRAPHIC_DATA])"
type input "50.000"
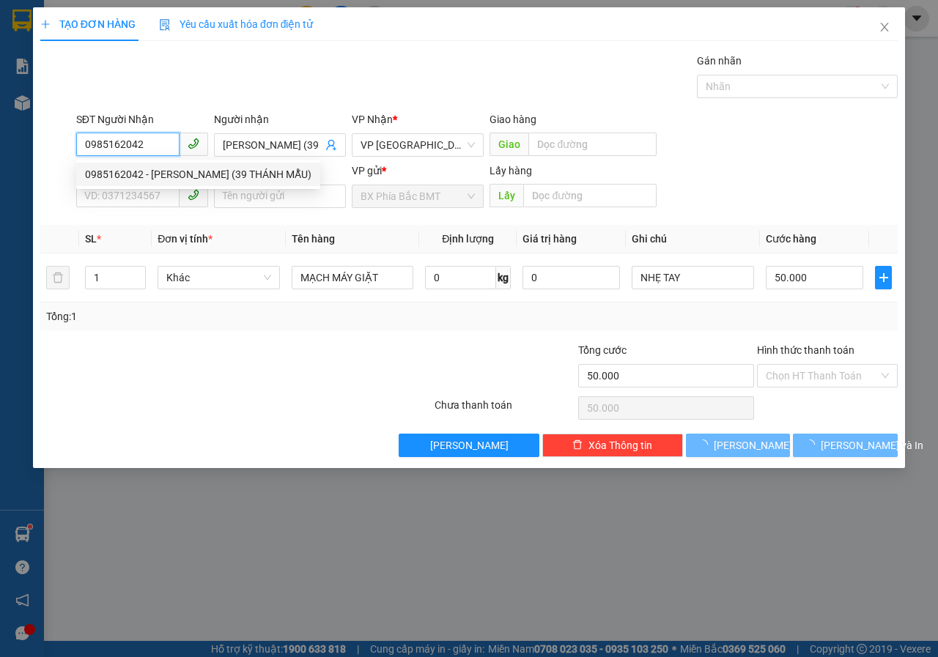
type input "0985162042"
click at [175, 188] on input "SĐT Người Gửi" at bounding box center [127, 195] width 103 height 23
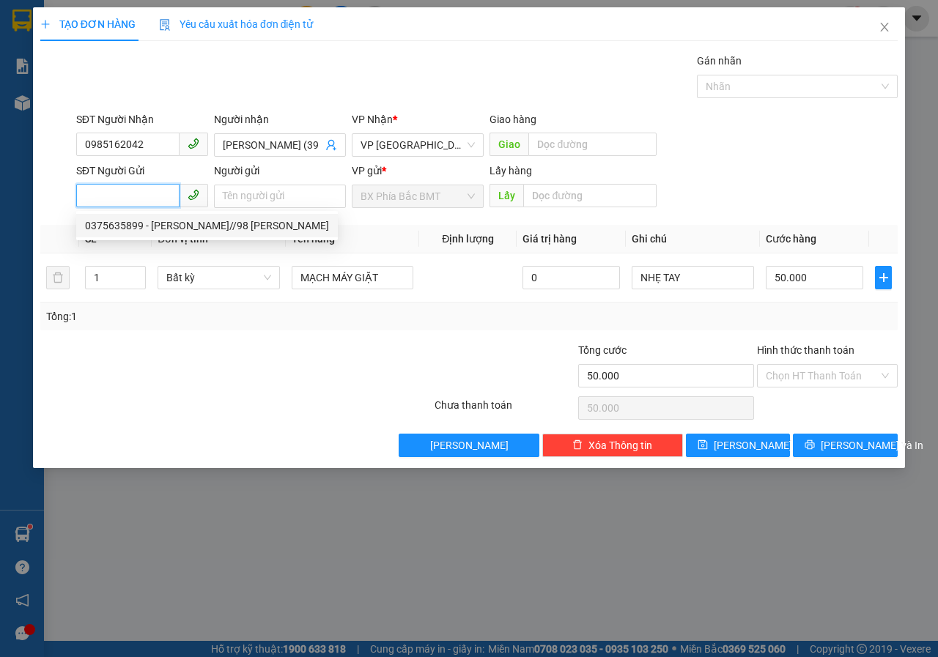
click at [179, 218] on div "0375635899 - [PERSON_NAME]//98 [PERSON_NAME]" at bounding box center [207, 226] width 244 height 16
type input "0375635899"
type input "[PERSON_NAME]//98 [PERSON_NAME]"
type input "BMT"
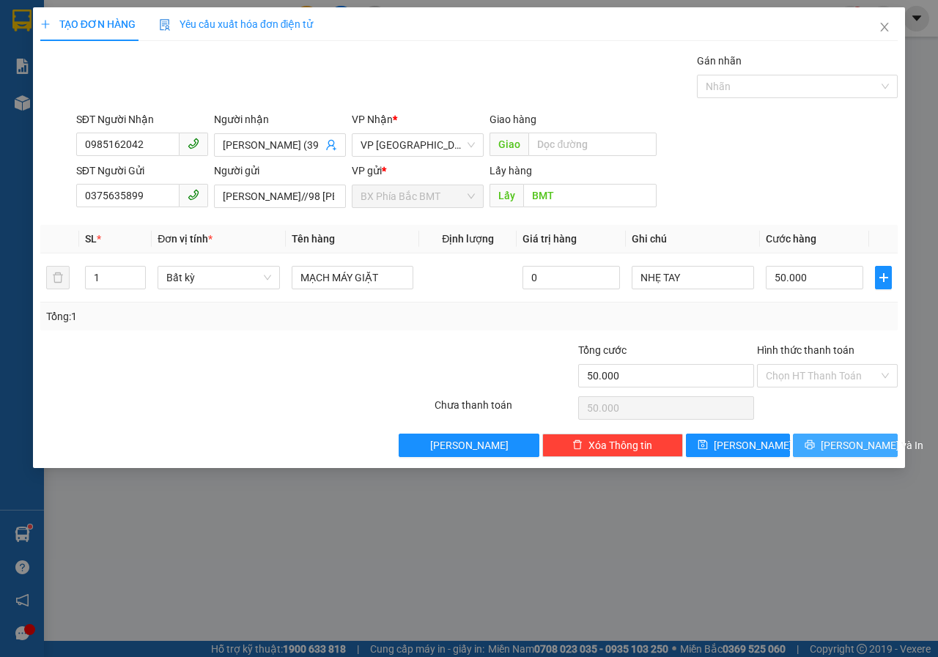
click at [843, 440] on span "[PERSON_NAME] và In" at bounding box center [872, 445] width 103 height 16
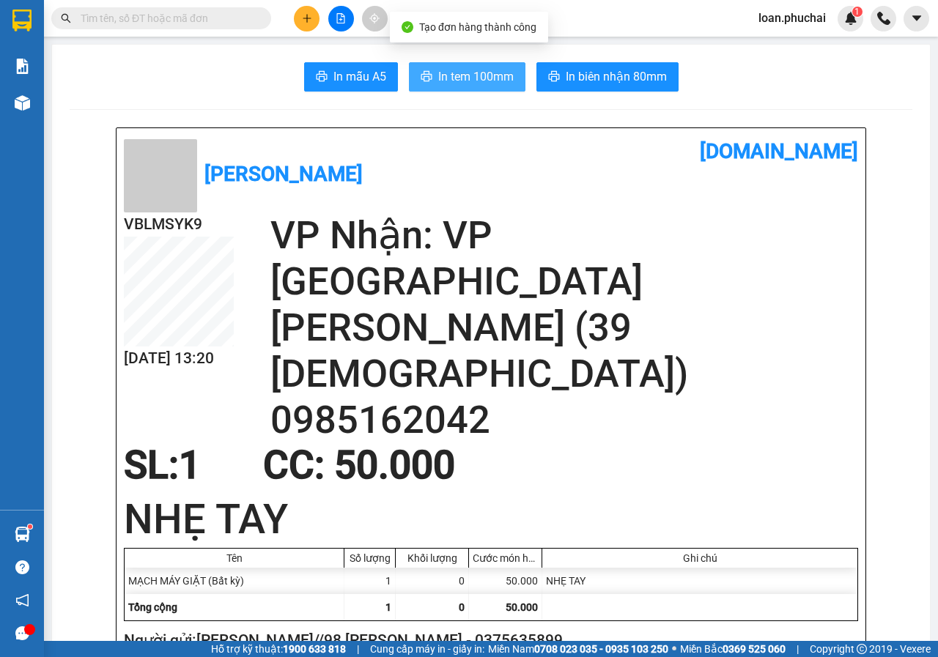
click at [470, 67] on span "In tem 100mm" at bounding box center [475, 76] width 75 height 18
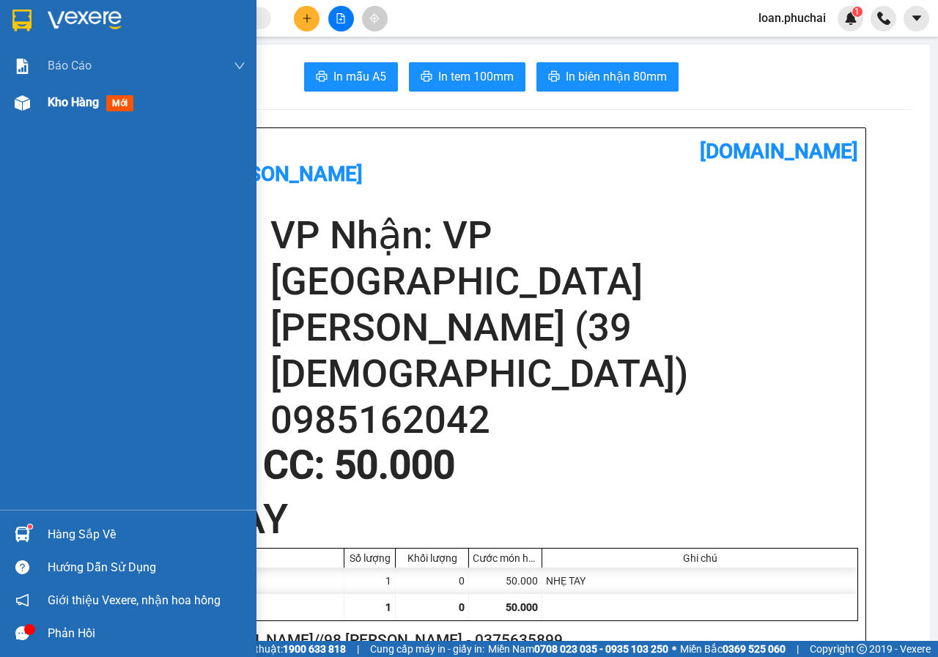
click at [61, 100] on span "Kho hàng" at bounding box center [73, 102] width 51 height 14
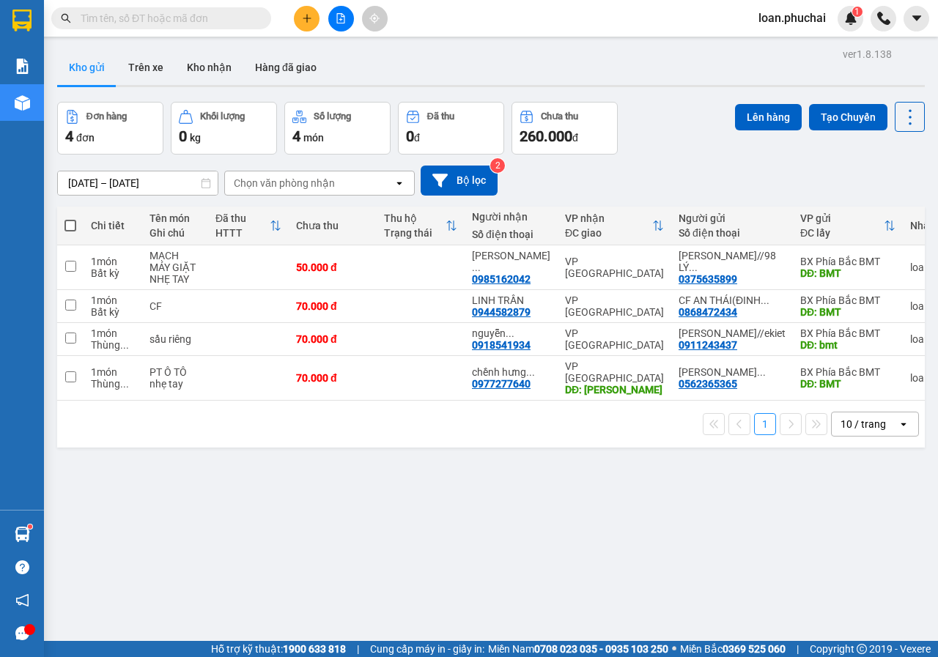
click at [785, 8] on div "loan.phuchai 1" at bounding box center [805, 19] width 116 height 26
click at [787, 29] on div "loan.phuchai 1" at bounding box center [805, 19] width 116 height 26
click at [788, 22] on span "loan.phuchai" at bounding box center [792, 18] width 91 height 18
click at [790, 40] on span "Đăng xuất" at bounding box center [800, 45] width 62 height 16
